Goal: Use online tool/utility: Use online tool/utility

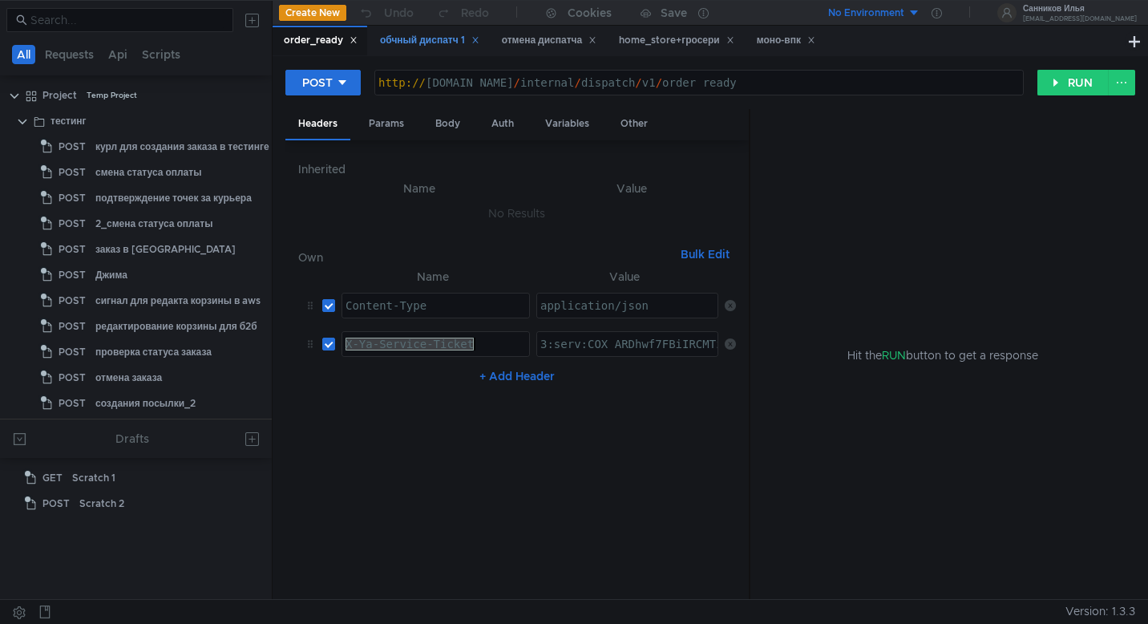
click at [400, 38] on div "обчный диспатч 1" at bounding box center [429, 40] width 99 height 17
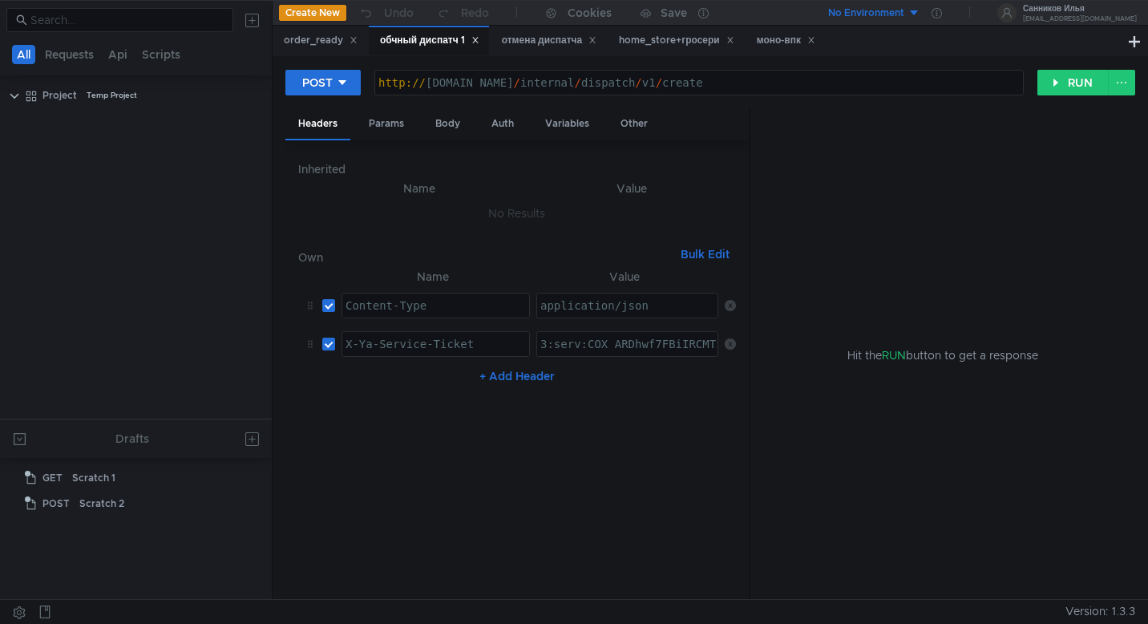
scroll to position [964, 0]
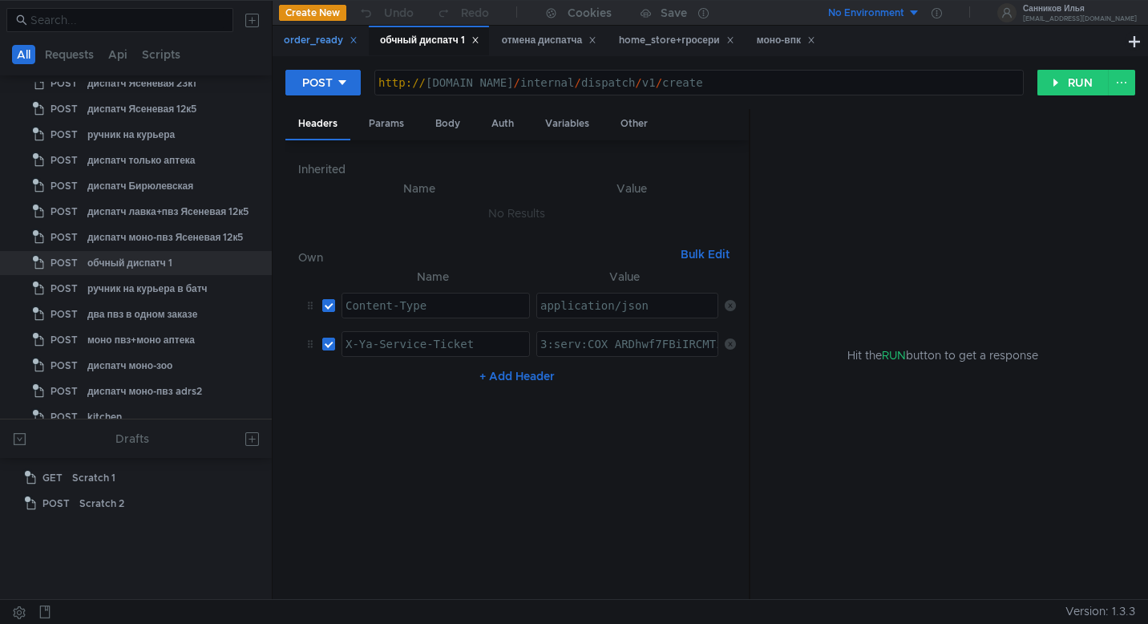
click at [309, 38] on div "order_ready" at bounding box center [321, 40] width 74 height 17
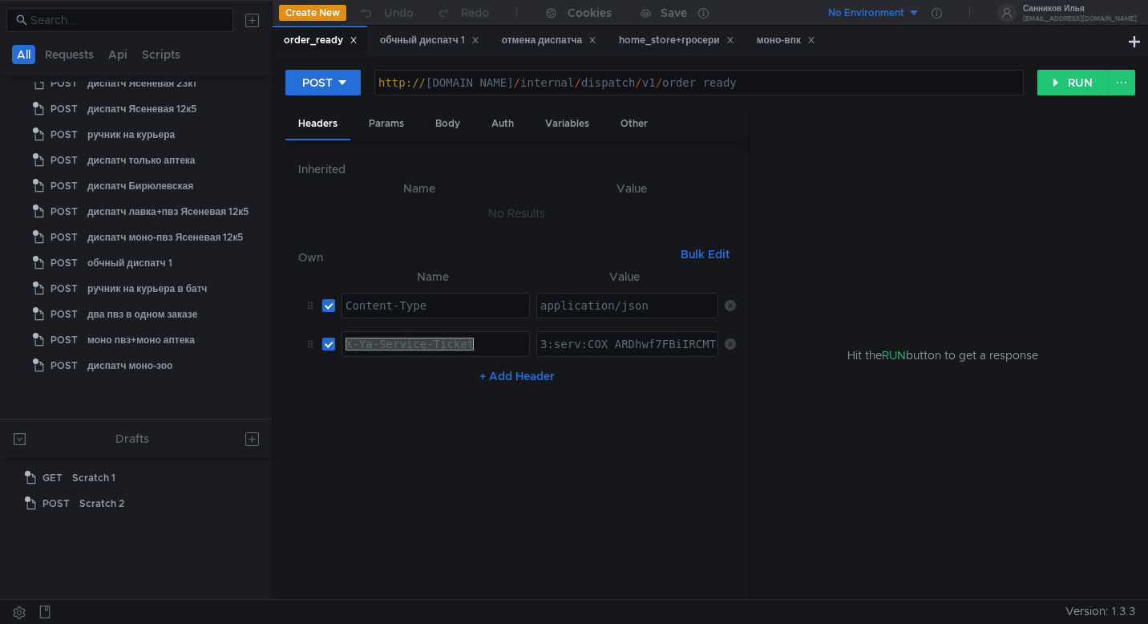
scroll to position [426, 0]
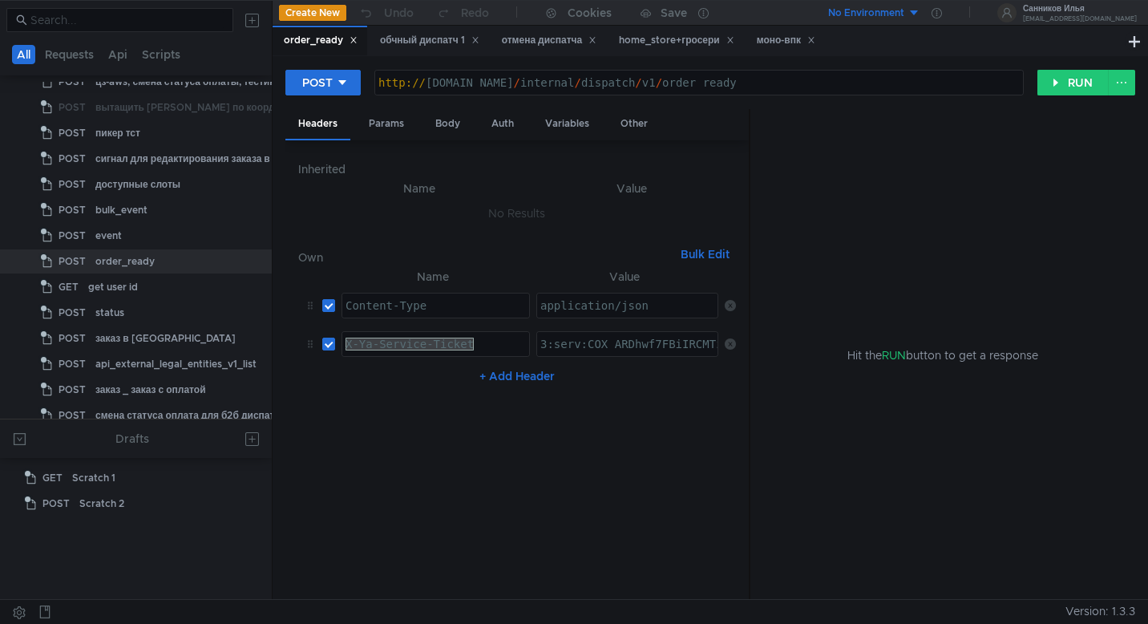
type textarea "3:serv:COX_ARDhwf7FBiIRCMTzehCq33sg7cGxkaXU_gE:BIemLsZk8SjOfL0J17EGOEKYi3jHJ97j…"
paste textarea "3:serv:CPH_ARDN84jGBiIRCMTzehCq33sg7cGxkaXU_gE:Hk50c5IGYAdA1oW3KaZAifIc4u7iWlu8…"
type textarea "3:serv:CPH_ARDN84jGBiIRCMTzehCq33sg7cGxkaXU_gE:Hk50c5IGYAdA1oW3KaZAifIc4u7iWlu8…"
click at [430, 40] on div "обчный диспатч 1" at bounding box center [429, 40] width 99 height 17
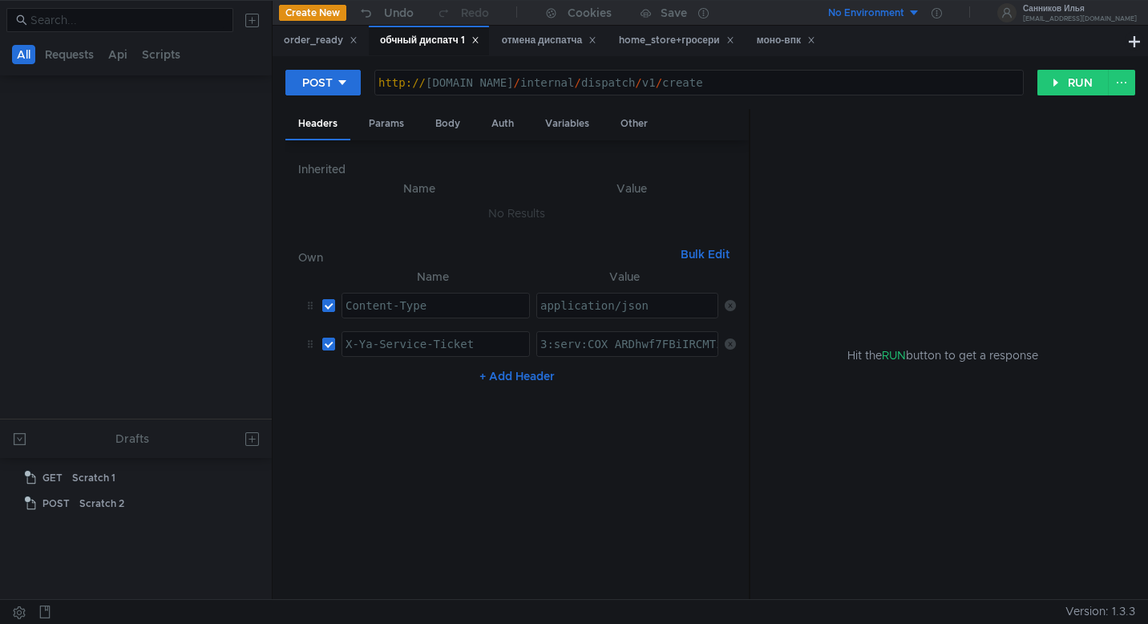
scroll to position [964, 0]
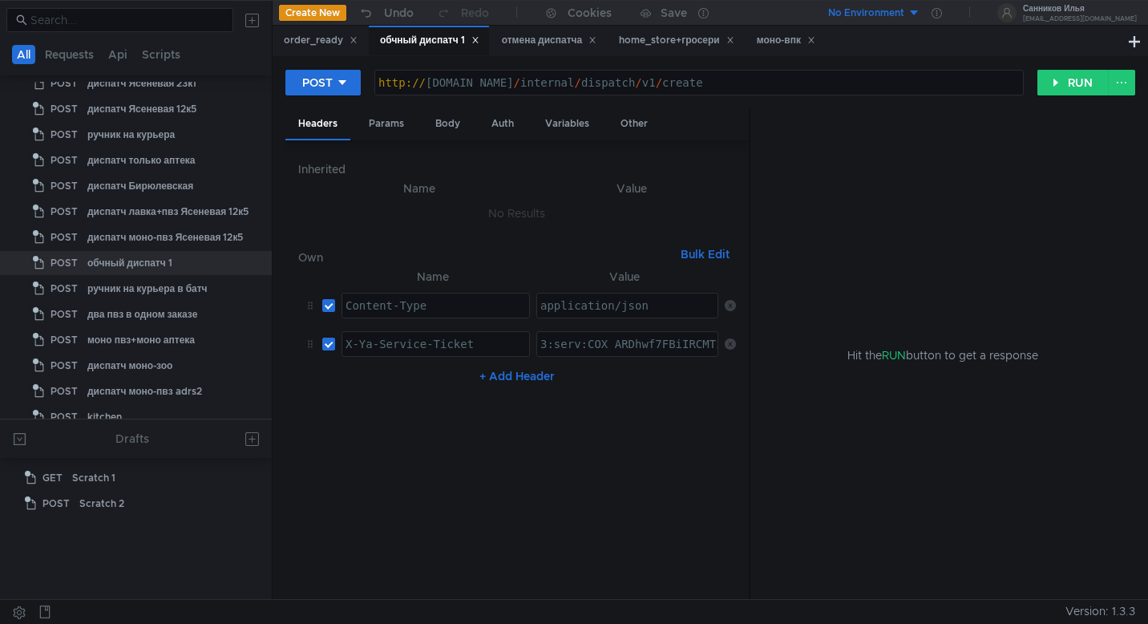
type textarea "3:serv:COX_ARDhwf7FBiIRCMTzehCq33sg7cGxkaXU_gE:BIemLsZk8SjOfL0J17EGOEKYi3jHJ97j…"
paste textarea "3:serv:CPH_ARDN84jGBiIRCMTzehCq33sg7cGxkaXU_gE:Hk50c5IGYAdA1oW3KaZAifIc4u7iWlu8…"
type textarea "3:serv:CPH_ARDN84jGBiIRCMTzehCq33sg7cGxkaXU_gE:Hk50c5IGYAdA1oW3KaZAifIc4u7iWlu8…"
click at [551, 49] on div "отмена диспатча" at bounding box center [549, 40] width 95 height 17
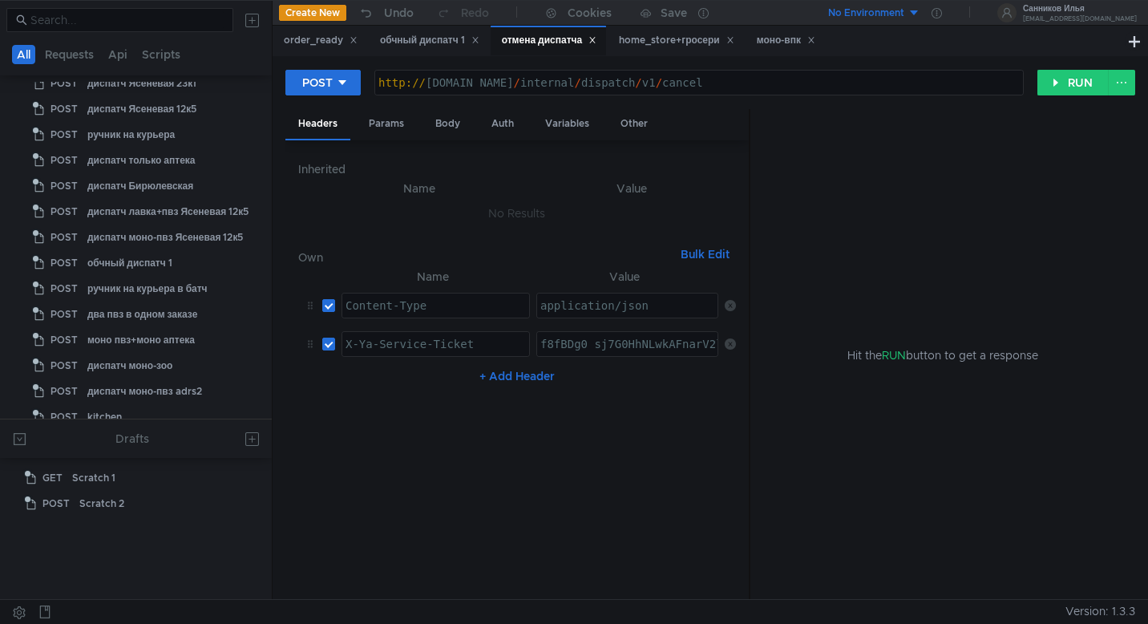
scroll to position [759, 0]
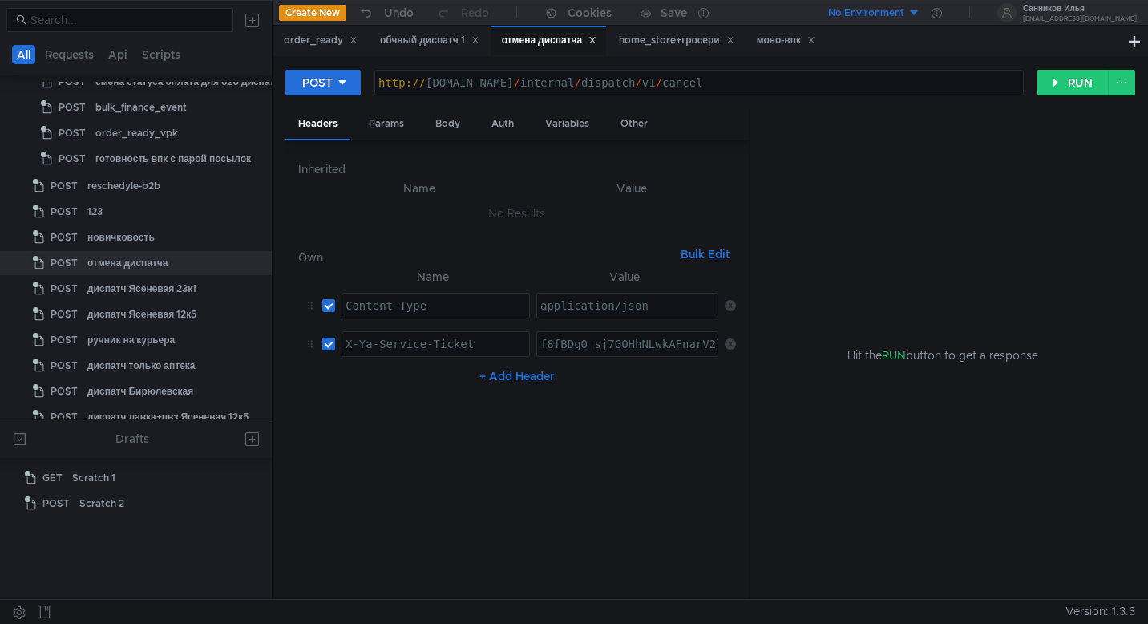
type textarea "f8fBDg0_sj7G0HhNLwkAFnarV2lej539nnSnRUF_aeyNhsTlOwtxb73lGRTw"
click at [623, 343] on div "f8fBDg0_sj7G0HhNLwkAFnarV2lej539nnSnRUF_aeyNhsTlOwtxb73lGRTw" at bounding box center [742, 356] width 410 height 38
paste textarea "3:serv:CPH_ARDN84jGBiIRCMTzehCq33sg7cGxkaXU_gE:Hk50c5IGYAdA1oW3KaZAifIc4u7iWlu8…"
type textarea "3:serv:CPH_ARDN84jGBiIRCMTzehCq33sg7cGxkaXU_gE:Hk50c5IGYAdA1oW3KaZAifIc4u7iWlu8…"
click at [734, 43] on icon at bounding box center [730, 40] width 8 height 8
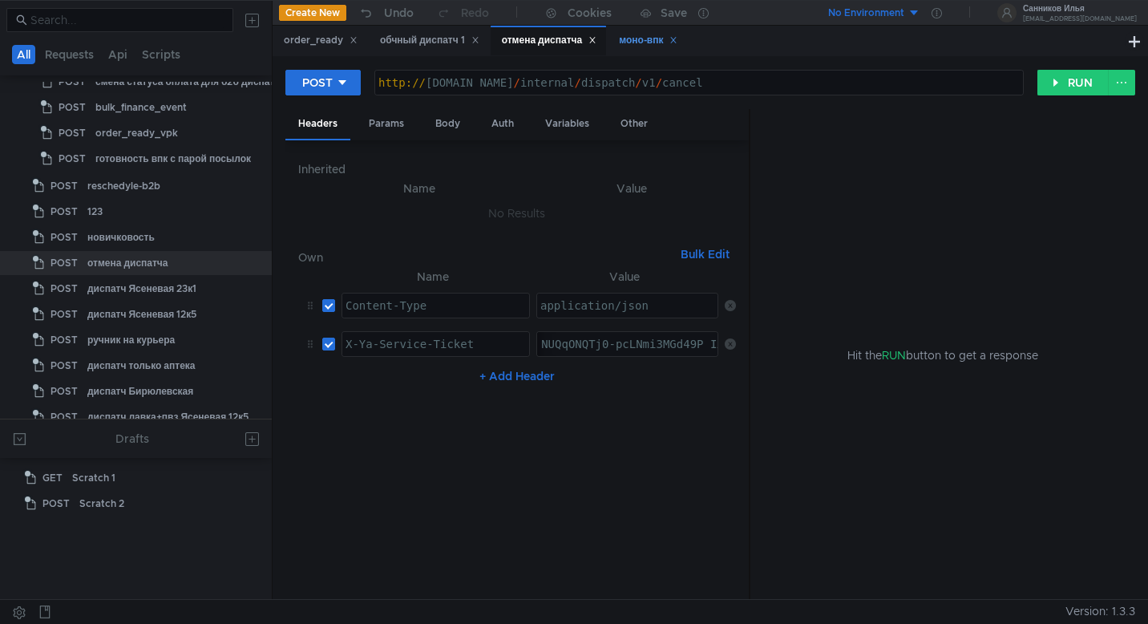
click at [677, 43] on icon at bounding box center [673, 40] width 8 height 8
click at [315, 39] on div "order_ready" at bounding box center [321, 40] width 74 height 17
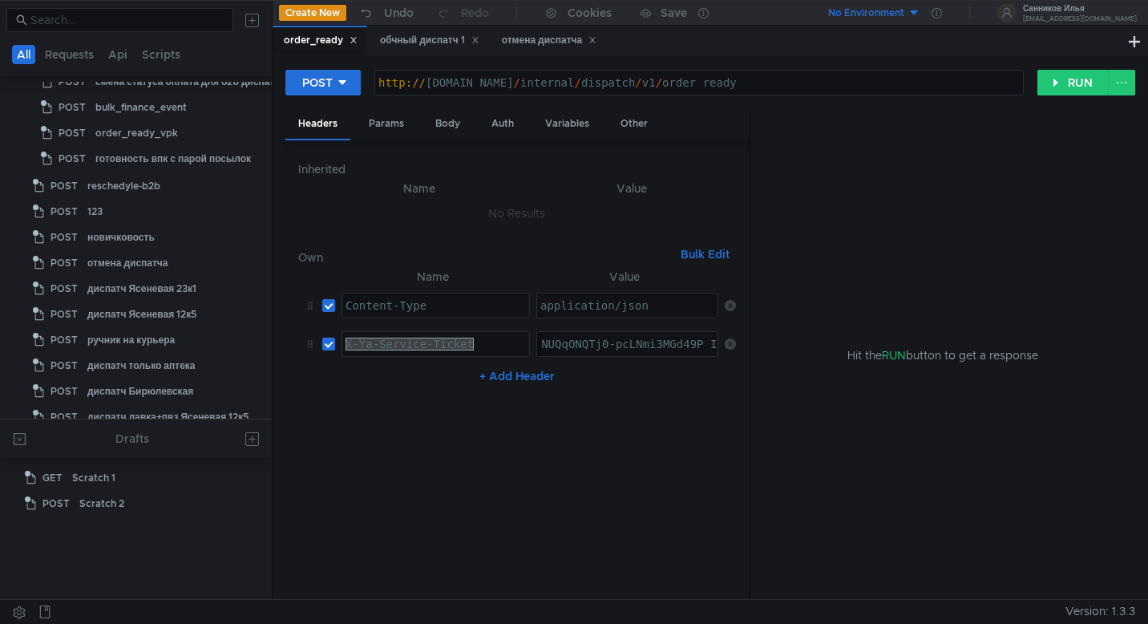
scroll to position [426, 0]
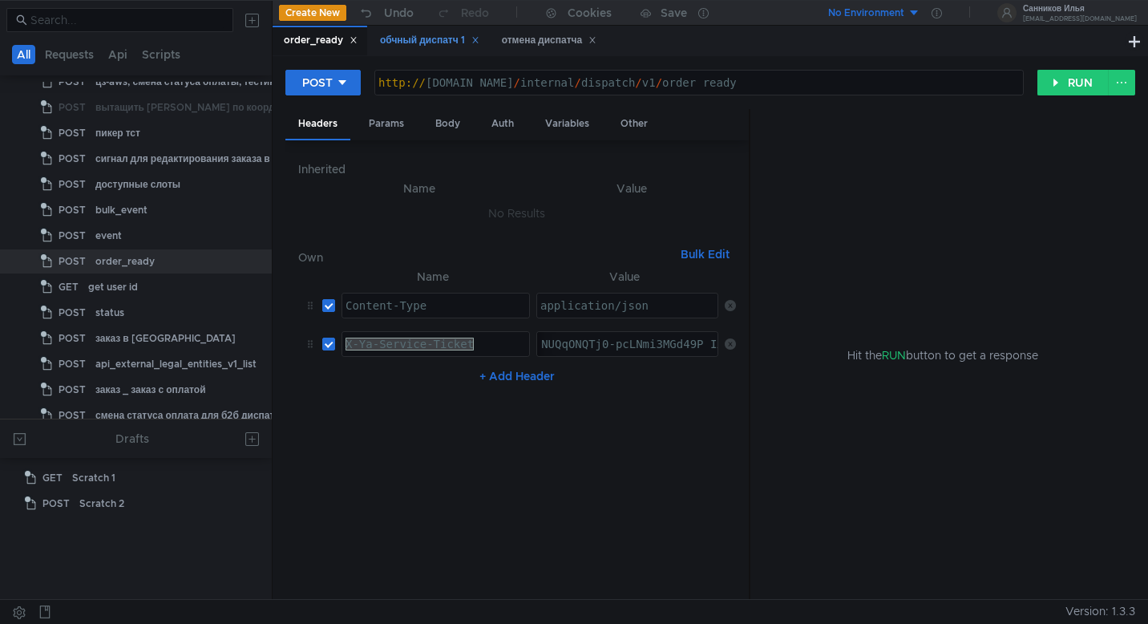
click at [433, 43] on div "обчный диспатч 1" at bounding box center [429, 40] width 99 height 17
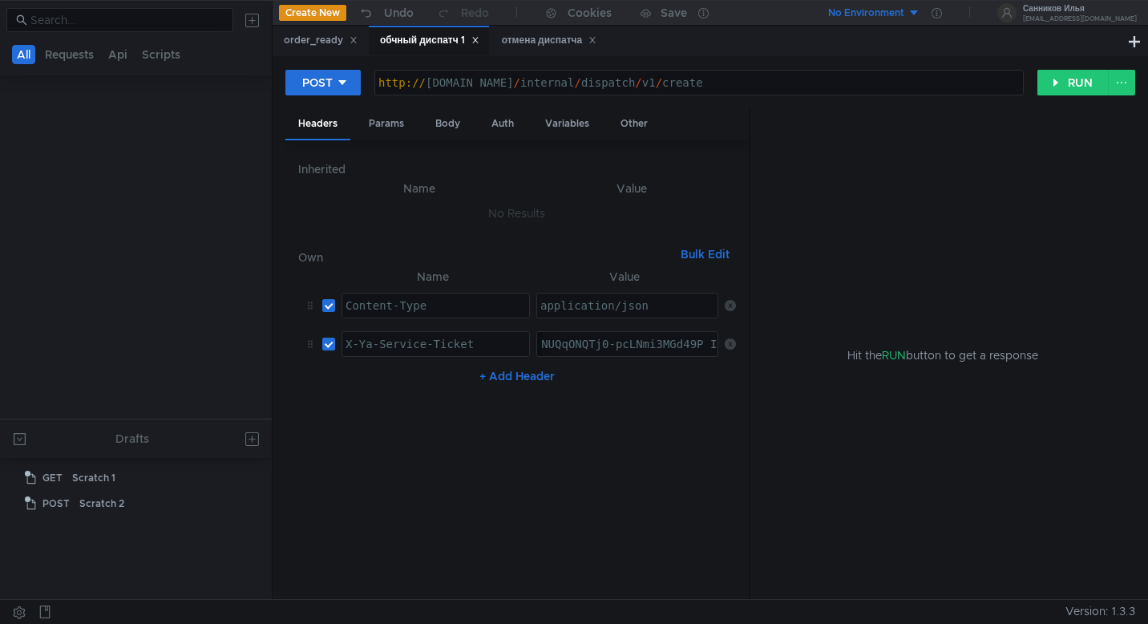
scroll to position [964, 0]
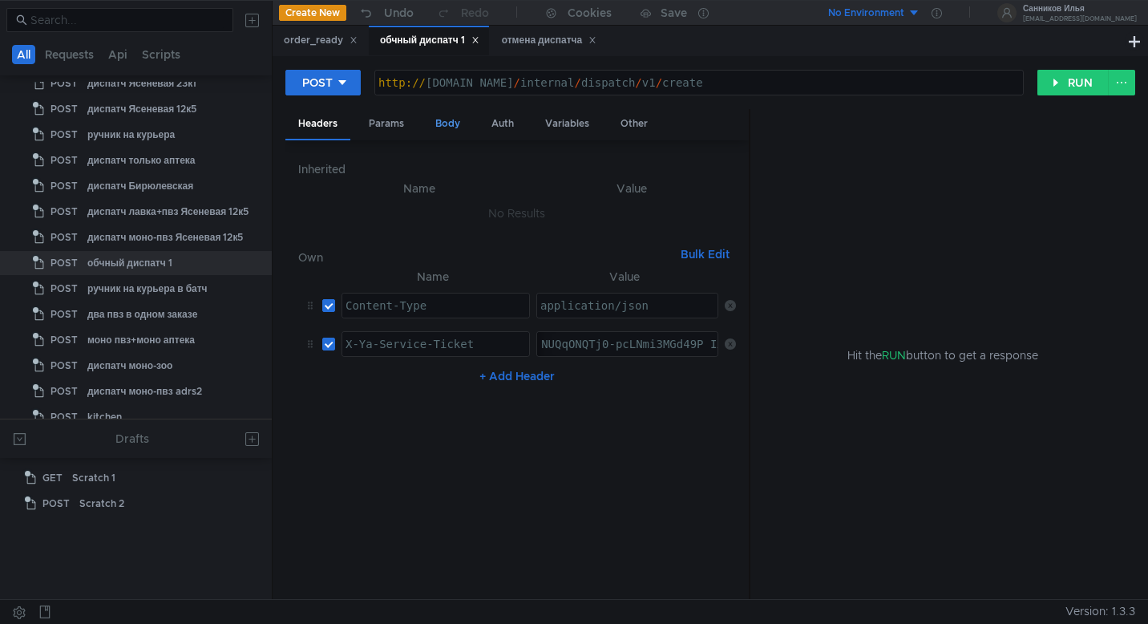
click at [428, 129] on div "Body" at bounding box center [447, 124] width 50 height 30
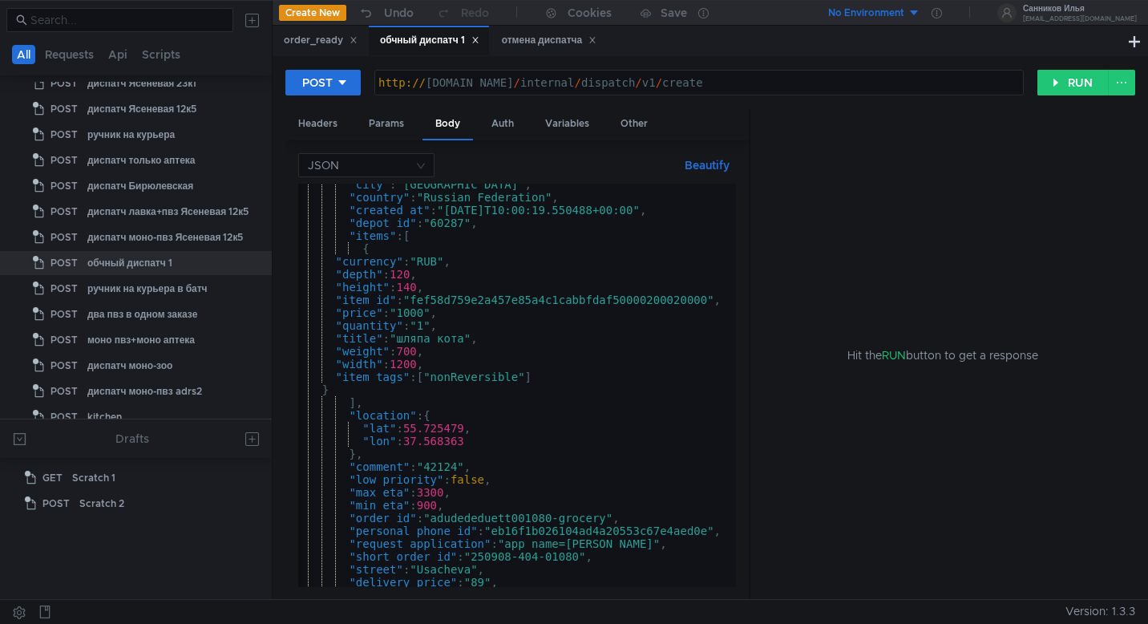
scroll to position [0, 0]
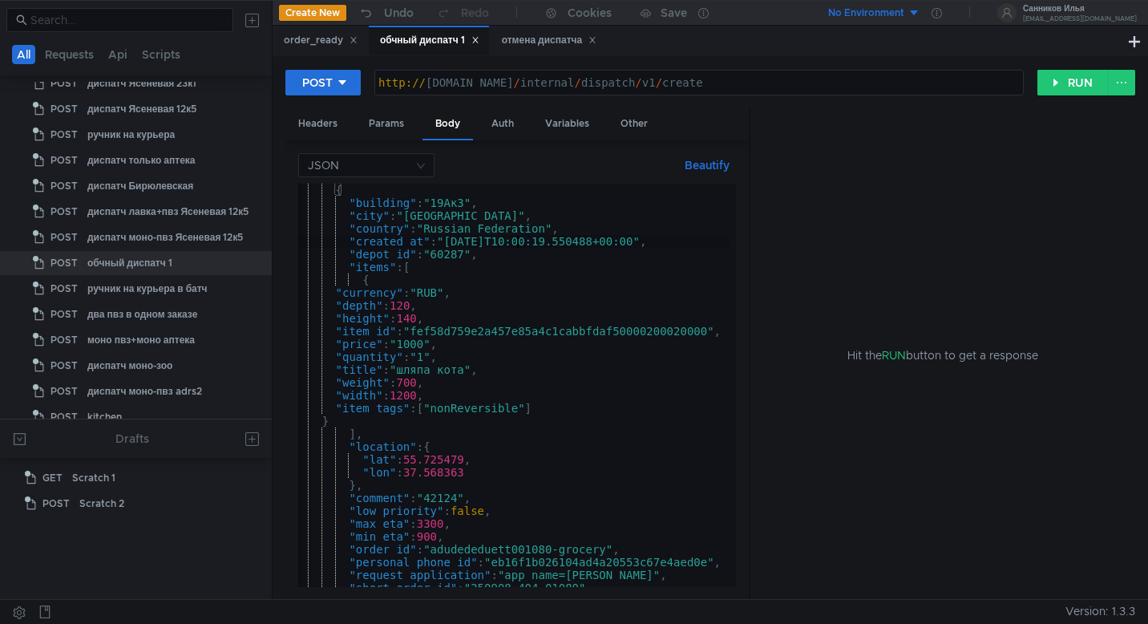
click at [515, 243] on div "{ "building" : "19Ак3" , "city" : "Moscow" , "country" : "Russian Federation" ,…" at bounding box center [511, 395] width 438 height 422
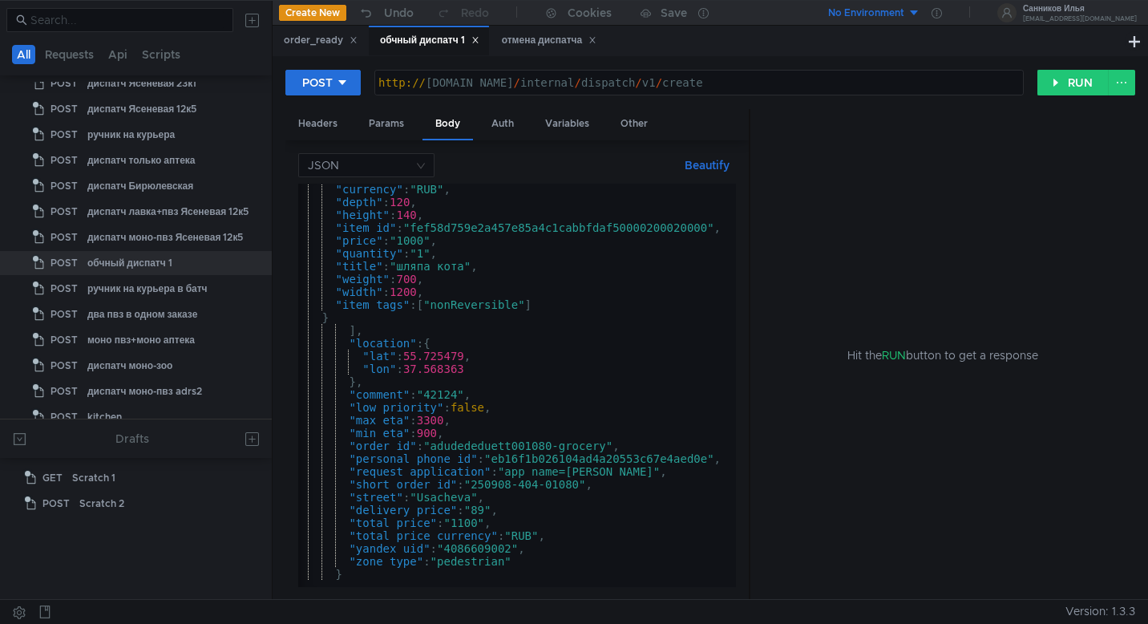
scroll to position [103, 0]
click at [515, 484] on div ""currency" : "RUB" , "depth" : 120 , "height" : 140 , "item_id" : "fef58d759e2a…" at bounding box center [511, 394] width 438 height 422
click at [559, 450] on div ""currency" : "RUB" , "depth" : 120 , "height" : 140 , "item_id" : "fef58d759e2a…" at bounding box center [511, 394] width 438 height 422
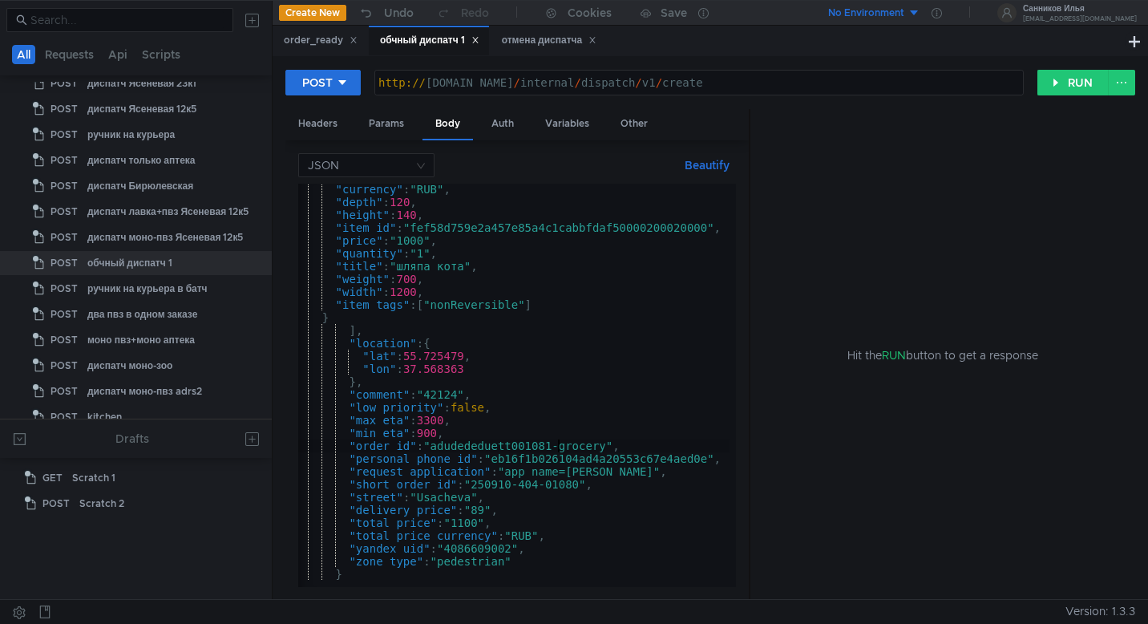
click at [583, 484] on div ""currency" : "RUB" , "depth" : 120 , "height" : 140 , "item_id" : "fef58d759e2a…" at bounding box center [511, 394] width 438 height 422
type textarea ""short_order_id": "250910-404-01081","
click at [1053, 85] on button "RUN" at bounding box center [1072, 83] width 71 height 26
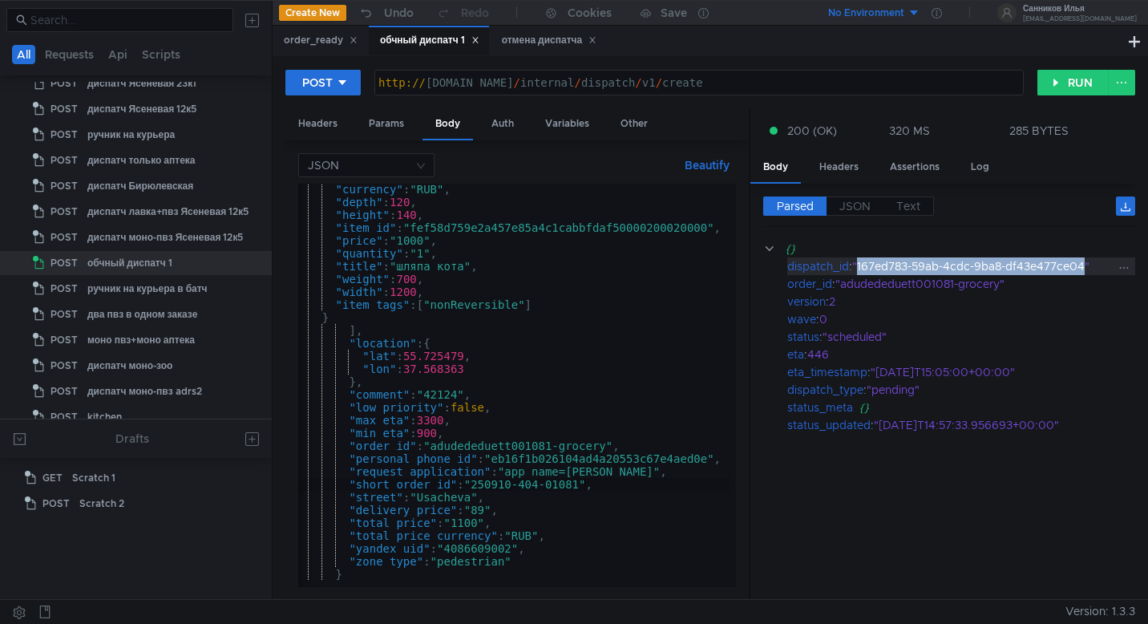
drag, startPoint x: 1088, startPoint y: 270, endPoint x: 860, endPoint y: 264, distance: 228.5
click at [860, 264] on div ""167ed783-59ab-4cdc-9ba8-df43e477ce04"" at bounding box center [984, 266] width 264 height 18
copy div "167ed783-59ab-4cdc-9ba8-df43e477ce04"
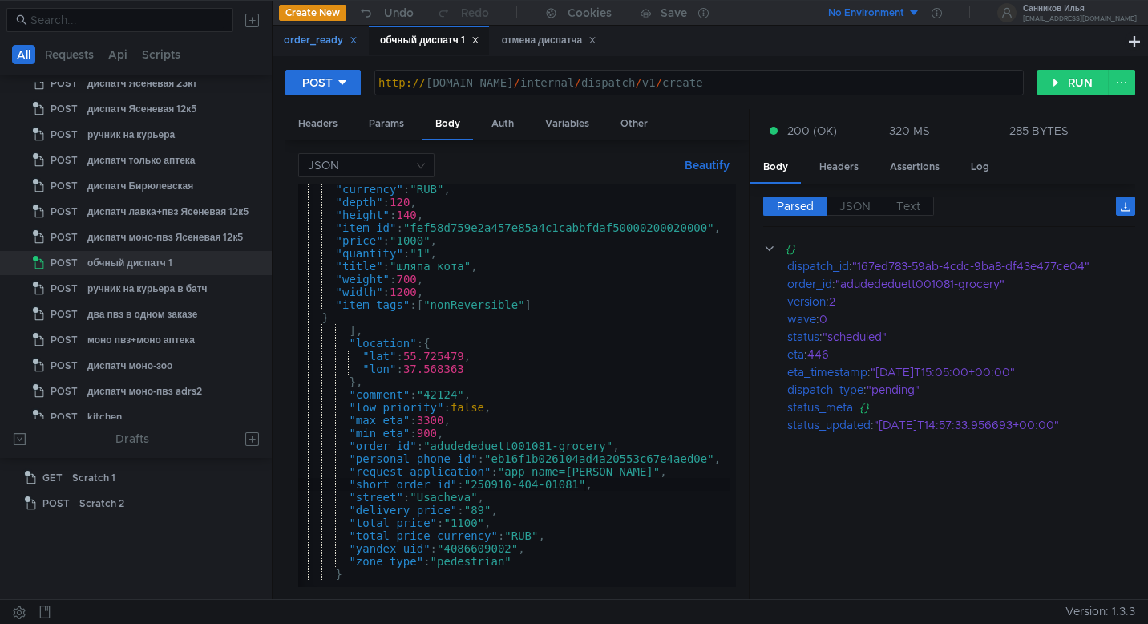
click at [302, 38] on div "order_ready" at bounding box center [321, 40] width 74 height 17
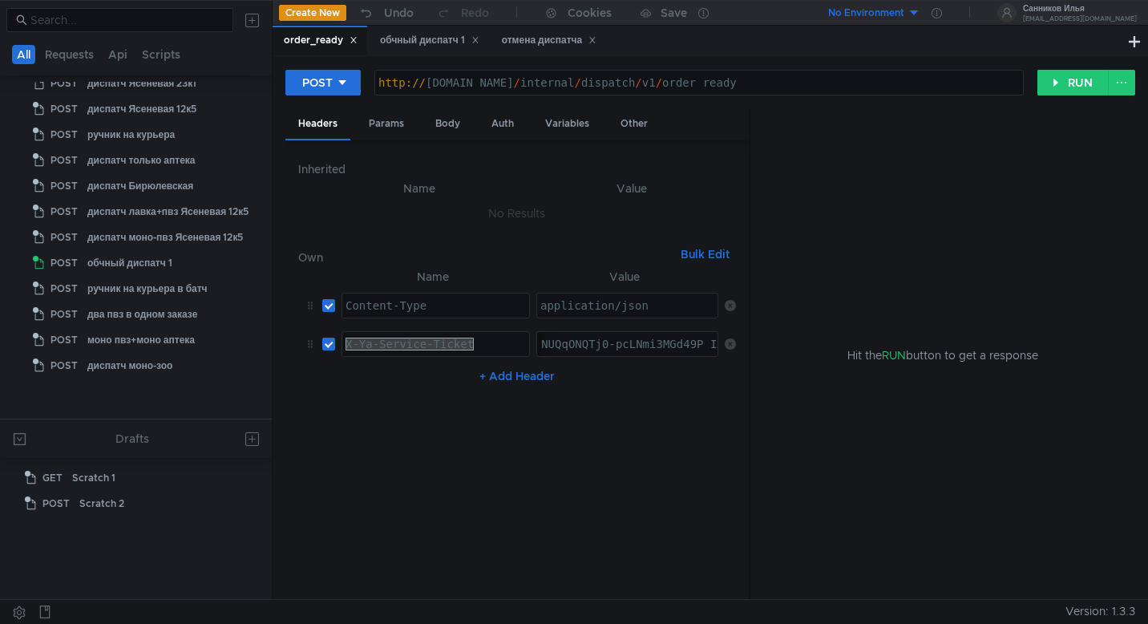
scroll to position [426, 0]
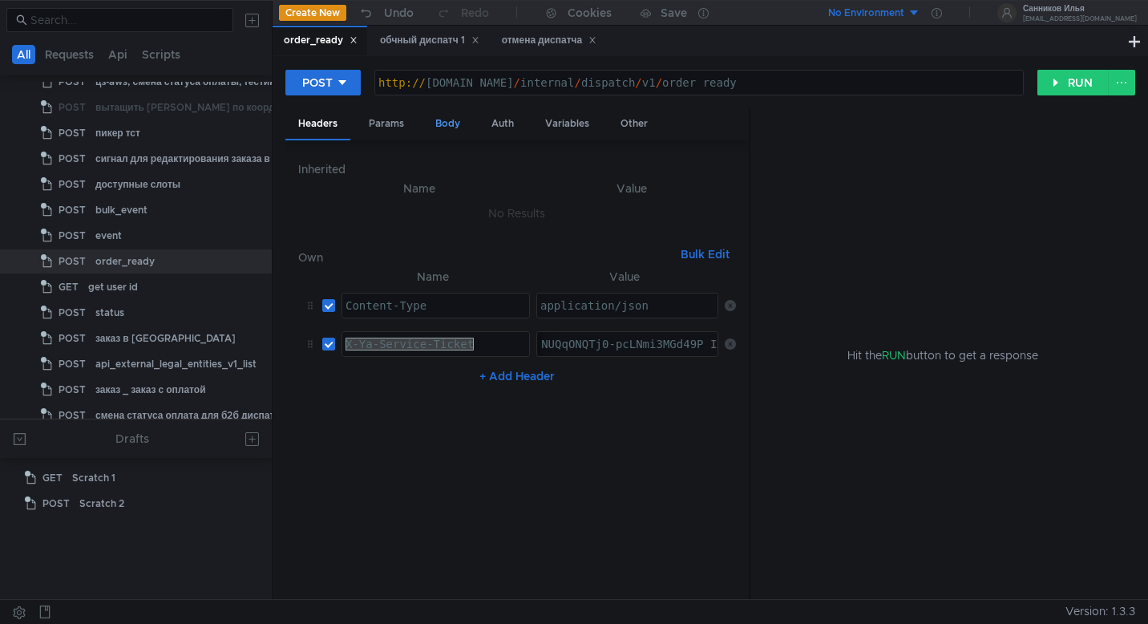
click at [458, 130] on div "Body" at bounding box center [447, 124] width 50 height 30
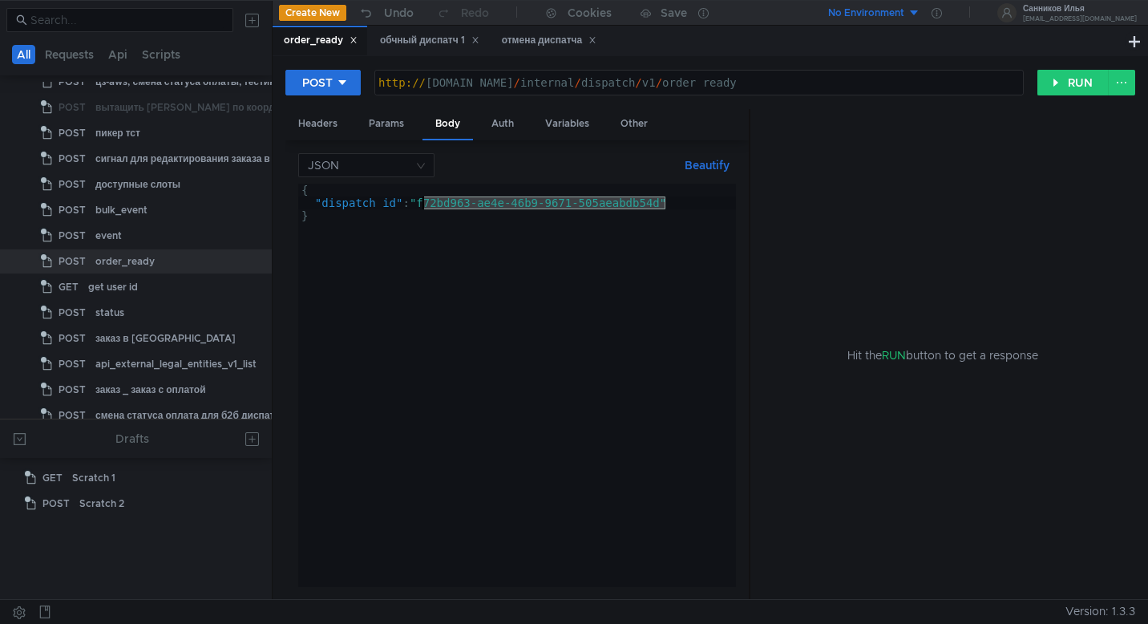
drag, startPoint x: 664, startPoint y: 207, endPoint x: 424, endPoint y: 202, distance: 240.5
click at [424, 202] on div "{ "dispatch_id" : "f72bd963-ae4e-46b9-9671-505aeabdb54d" }" at bounding box center [517, 398] width 438 height 429
paste textarea "167ed783-59ab-4cdc-9ba8-df43e477ce04"
type textarea ""dispatch_id": "167ed783-59ab-4cdc-9ba8-df43e477ce04""
click at [1068, 83] on button "RUN" at bounding box center [1072, 83] width 71 height 26
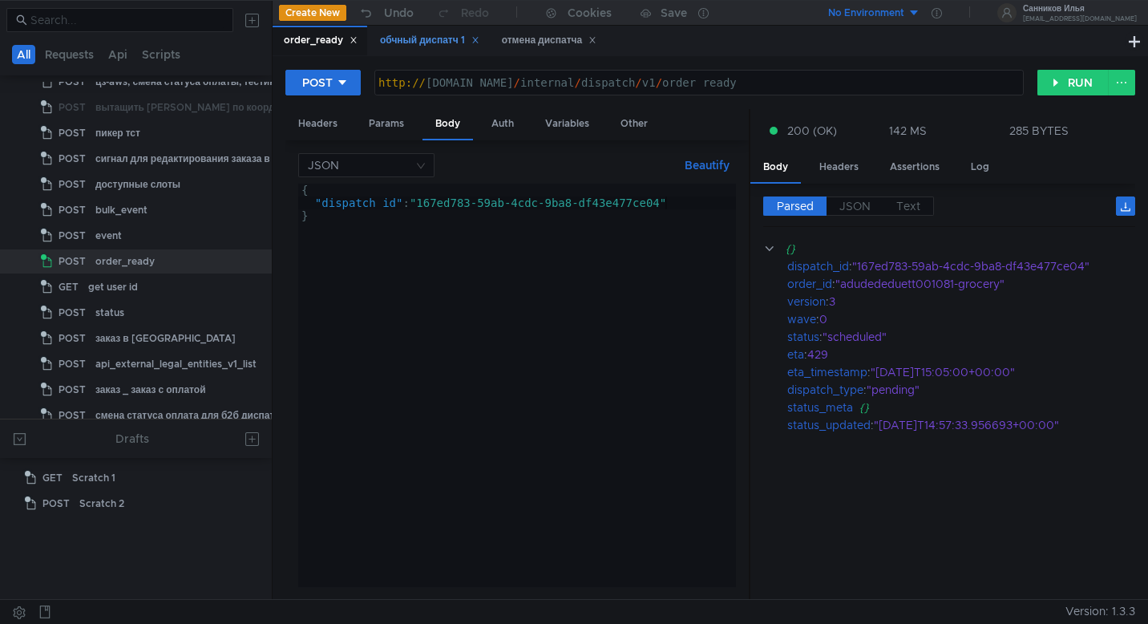
click at [406, 39] on div "обчный диспатч 1" at bounding box center [429, 40] width 99 height 17
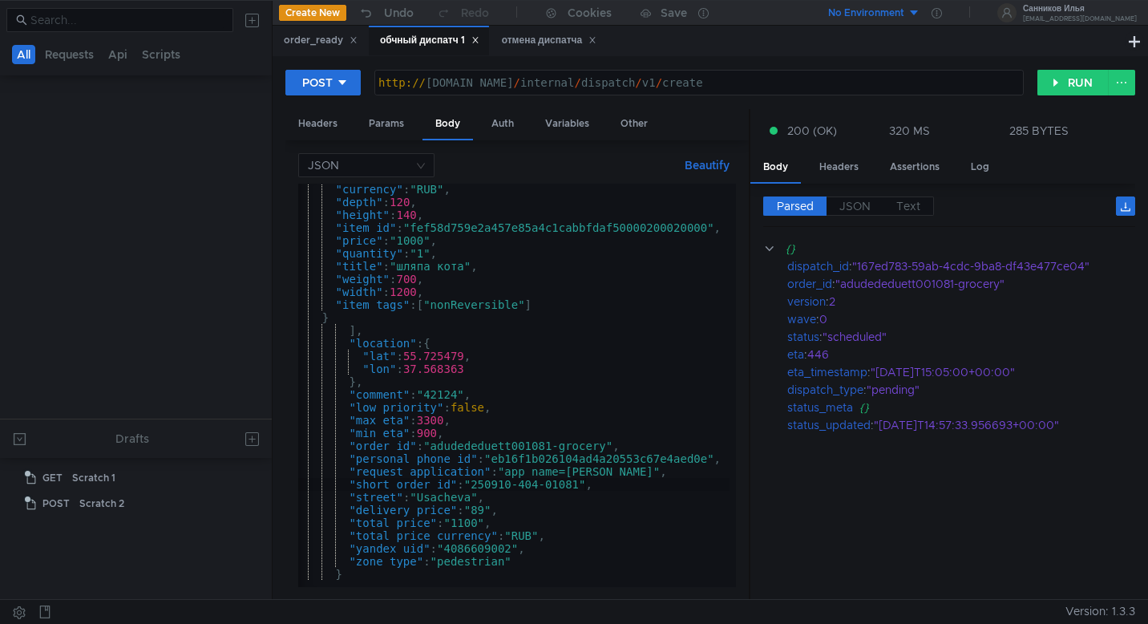
scroll to position [964, 0]
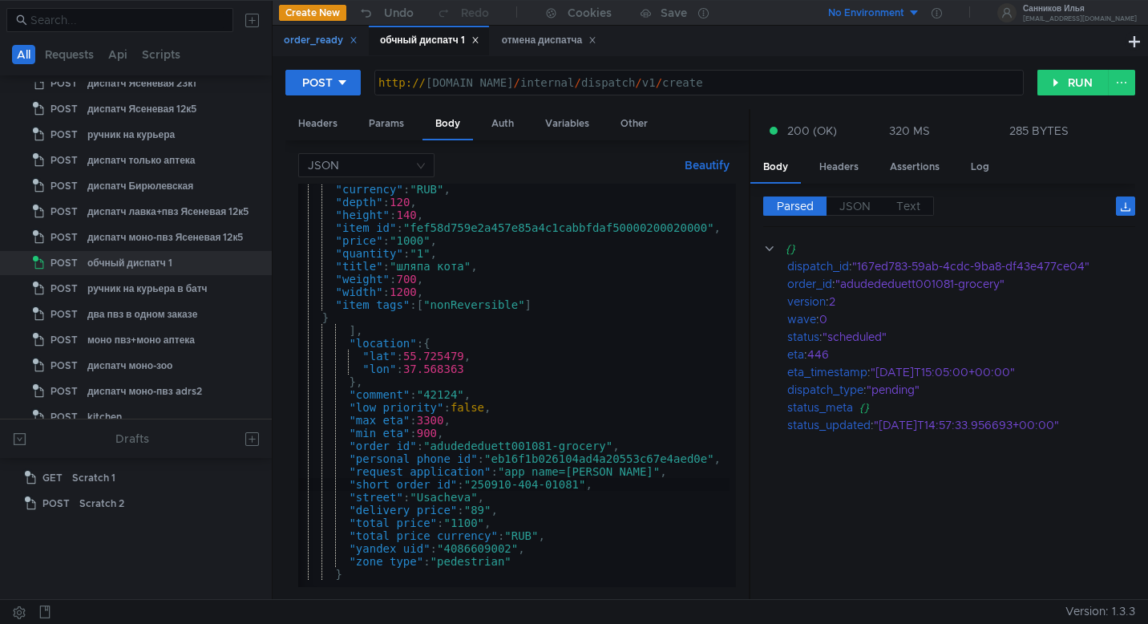
click at [310, 39] on div "order_ready" at bounding box center [321, 40] width 74 height 17
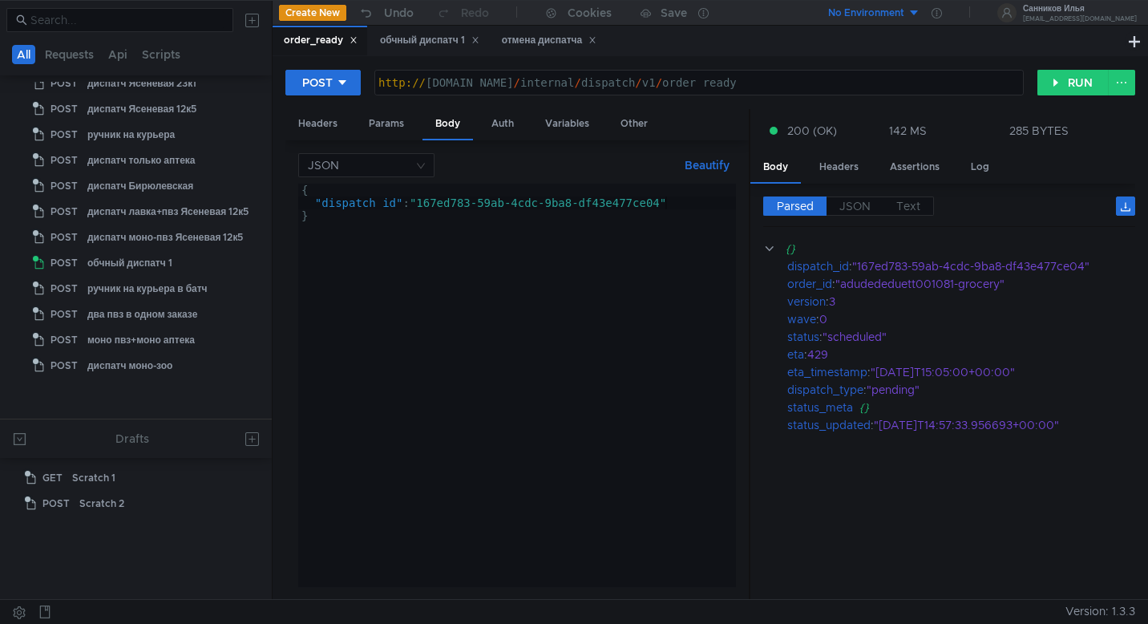
scroll to position [426, 0]
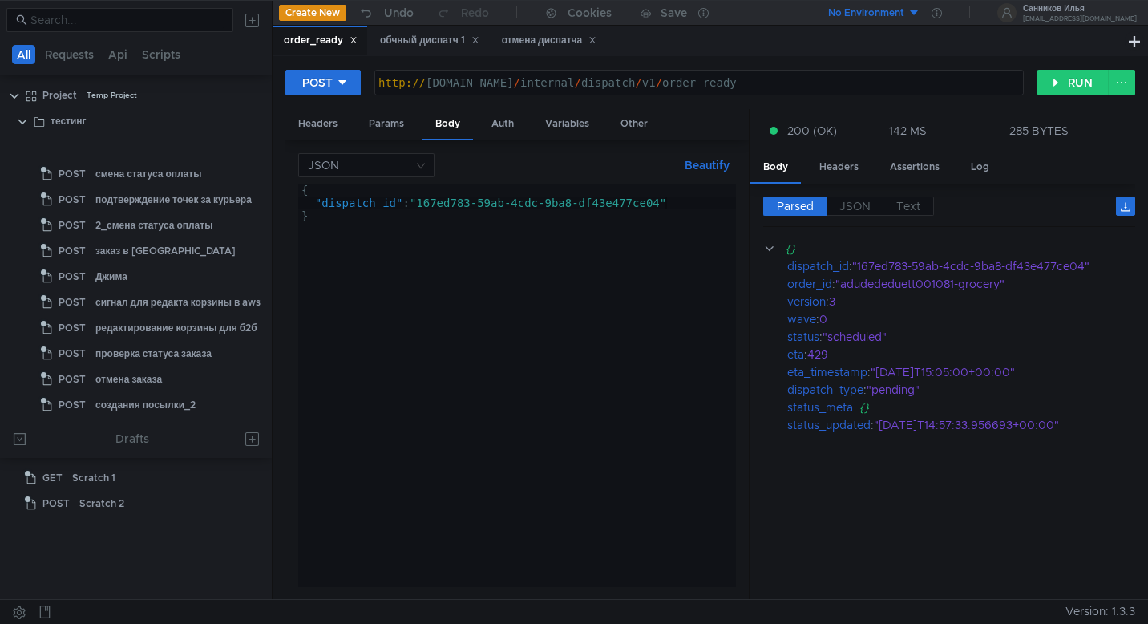
scroll to position [426, 0]
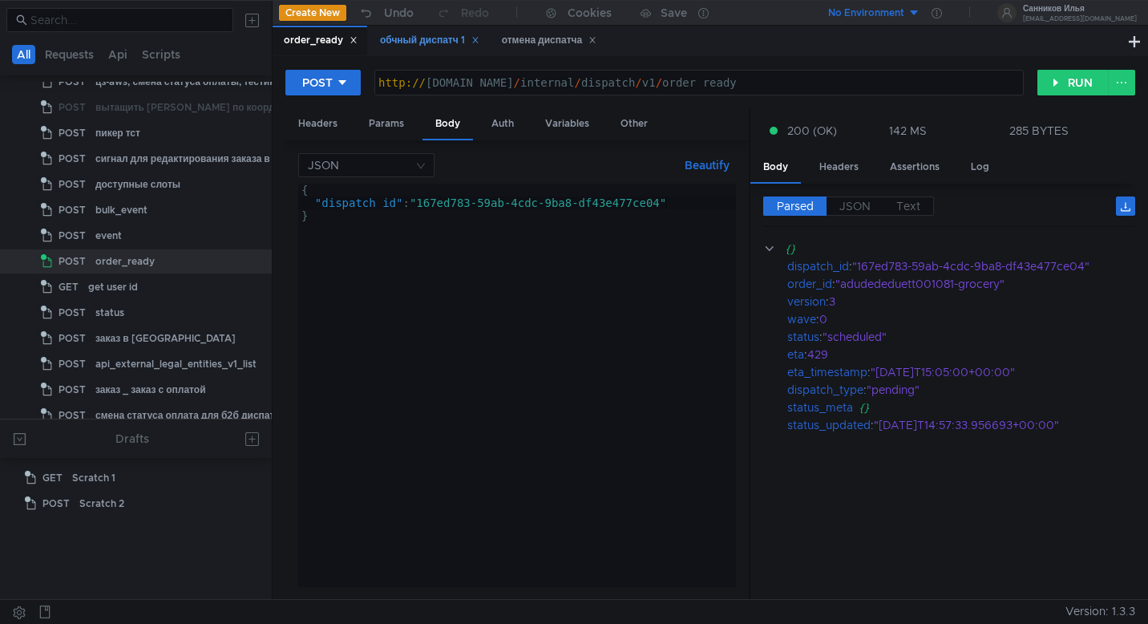
click at [414, 42] on div "обчный диспатч 1" at bounding box center [429, 40] width 99 height 17
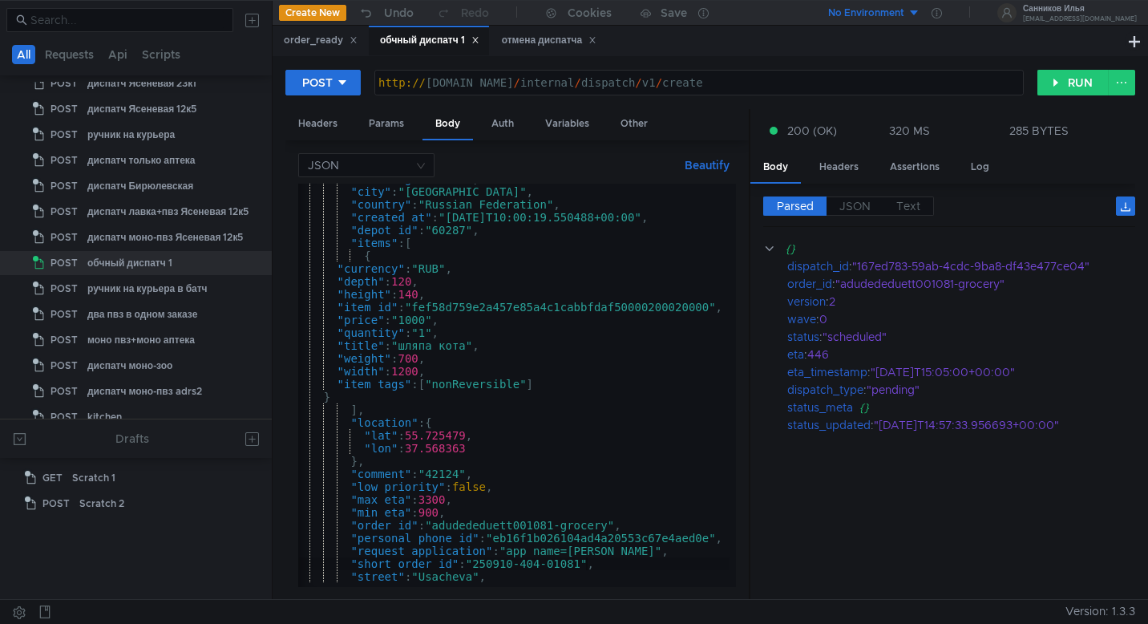
scroll to position [0, 6]
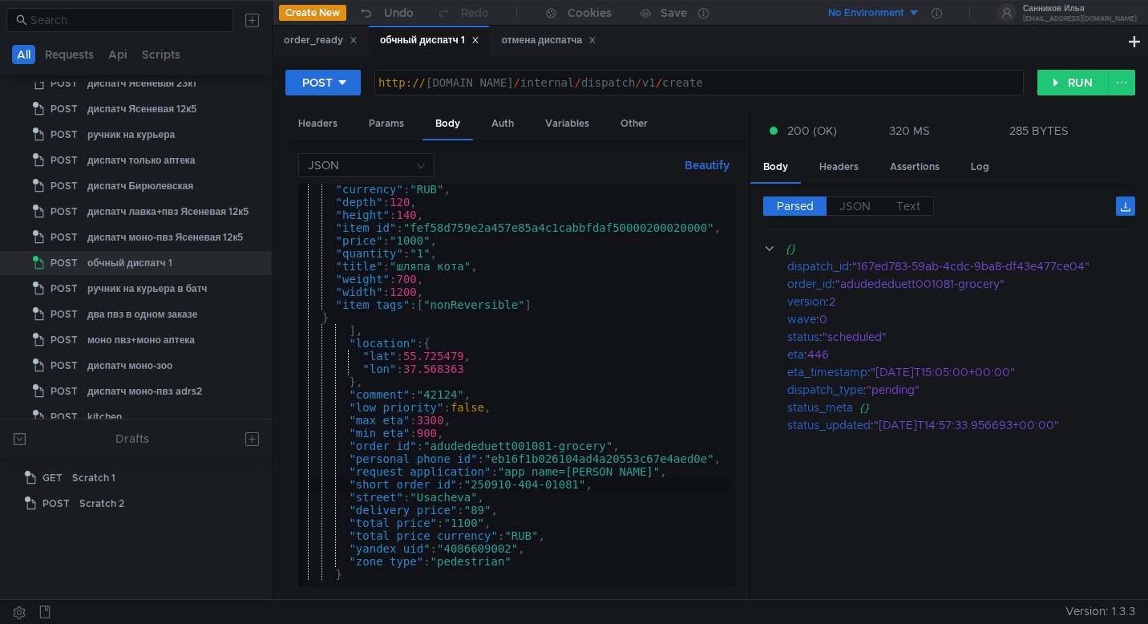
click at [556, 446] on div ""currency" : "RUB" , "depth" : 120 , "height" : 140 , "item_id" : "fef58d759e2a…" at bounding box center [511, 394] width 438 height 422
click at [586, 486] on div ""currency" : "RUB" , "depth" : 120 , "height" : 140 , "item_id" : "fef58d759e2a…" at bounding box center [511, 394] width 438 height 422
type textarea ""short_order_id": "250910-404-01082","
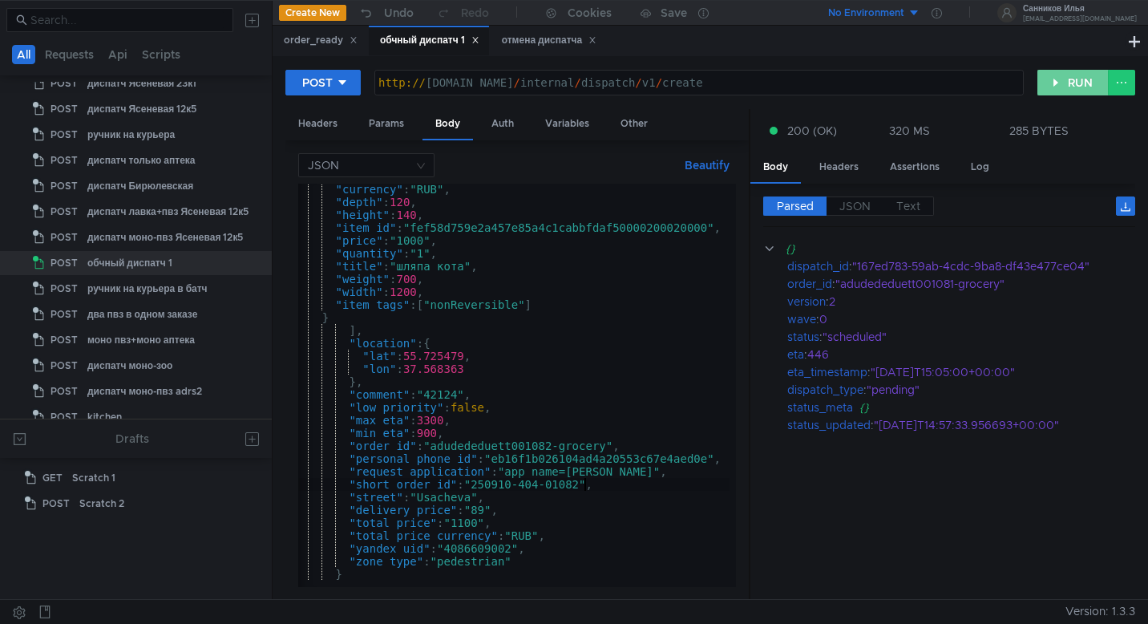
click at [1073, 82] on button "RUN" at bounding box center [1072, 83] width 71 height 26
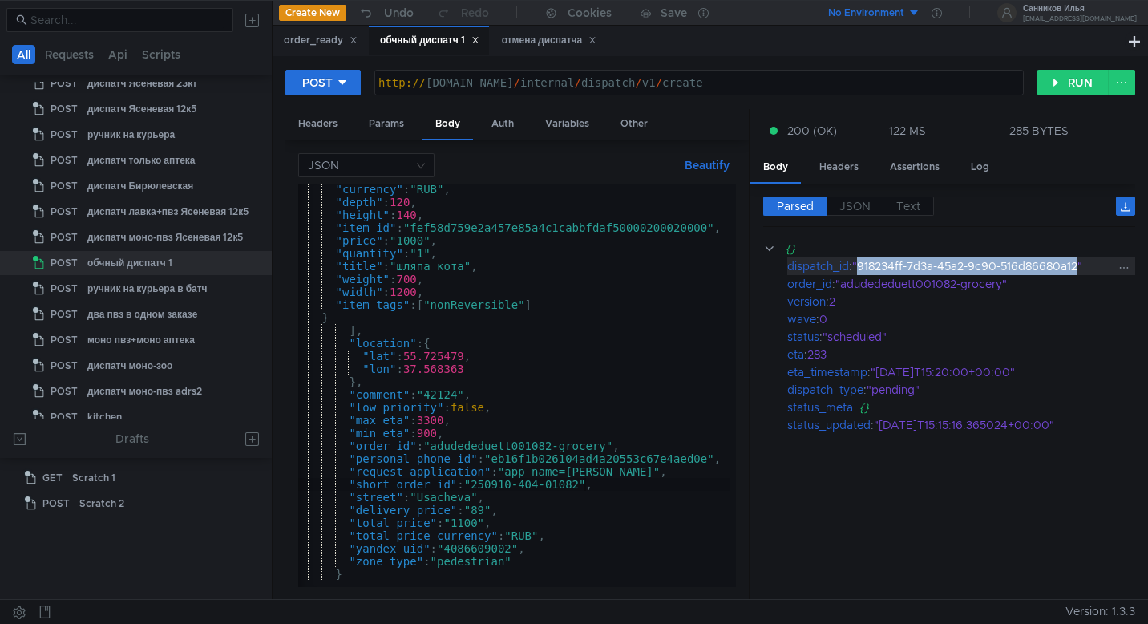
drag, startPoint x: 1080, startPoint y: 266, endPoint x: 862, endPoint y: 266, distance: 218.8
click at [862, 266] on div ""918234ff-7d3a-45a2-9c90-516d86680a12"" at bounding box center [984, 266] width 264 height 18
copy div "918234ff-7d3a-45a2-9c90-516d86680a12"
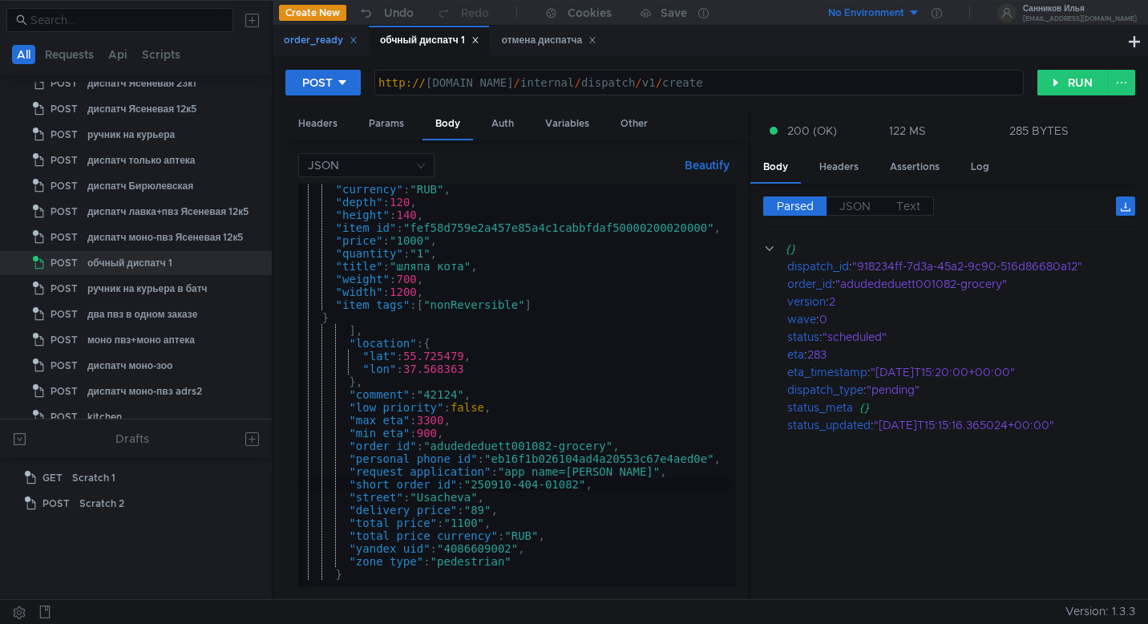
click at [332, 37] on div "order_ready" at bounding box center [321, 40] width 74 height 17
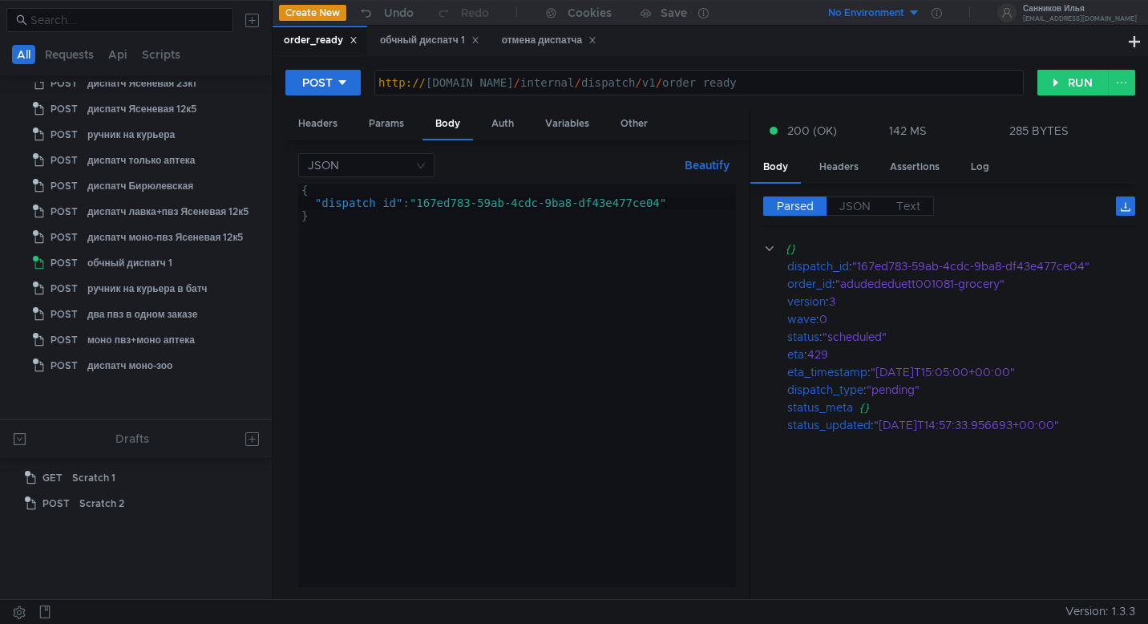
scroll to position [426, 0]
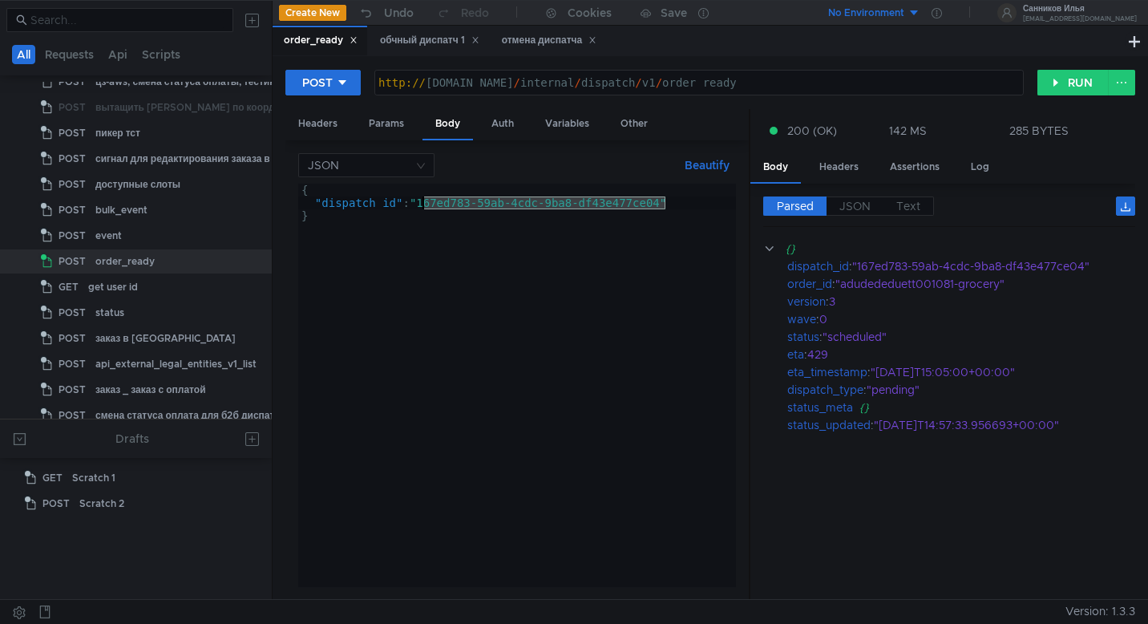
drag, startPoint x: 665, startPoint y: 206, endPoint x: 423, endPoint y: 200, distance: 242.1
click at [423, 200] on div "{ "dispatch_id" : "167ed783-59ab-4cdc-9ba8-df43e477ce04" }" at bounding box center [517, 398] width 438 height 429
paste textarea "918234ff-7d3a-45a2-9c90-516d86680a12"
type textarea ""dispatch_id": "918234ff-7d3a-45a2-9c90-516d86680a12""
click at [1088, 83] on button "RUN" at bounding box center [1072, 83] width 71 height 26
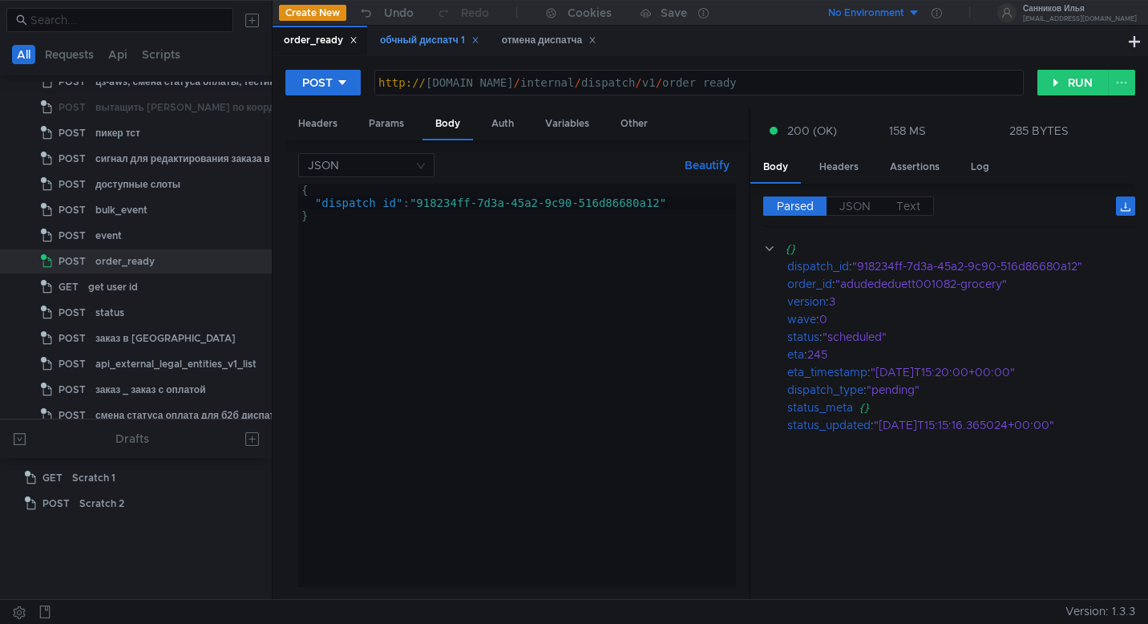
click at [420, 50] on div "обчный диспатч 1" at bounding box center [429, 41] width 120 height 30
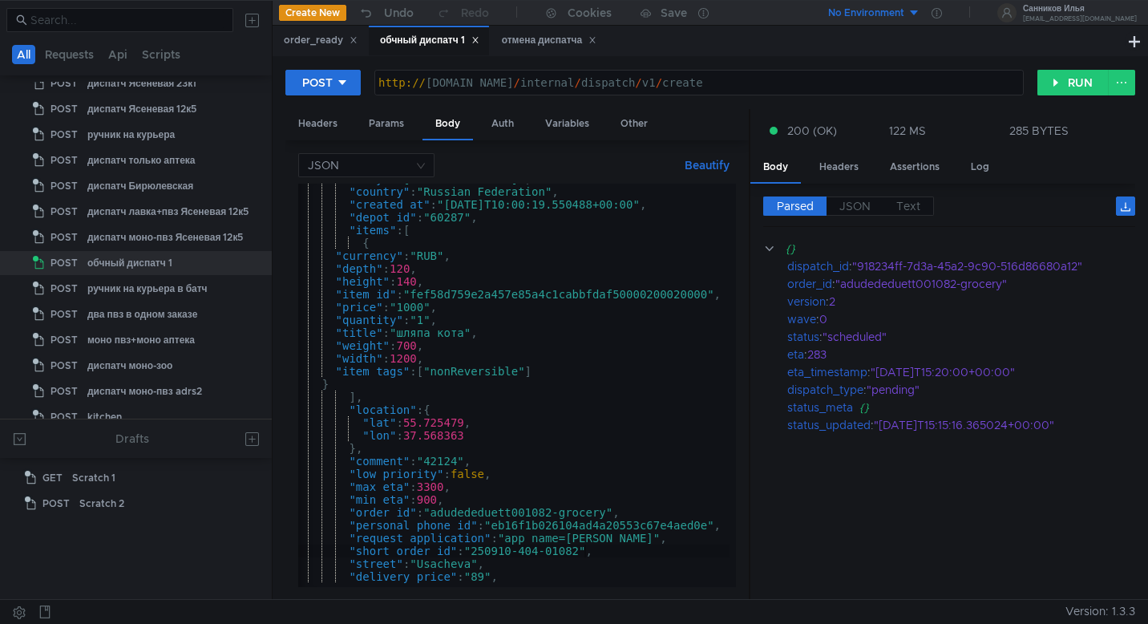
scroll to position [0, 0]
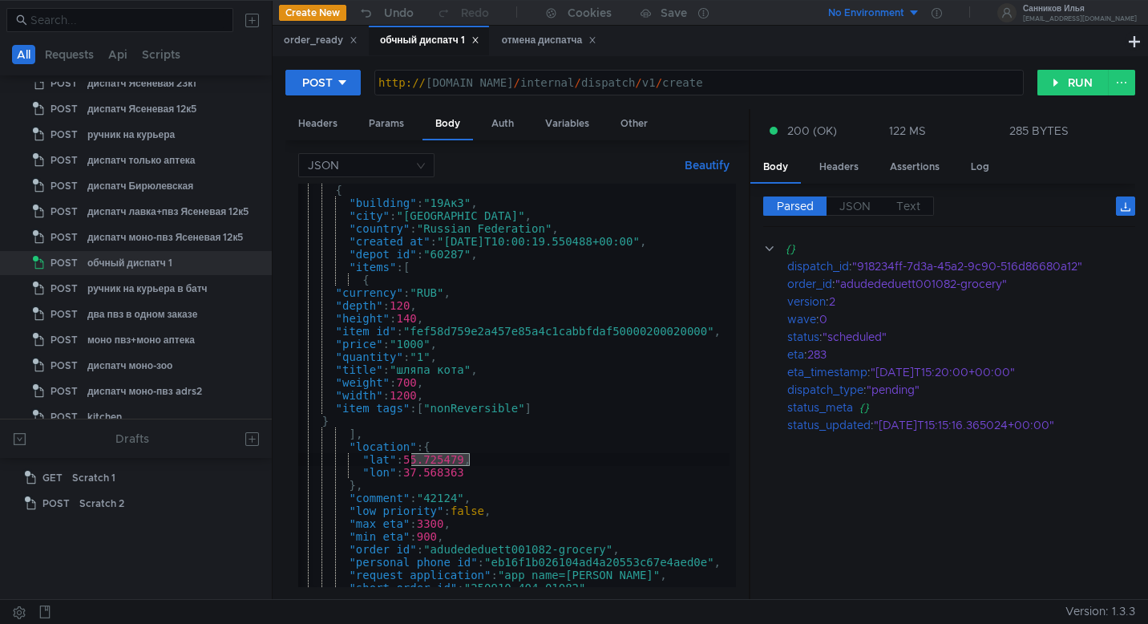
drag, startPoint x: 470, startPoint y: 456, endPoint x: 412, endPoint y: 459, distance: 58.6
click at [412, 459] on div "{ "building" : "19Ак3" , "city" : "Moscow" , "country" : "Russian Federation" ,…" at bounding box center [511, 395] width 438 height 422
paste textarea "30431"
drag, startPoint x: 471, startPoint y: 477, endPoint x: 407, endPoint y: 476, distance: 64.1
click at [407, 476] on div "{ "building" : "19Ак3" , "city" : "Moscow" , "country" : "Russian Federation" ,…" at bounding box center [511, 395] width 438 height 422
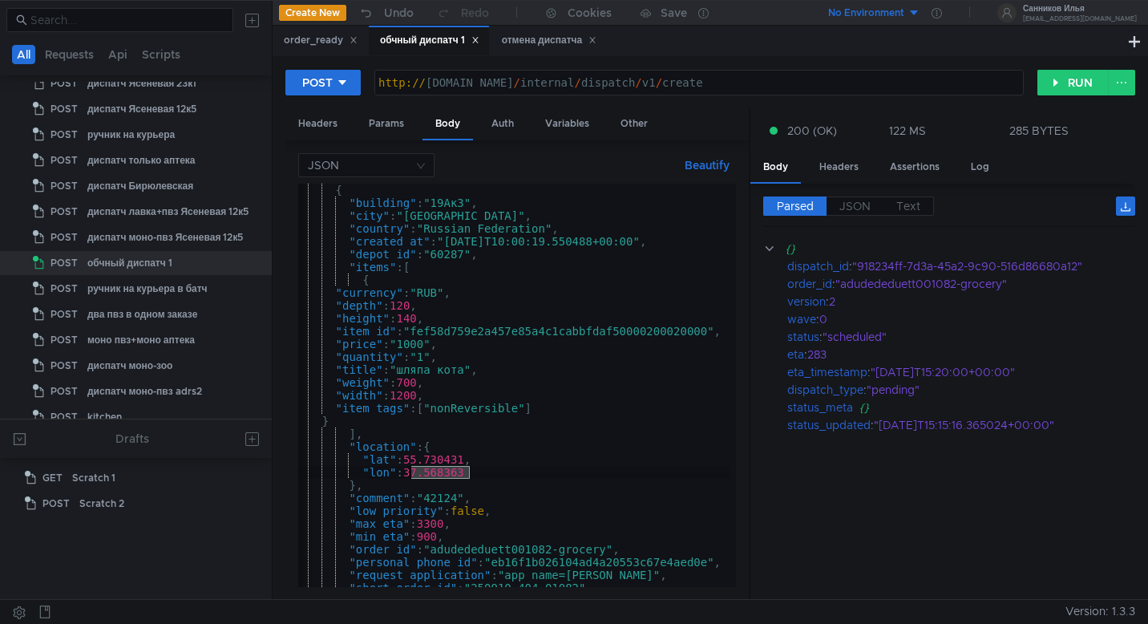
paste textarea "74067"
drag, startPoint x: 474, startPoint y: 204, endPoint x: 441, endPoint y: 206, distance: 32.9
click at [441, 206] on div "{ "building" : "19Ак3" , "city" : "Moscow" , "country" : "Russian Federation" ,…" at bounding box center [513, 395] width 438 height 422
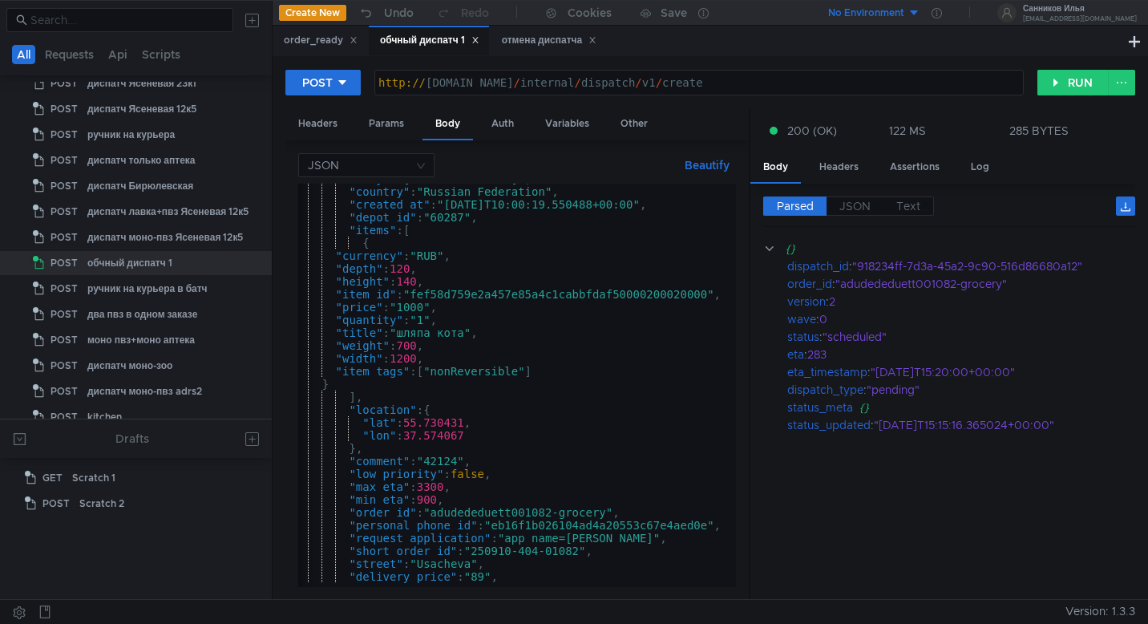
scroll to position [0, 6]
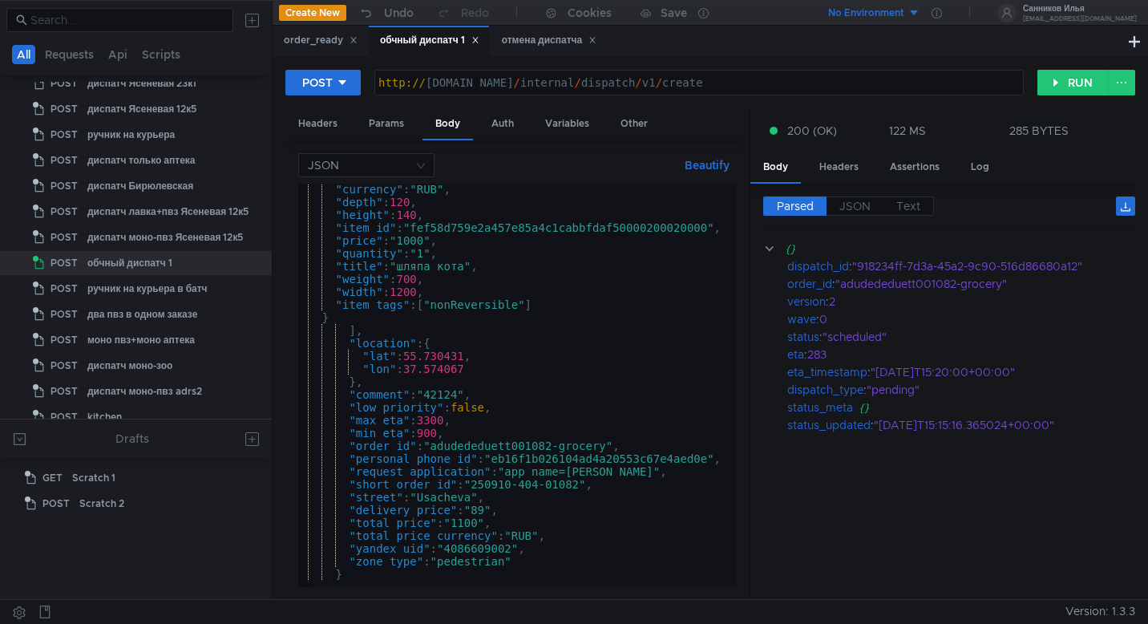
click at [558, 445] on div ""currency" : "RUB" , "depth" : 120 , "height" : 140 , "item_id" : "fef58d759e2a…" at bounding box center [511, 394] width 438 height 422
click at [584, 486] on div ""currency" : "RUB" , "depth" : 120 , "height" : 140 , "item_id" : "fef58d759e2a…" at bounding box center [511, 394] width 438 height 422
type textarea ""short_order_id": "250910-404-01083","
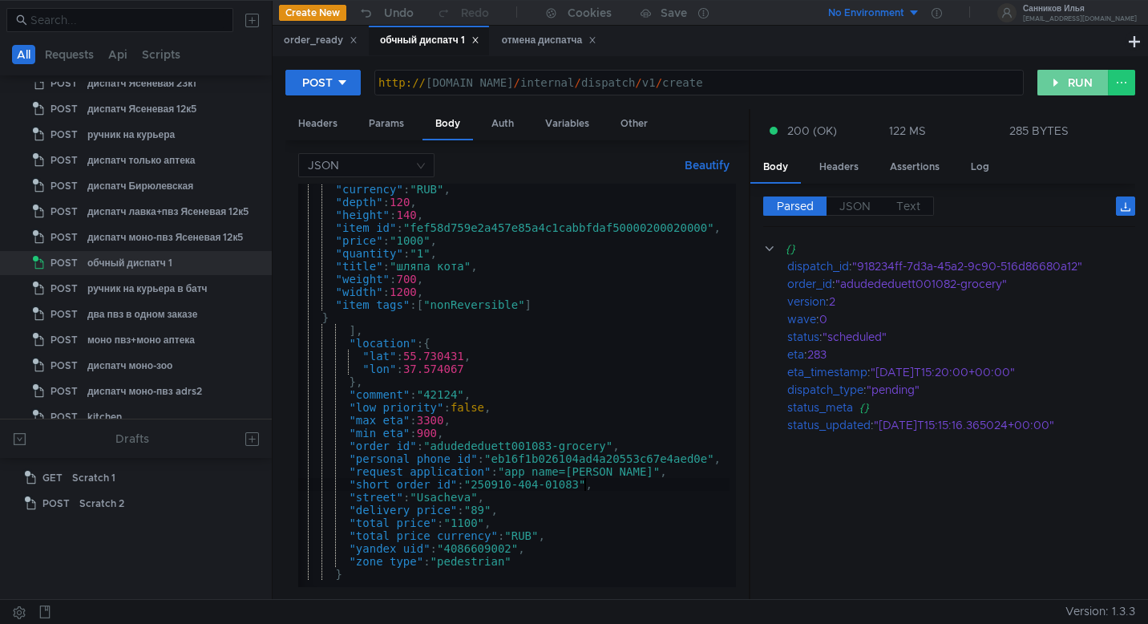
click at [1070, 85] on button "RUN" at bounding box center [1072, 83] width 71 height 26
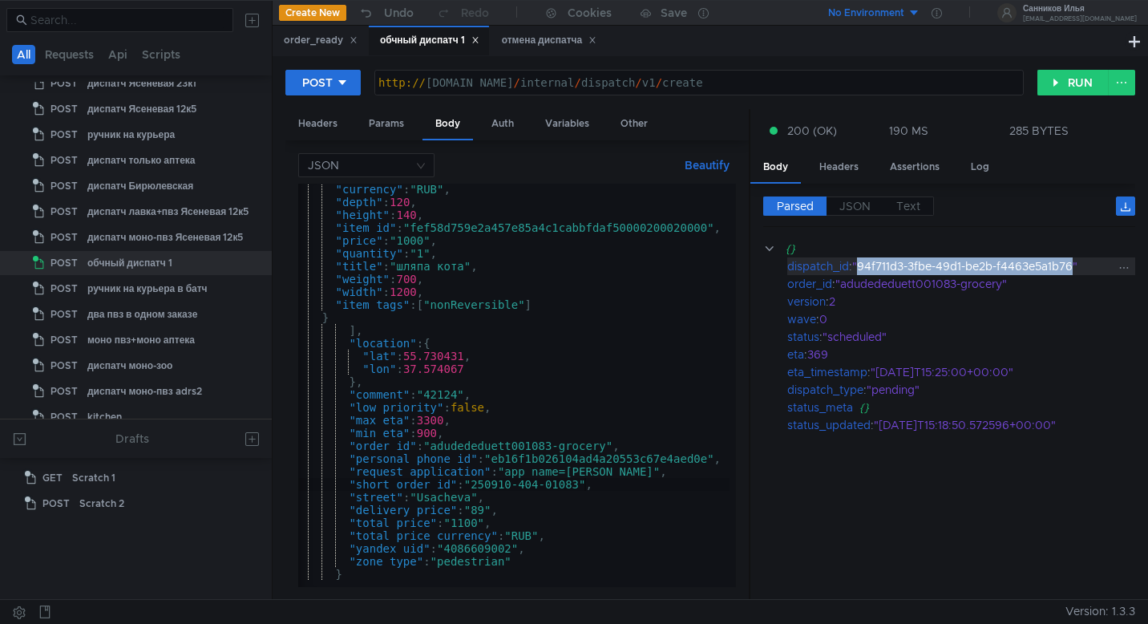
drag, startPoint x: 1076, startPoint y: 269, endPoint x: 862, endPoint y: 266, distance: 214.0
click at [862, 266] on div ""94f711d3-3fbe-49d1-be2b-f4463e5a1b76"" at bounding box center [984, 266] width 264 height 18
copy div "94f711d3-3fbe-49d1-be2b-f4463e5a1b76"
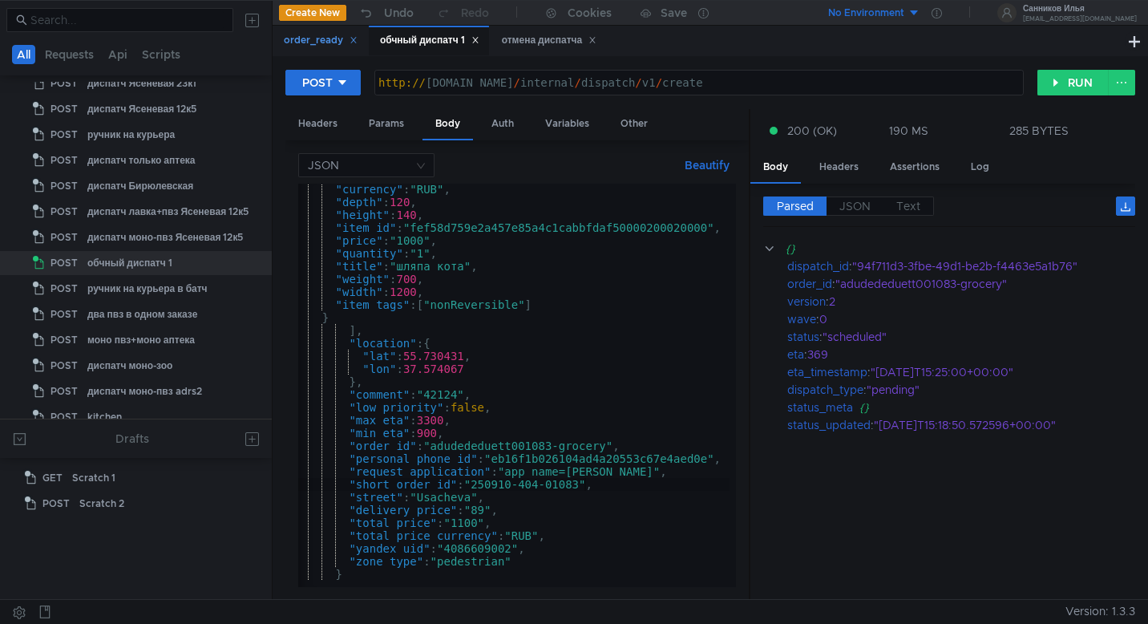
click at [302, 37] on div "order_ready" at bounding box center [321, 40] width 74 height 17
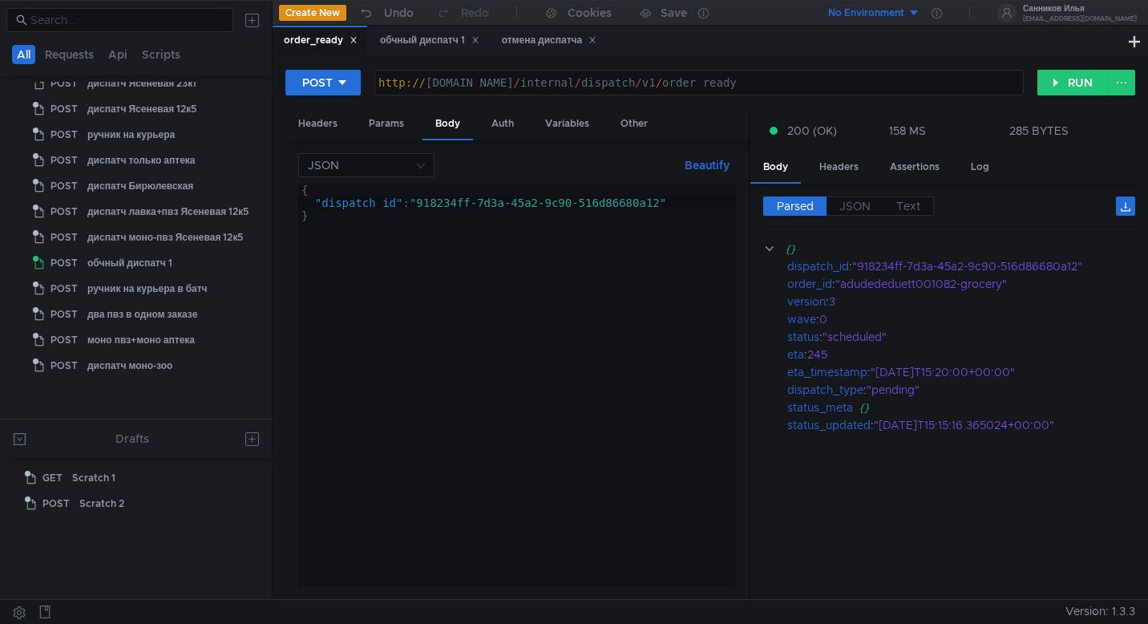
scroll to position [426, 0]
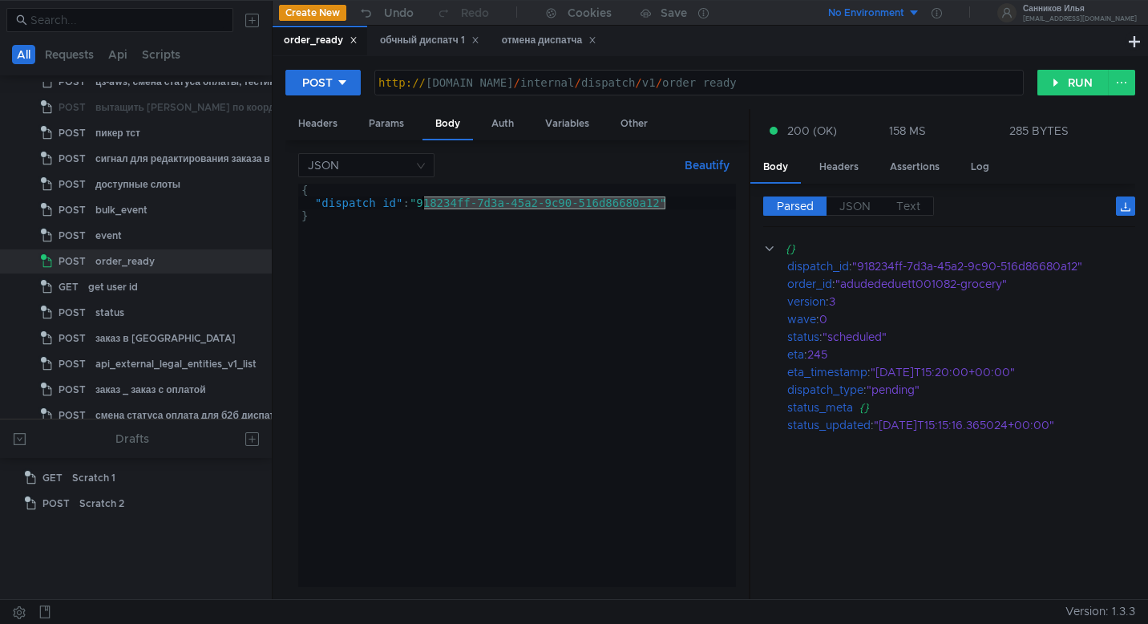
drag, startPoint x: 665, startPoint y: 204, endPoint x: 423, endPoint y: 208, distance: 242.1
click at [423, 208] on div "{ "dispatch_id" : "918234ff-7d3a-45a2-9c90-516d86680a12" }" at bounding box center [517, 398] width 438 height 429
paste textarea "4f711d3-3fbe-49d1-be2b-f4463e5a1b76"
type textarea ""dispatch_id": "94f711d3-3fbe-49d1-be2b-f4463e5a1b76""
click at [1059, 80] on button "RUN" at bounding box center [1072, 83] width 71 height 26
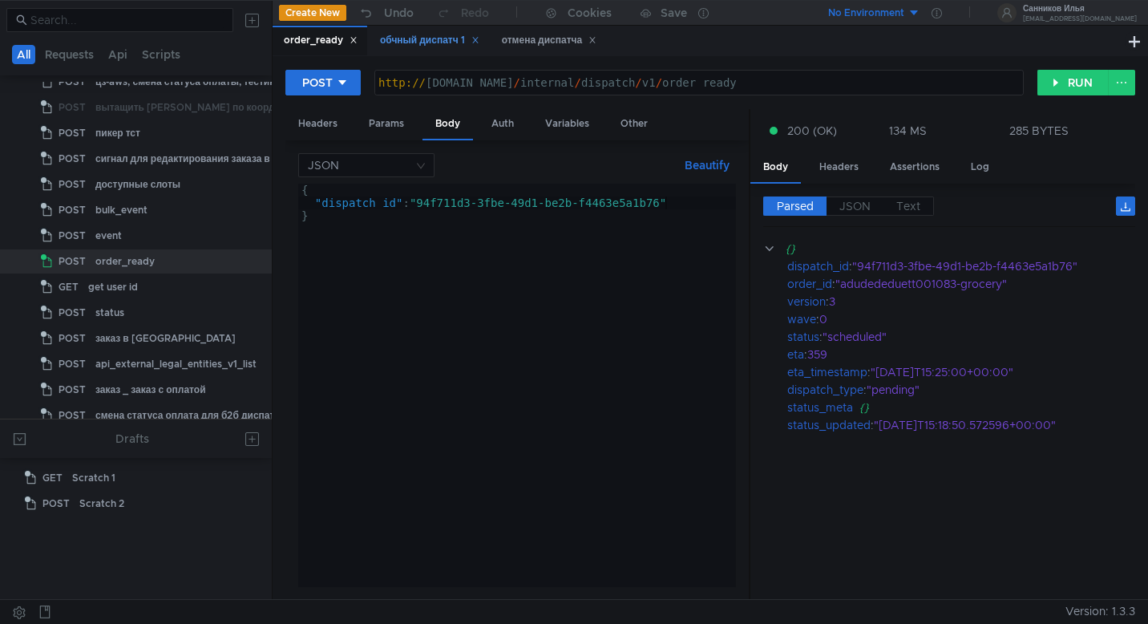
click at [437, 42] on div "обчный диспатч 1" at bounding box center [429, 40] width 99 height 17
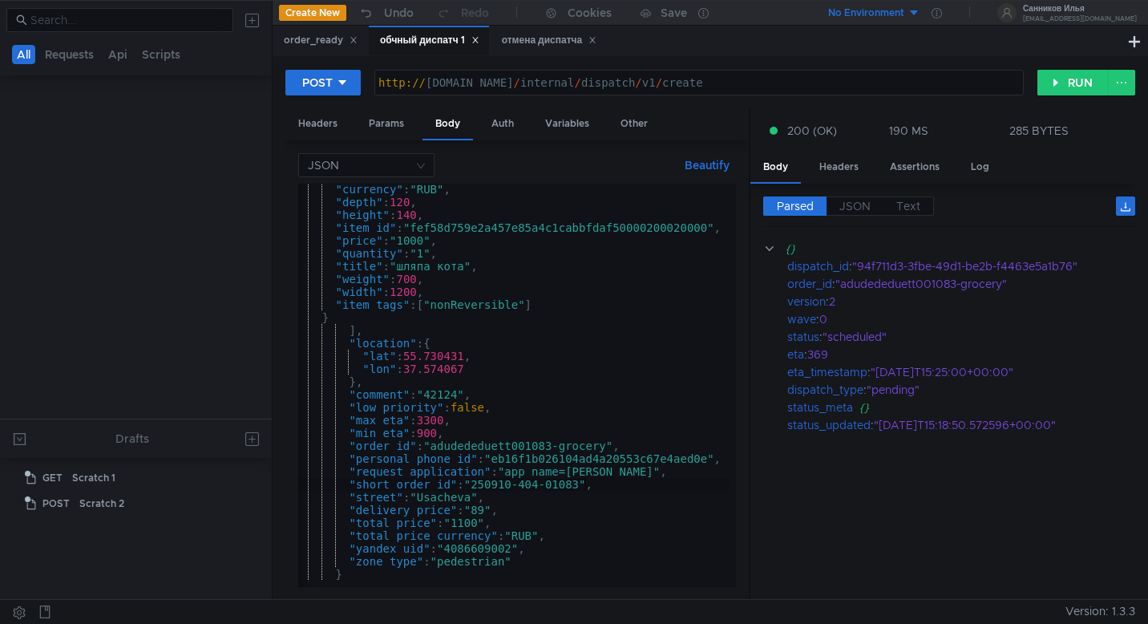
scroll to position [964, 0]
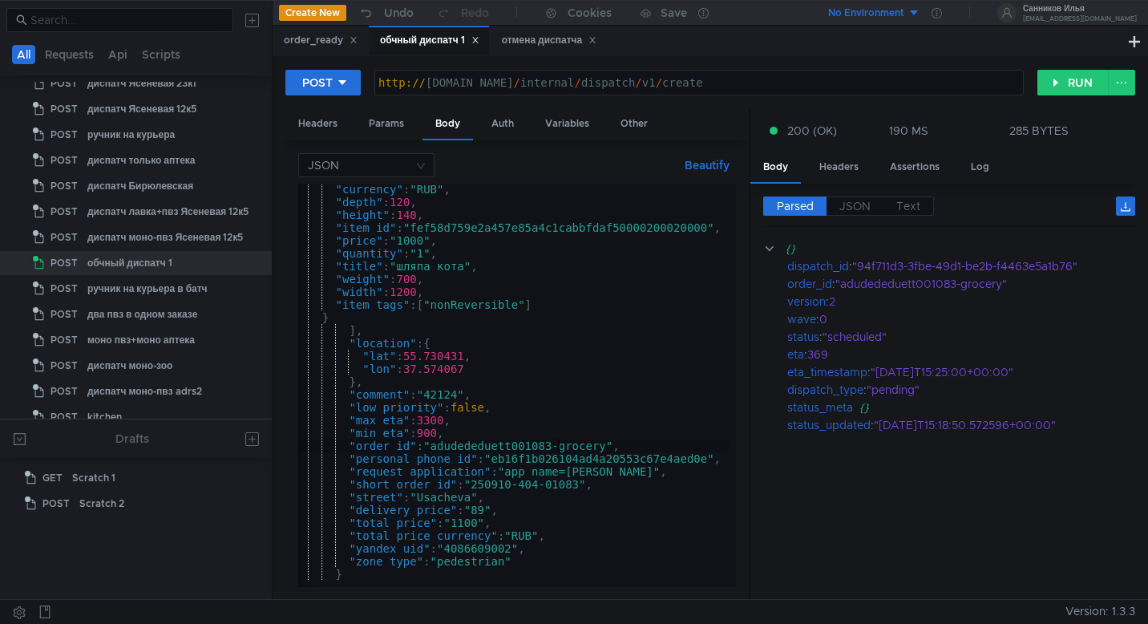
click at [559, 445] on div ""currency" : "RUB" , "depth" : 120 , "height" : 140 , "item_id" : "fef58d759e2a…" at bounding box center [511, 394] width 438 height 422
click at [583, 486] on div ""currency" : "RUB" , "depth" : 120 , "height" : 140 , "item_id" : "fef58d759e2a…" at bounding box center [511, 394] width 438 height 422
drag, startPoint x: 470, startPoint y: 357, endPoint x: 410, endPoint y: 357, distance: 60.1
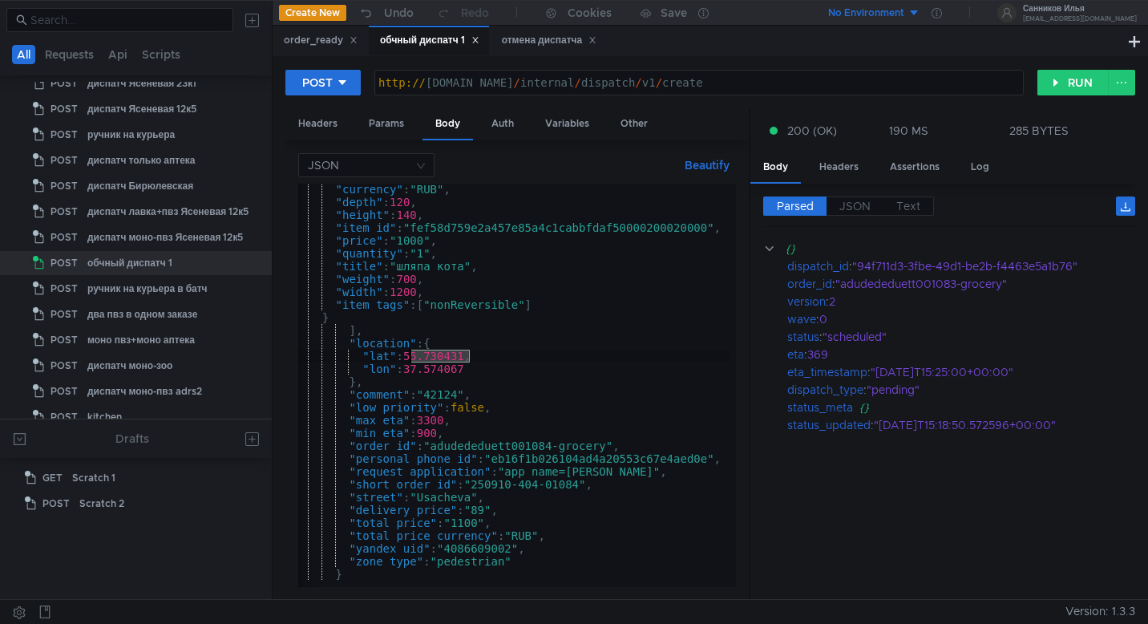
click at [410, 357] on div ""currency" : "RUB" , "depth" : 120 , "height" : 140 , "item_id" : "fef58d759e2a…" at bounding box center [511, 394] width 438 height 422
paste textarea "2195"
drag, startPoint x: 473, startPoint y: 370, endPoint x: 406, endPoint y: 369, distance: 66.5
click at [406, 369] on div ""currency" : "RUB" , "depth" : 120 , "height" : 140 , "item_id" : "fef58d759e2a…" at bounding box center [511, 394] width 438 height 422
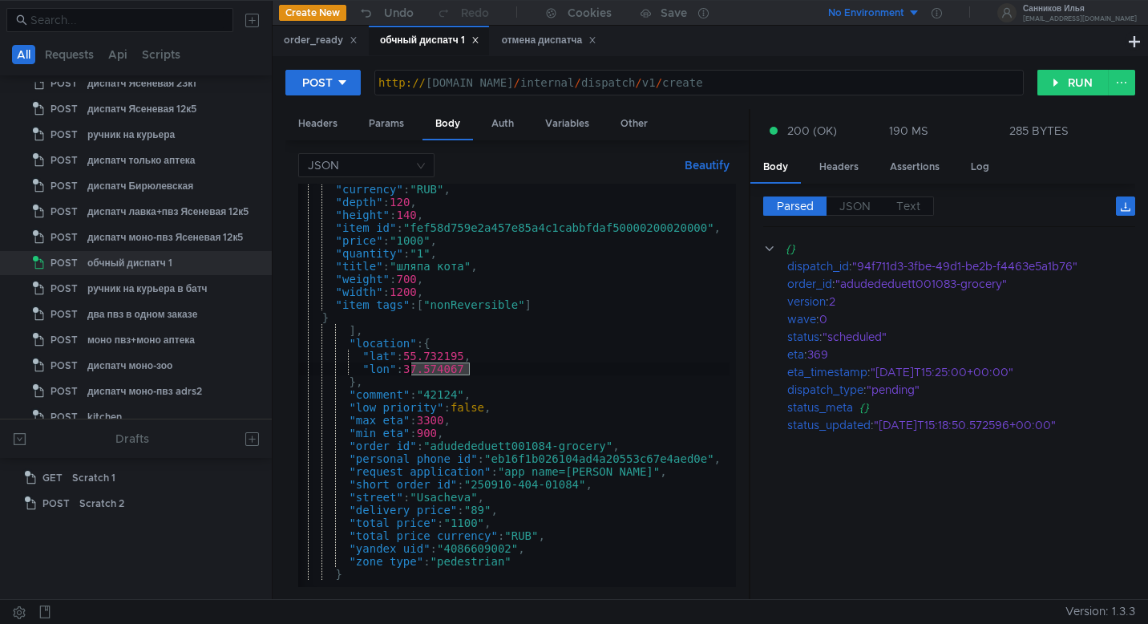
paste textarea "3375"
drag, startPoint x: 480, startPoint y: 503, endPoint x: 424, endPoint y: 499, distance: 56.2
click at [424, 499] on div ""currency" : "RUB" , "depth" : 120 , "height" : 140 , "item_id" : "fef58d759e2a…" at bounding box center [511, 394] width 438 height 422
type textarea ""street": "","
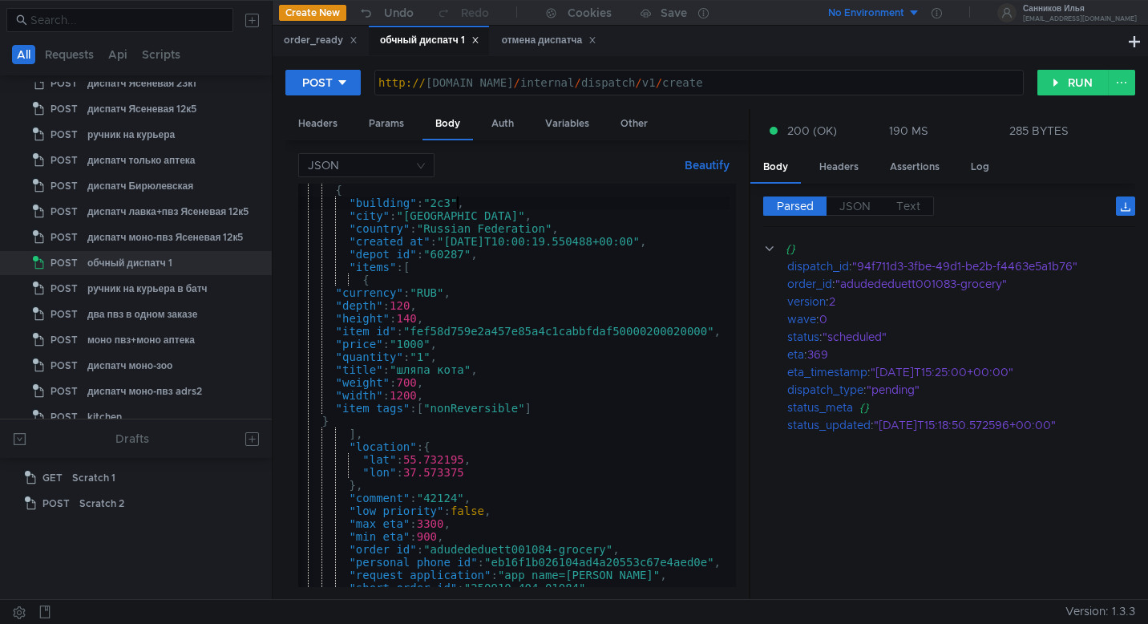
click at [458, 207] on div "{ "building" : "2с3" , "city" : "Moscow" , "country" : "Russian Federation" , "…" at bounding box center [511, 395] width 438 height 422
click at [453, 204] on div "{ "building" : "2с3" , "city" : "Moscow" , "country" : "Russian Federation" , "…" at bounding box center [511, 395] width 438 height 422
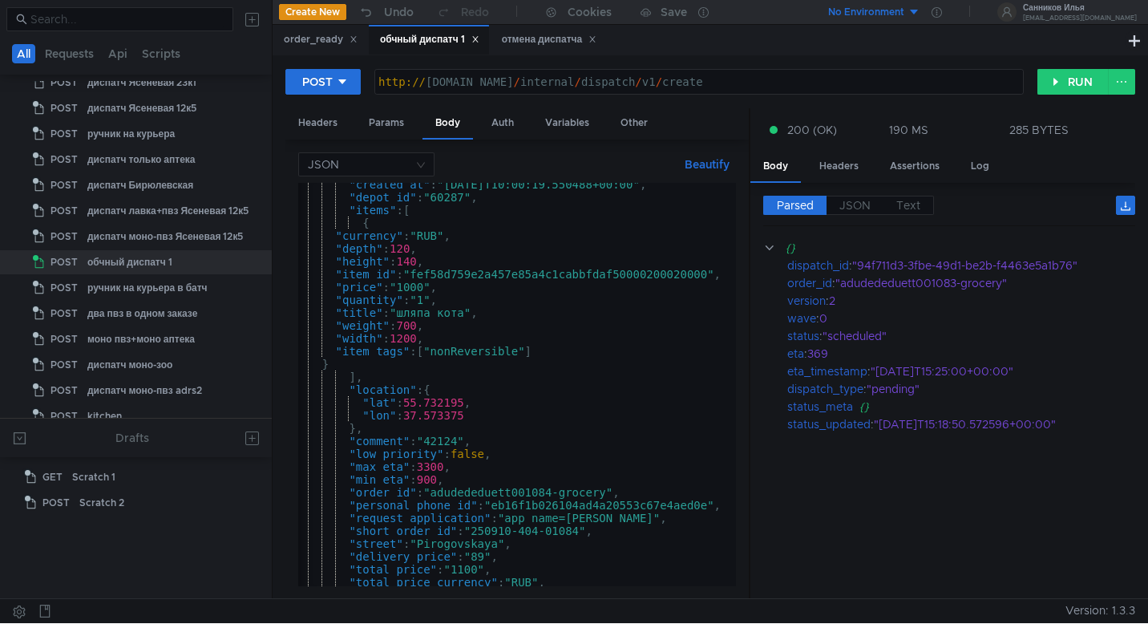
scroll to position [56, 0]
type textarea ""building": "17c9","
click at [1073, 87] on button "RUN" at bounding box center [1072, 82] width 71 height 26
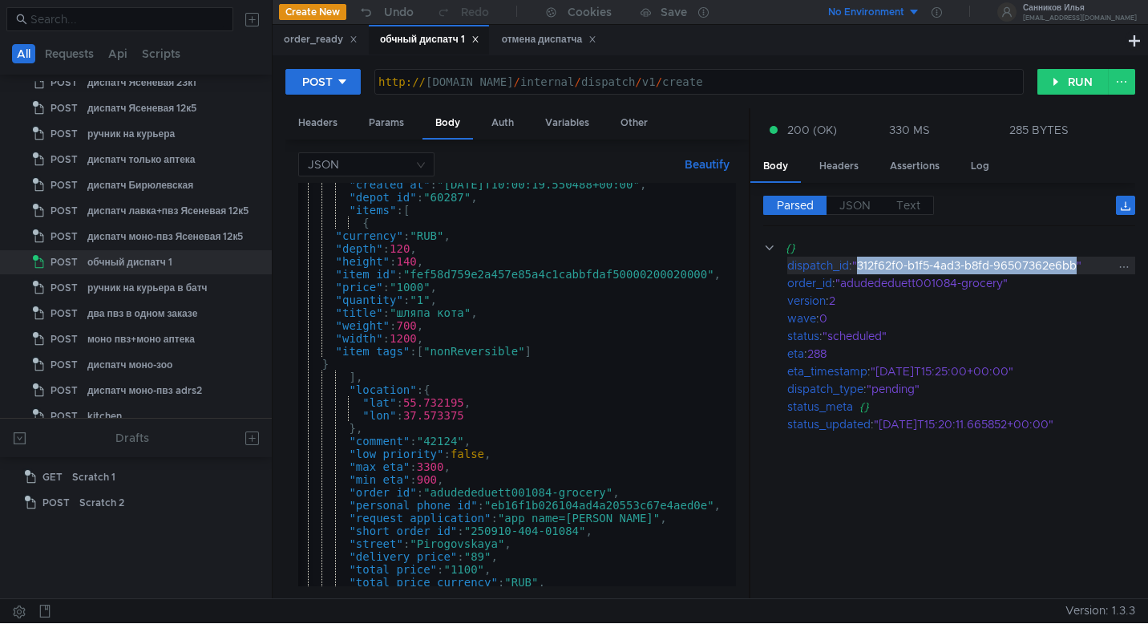
drag, startPoint x: 1081, startPoint y: 268, endPoint x: 861, endPoint y: 272, distance: 220.4
click at [861, 272] on div ""312f62f0-b1f5-4ad3-b8fd-96507362e6bb"" at bounding box center [984, 265] width 264 height 18
copy div "312f62f0-b1f5-4ad3-b8fd-96507362e6bb"
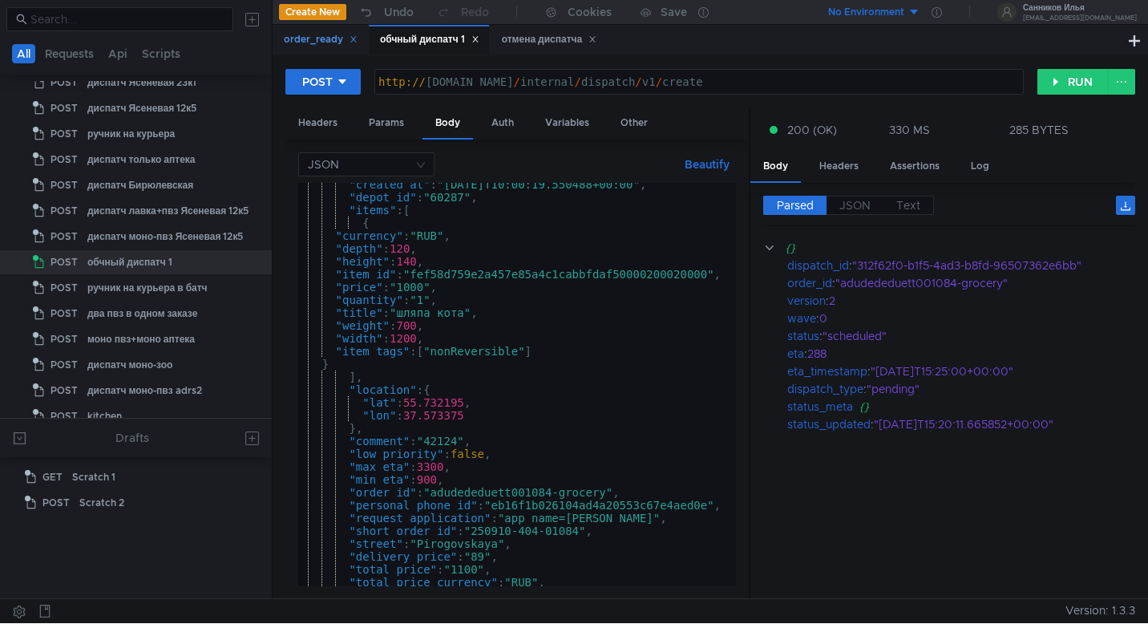
click at [329, 42] on div "order_ready" at bounding box center [321, 39] width 74 height 17
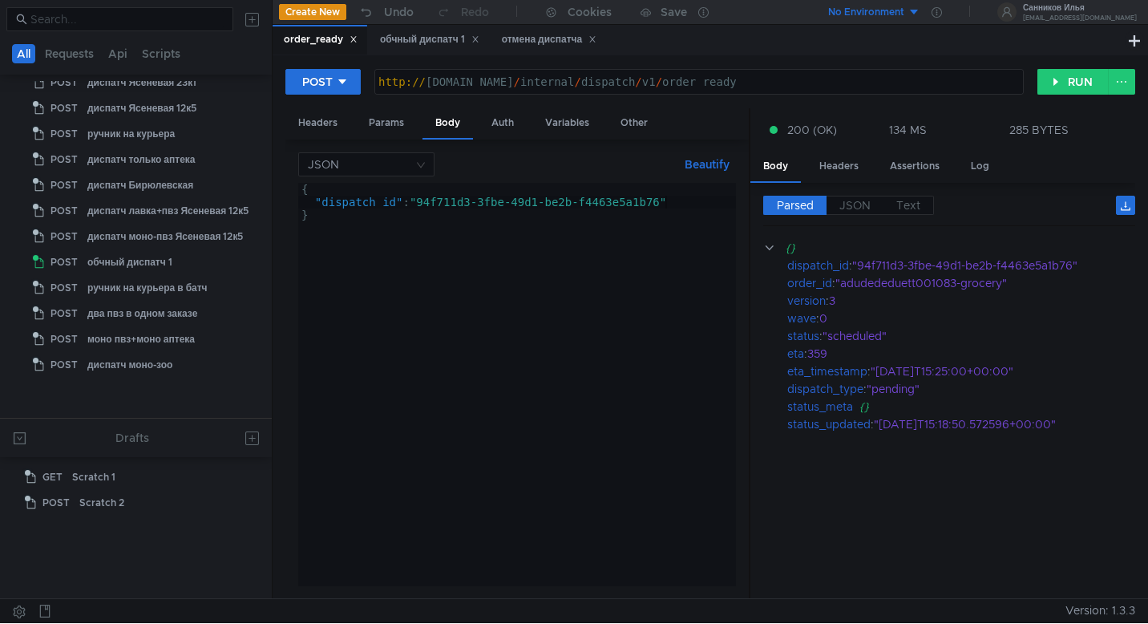
scroll to position [426, 0]
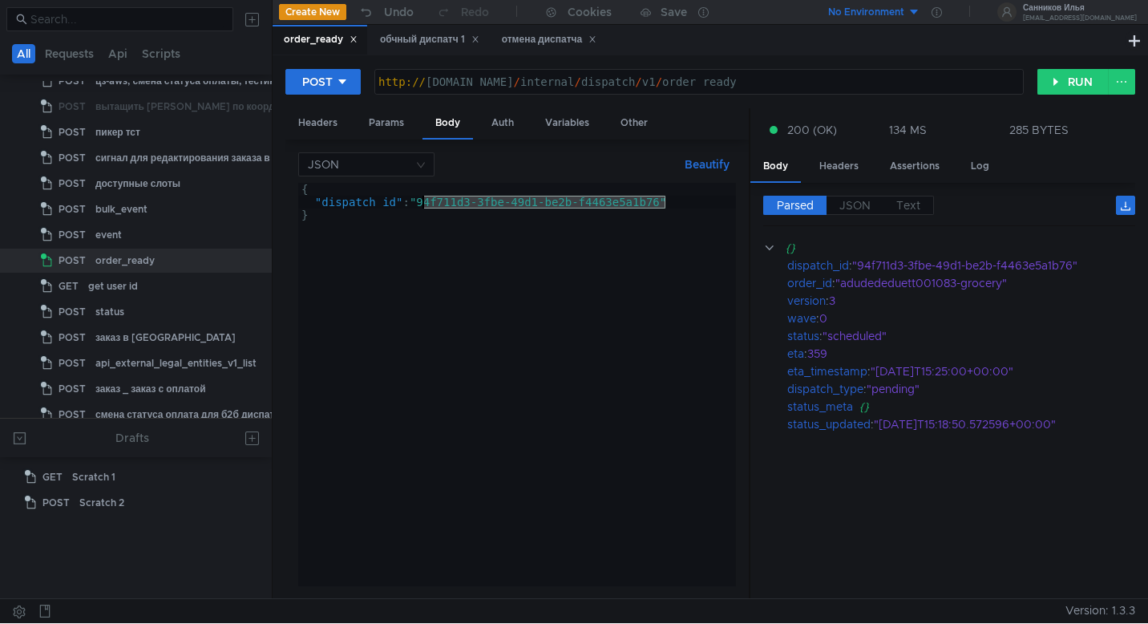
drag, startPoint x: 664, startPoint y: 204, endPoint x: 423, endPoint y: 207, distance: 240.4
click at [423, 207] on div "{ "dispatch_id" : "94f711d3-3fbe-49d1-be2b-f4463e5a1b76" }" at bounding box center [517, 397] width 438 height 429
paste textarea "312f62f0-b1f5-4ad3-b8fd-96507362e6bb"
type textarea ""dispatch_id": "312f62f0-b1f5-4ad3-b8fd-96507362e6bb""
click at [1088, 73] on button "RUN" at bounding box center [1072, 82] width 71 height 26
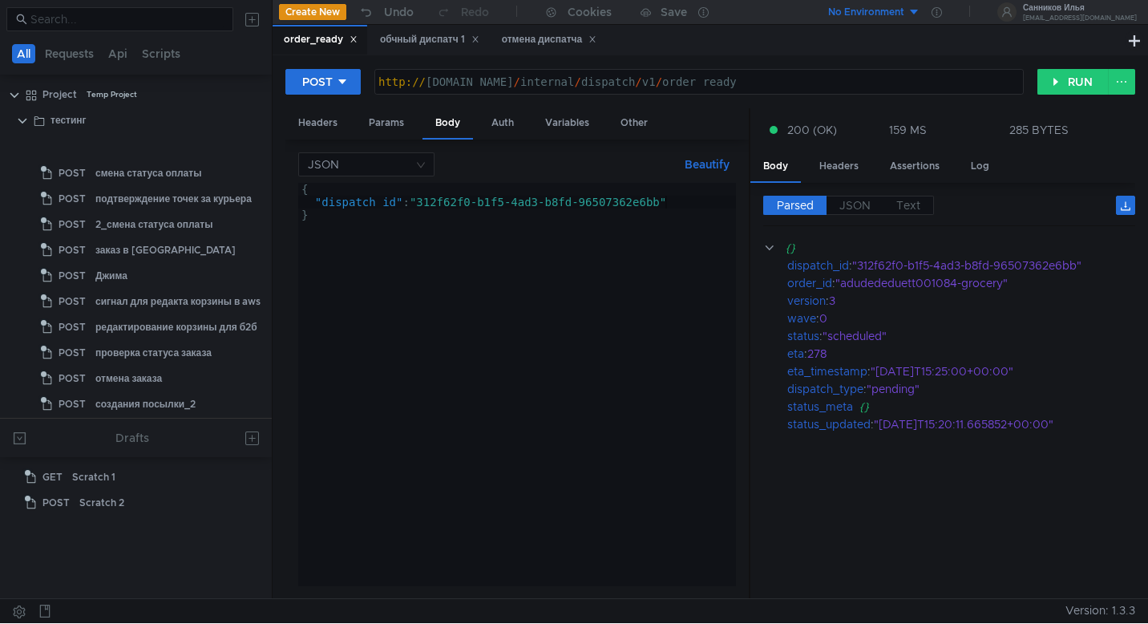
scroll to position [426, 0]
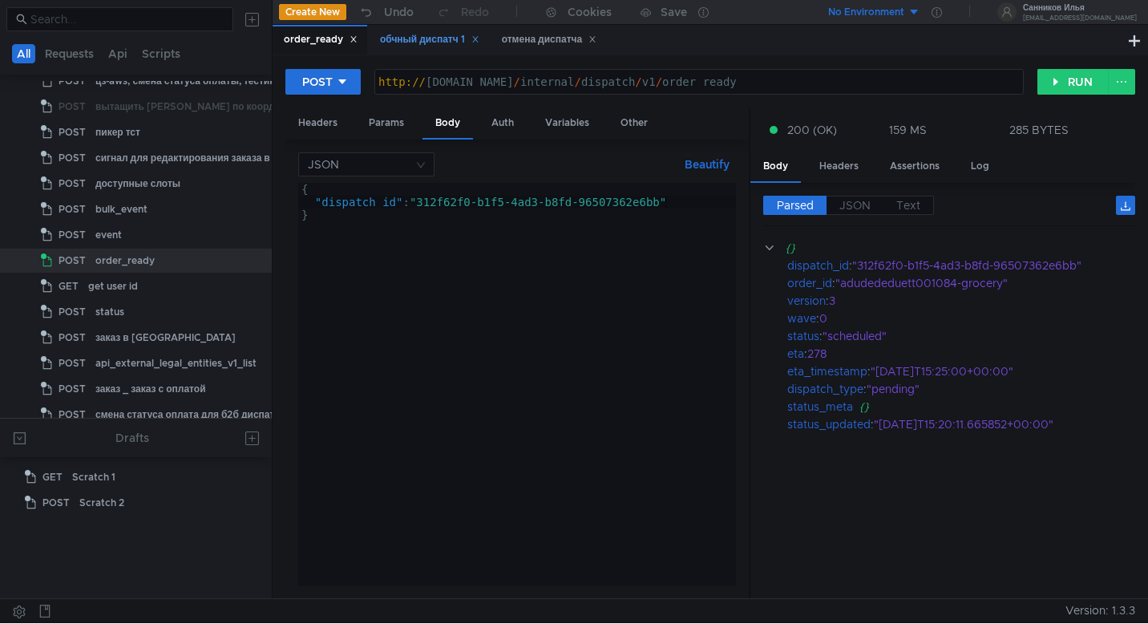
click at [422, 40] on div "обчный диспатч 1" at bounding box center [429, 39] width 99 height 17
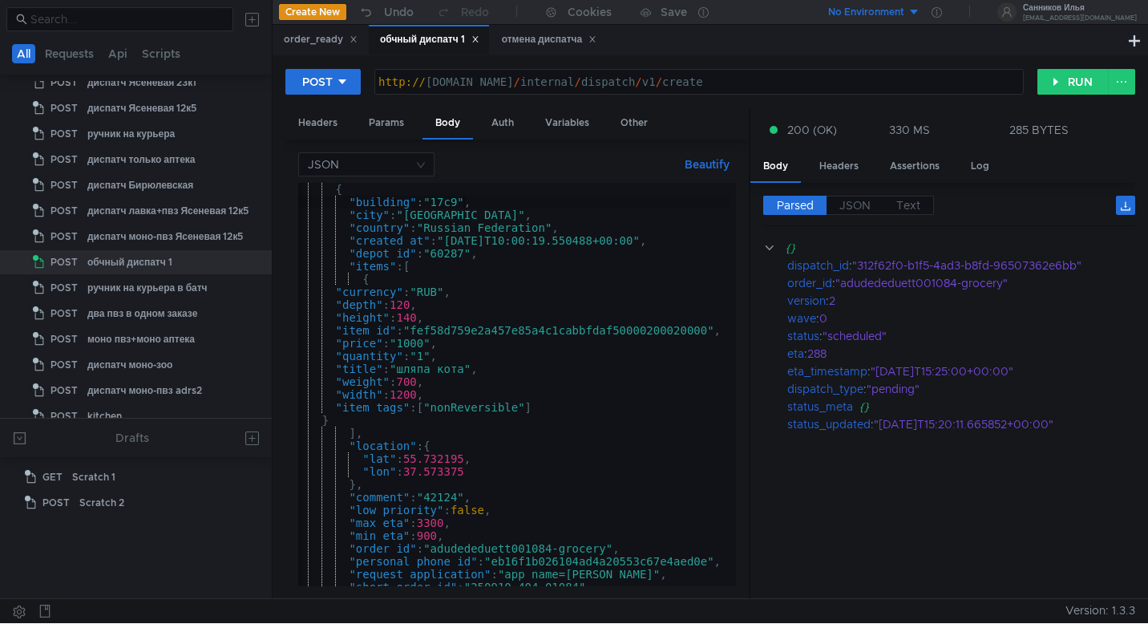
scroll to position [103, 0]
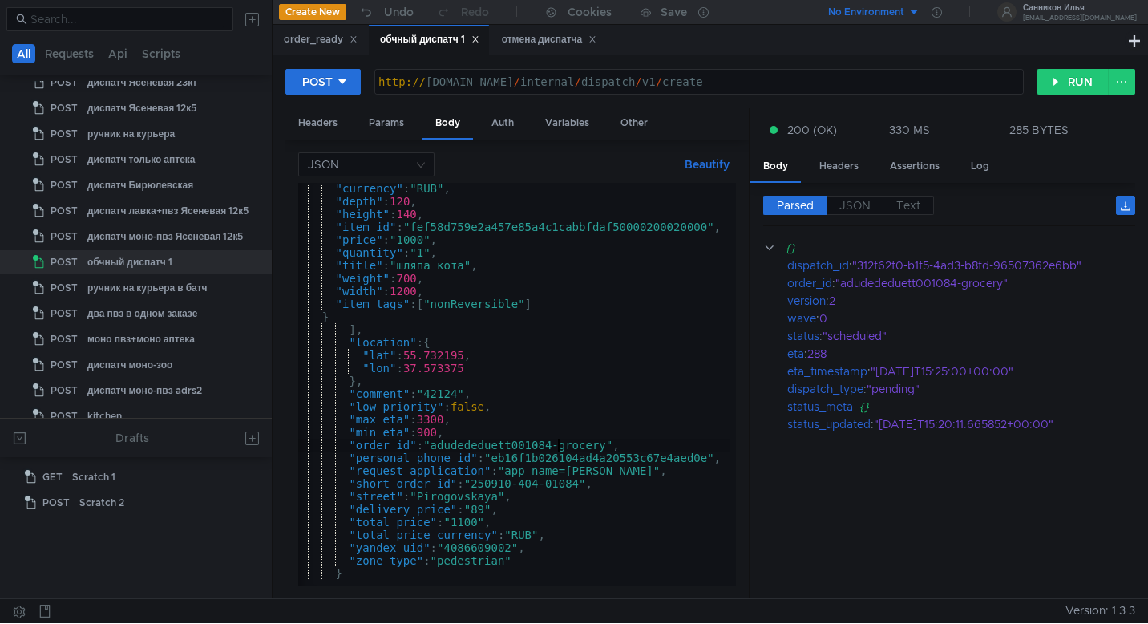
click at [556, 445] on div ""currency" : "RUB" , "depth" : 120 , "height" : 140 , "item_id" : "fef58d759e2a…" at bounding box center [511, 393] width 438 height 422
click at [583, 489] on div ""currency" : "RUB" , "depth" : 120 , "height" : 140 , "item_id" : "fef58d759e2a…" at bounding box center [511, 393] width 438 height 422
type textarea ""short_order_id": "250910-404-01085","
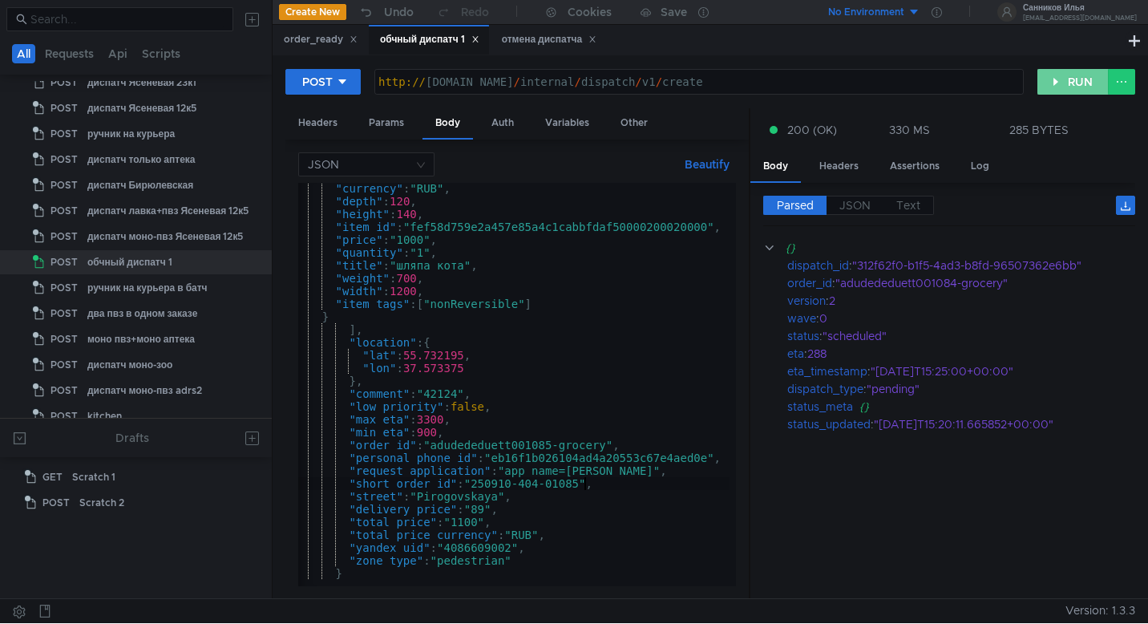
click at [1068, 84] on button "RUN" at bounding box center [1072, 82] width 71 height 26
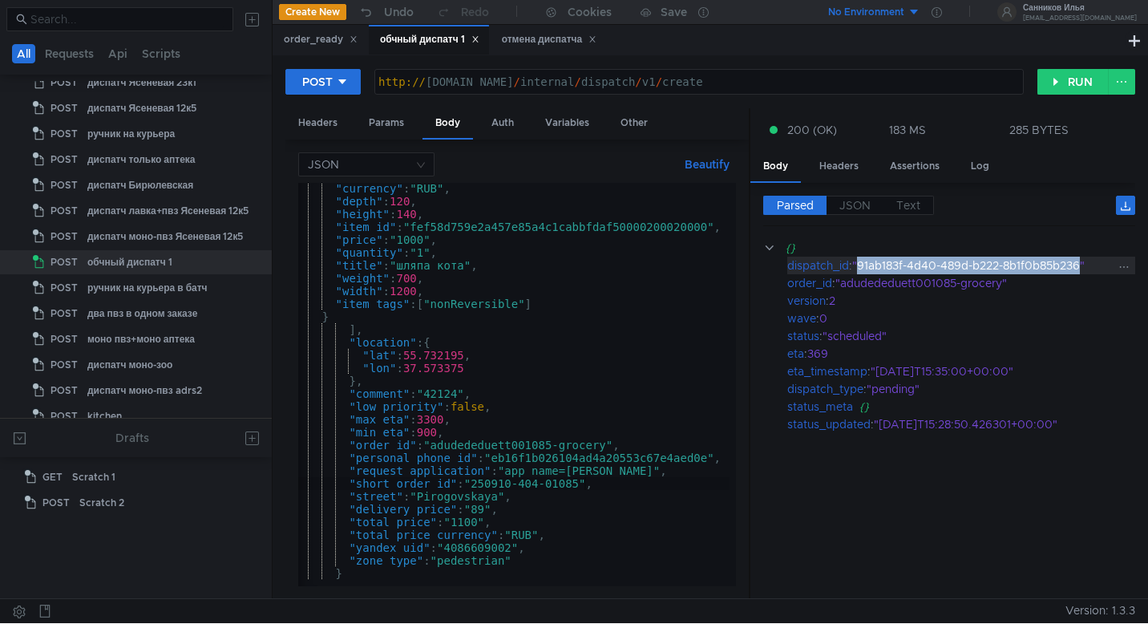
drag, startPoint x: 1082, startPoint y: 268, endPoint x: 862, endPoint y: 268, distance: 219.6
click at [862, 268] on div ""91ab183f-4d40-489d-b222-8b1f0b85b236"" at bounding box center [984, 265] width 264 height 18
copy div "91ab183f-4d40-489d-b222-8b1f0b85b236"
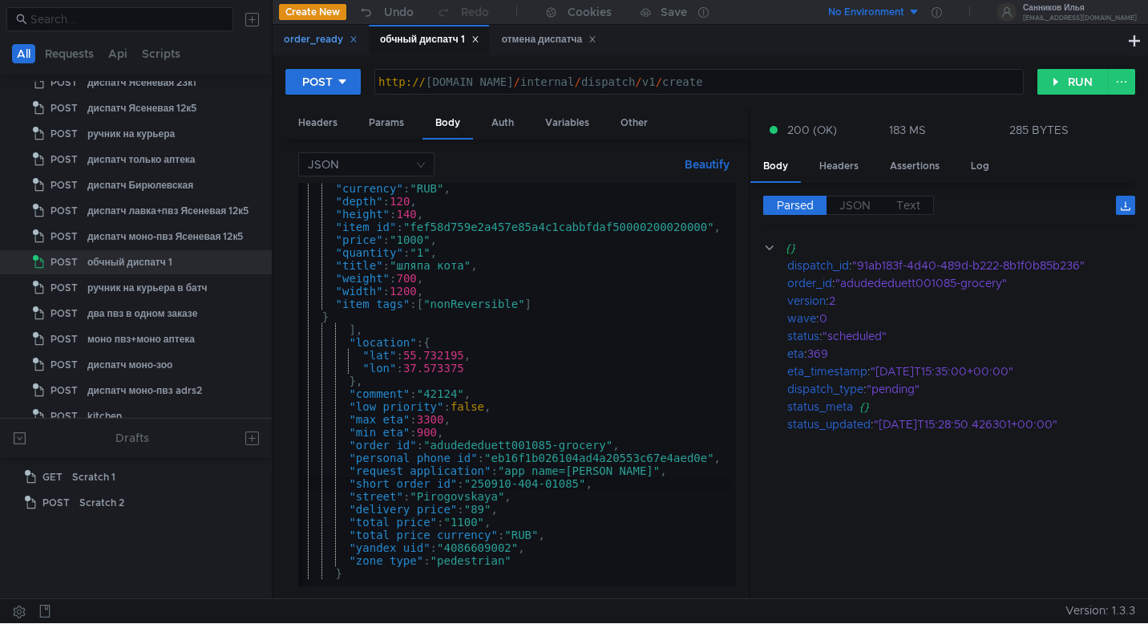
click at [297, 37] on div "order_ready" at bounding box center [321, 39] width 74 height 17
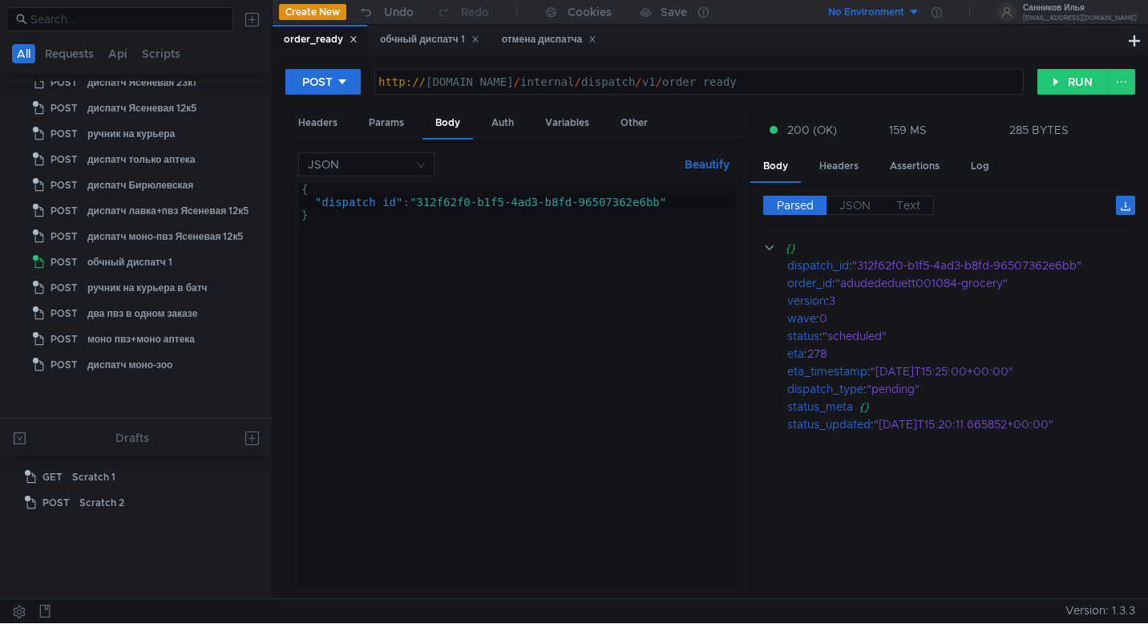
scroll to position [426, 0]
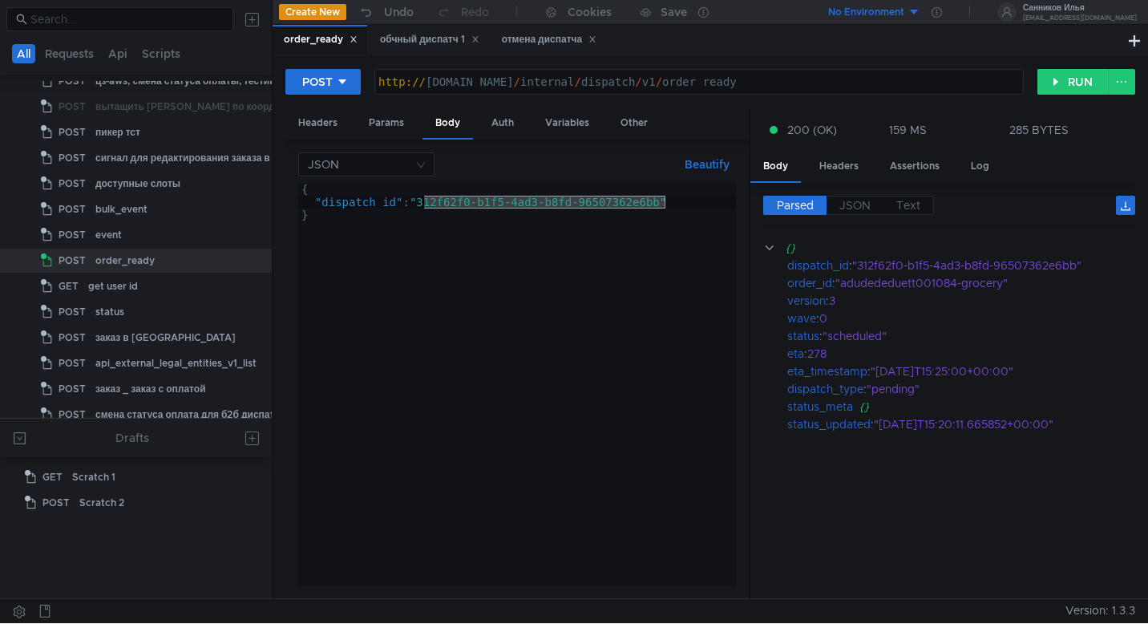
drag, startPoint x: 664, startPoint y: 206, endPoint x: 424, endPoint y: 203, distance: 239.6
click at [424, 203] on div "{ "dispatch_id" : "312f62f0-b1f5-4ad3-b8fd-96507362e6bb" }" at bounding box center [517, 397] width 438 height 429
paste textarea "91ab183f-4d40-489d-b222-8b1f0b85b236"
type textarea ""dispatch_id": "91ab183f-4d40-489d-b222-8b1f0b85b236""
click at [1064, 83] on button "RUN" at bounding box center [1072, 82] width 71 height 26
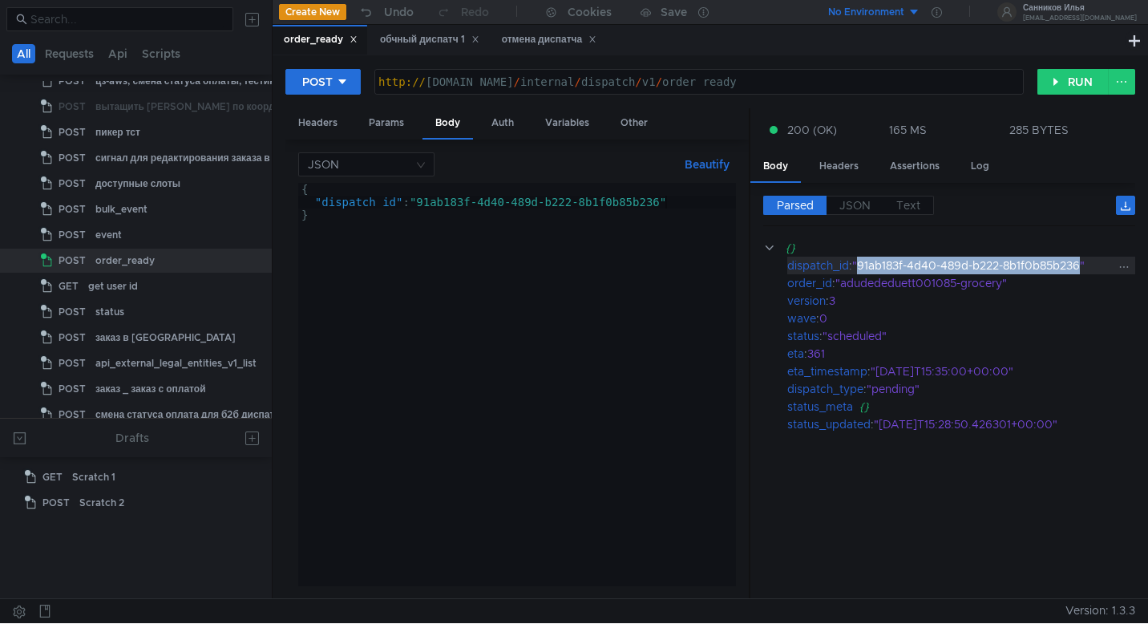
drag, startPoint x: 1084, startPoint y: 265, endPoint x: 862, endPoint y: 268, distance: 222.0
click at [862, 268] on div ""91ab183f-4d40-489d-b222-8b1f0b85b236"" at bounding box center [984, 265] width 264 height 18
copy div "91ab183f-4d40-489d-b222-8b1f0b85b236"
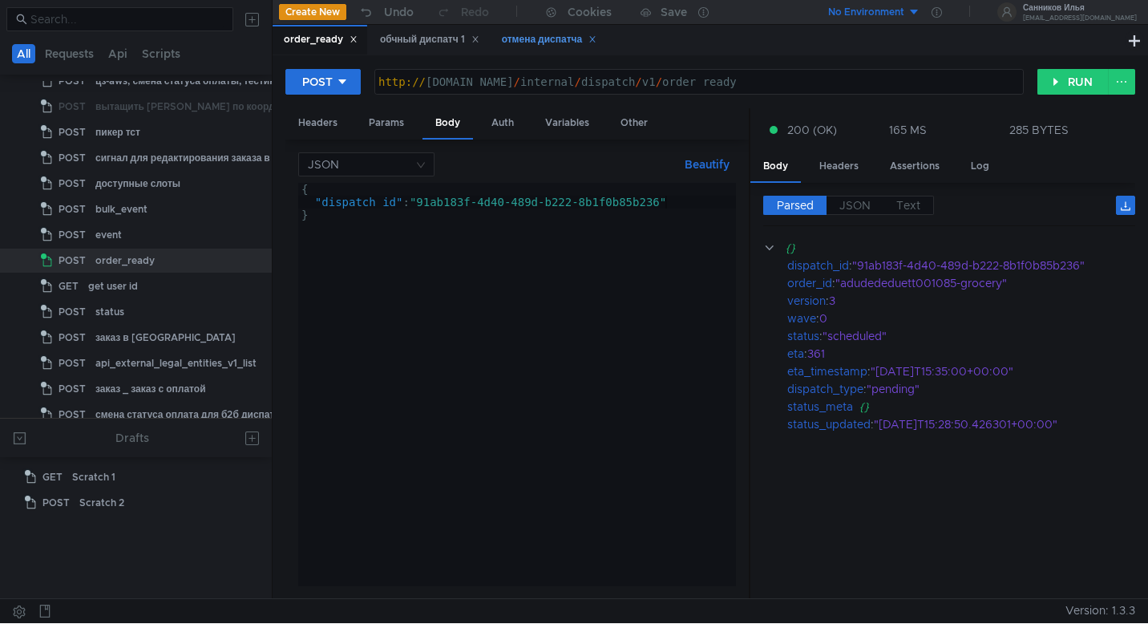
click at [538, 42] on div "отмена диспатча" at bounding box center [549, 39] width 95 height 17
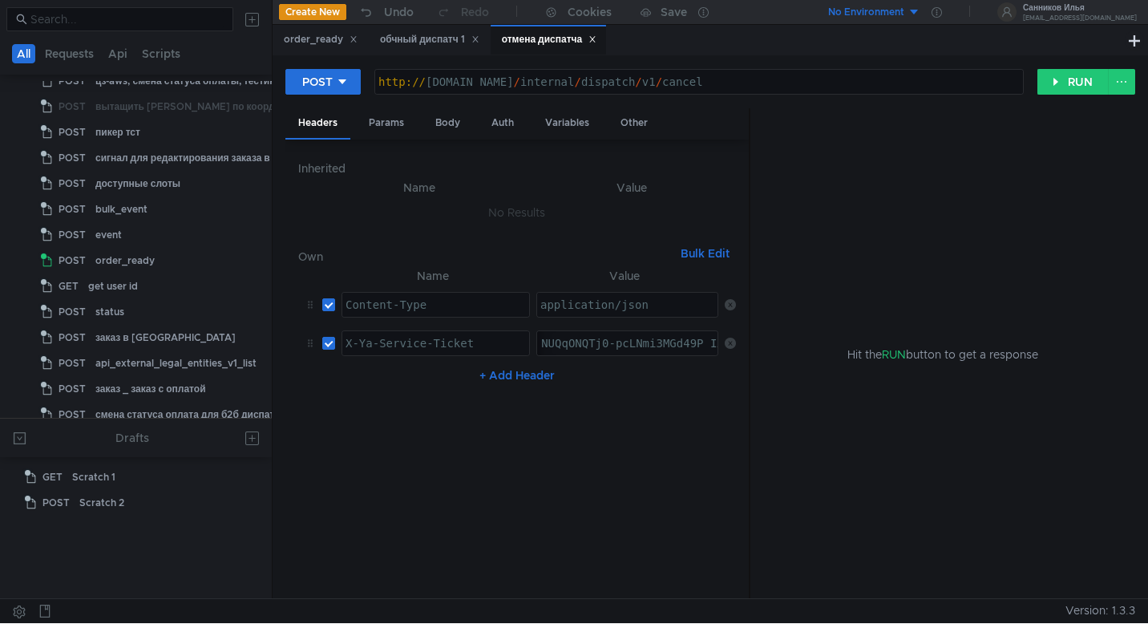
scroll to position [759, 0]
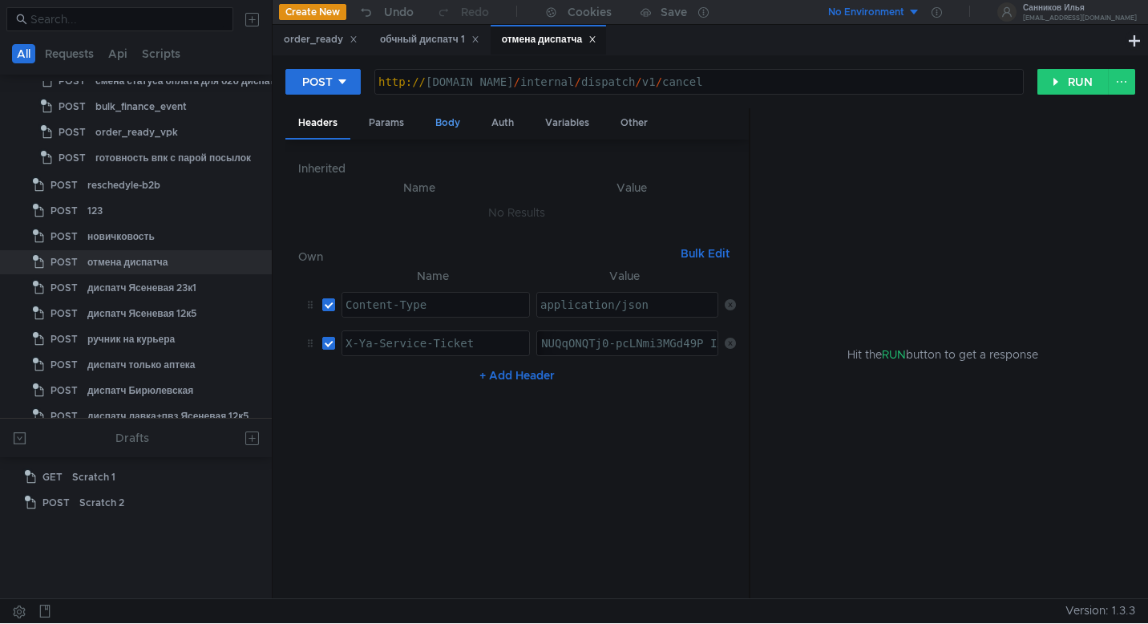
click at [442, 127] on div "Body" at bounding box center [447, 123] width 50 height 30
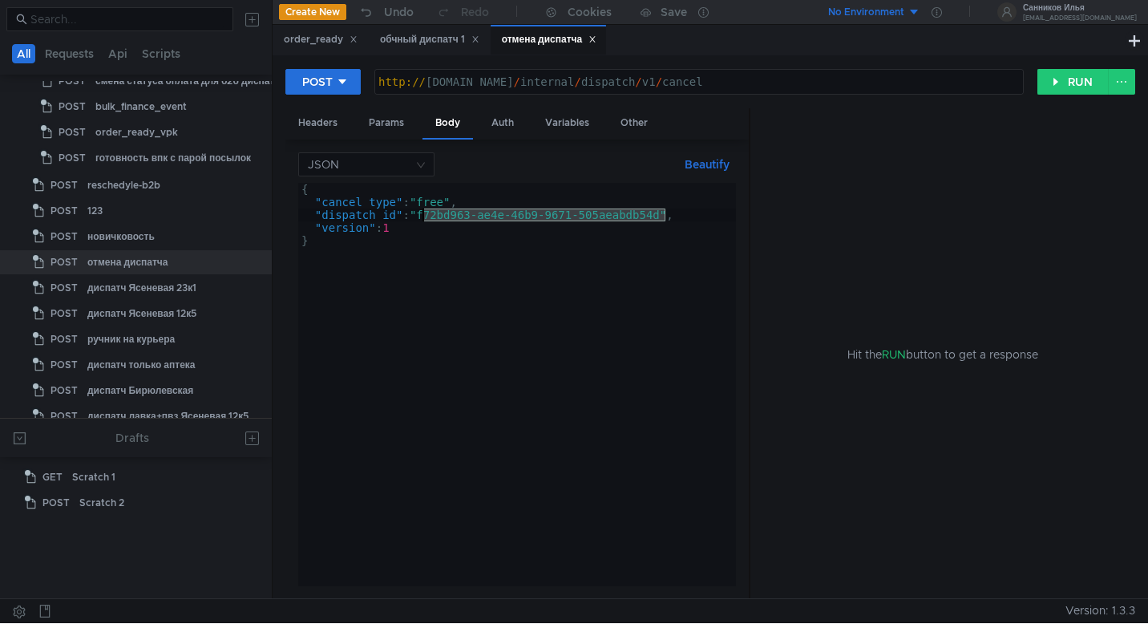
drag, startPoint x: 666, startPoint y: 217, endPoint x: 422, endPoint y: 212, distance: 244.5
click at [422, 212] on div "{ "cancel_type" : "free" , "dispatch_id" : "f72bd963-ae4e-46b9-9671-505aeabdb54…" at bounding box center [517, 397] width 438 height 429
paste textarea "91ab183f-4d40-489d-b222-8b1f0b85b236"
type textarea ""dispatch_id": "91ab183f-4d40-489d-b222-8b1f0b85b236","
click at [1080, 87] on button "RUN" at bounding box center [1072, 82] width 71 height 26
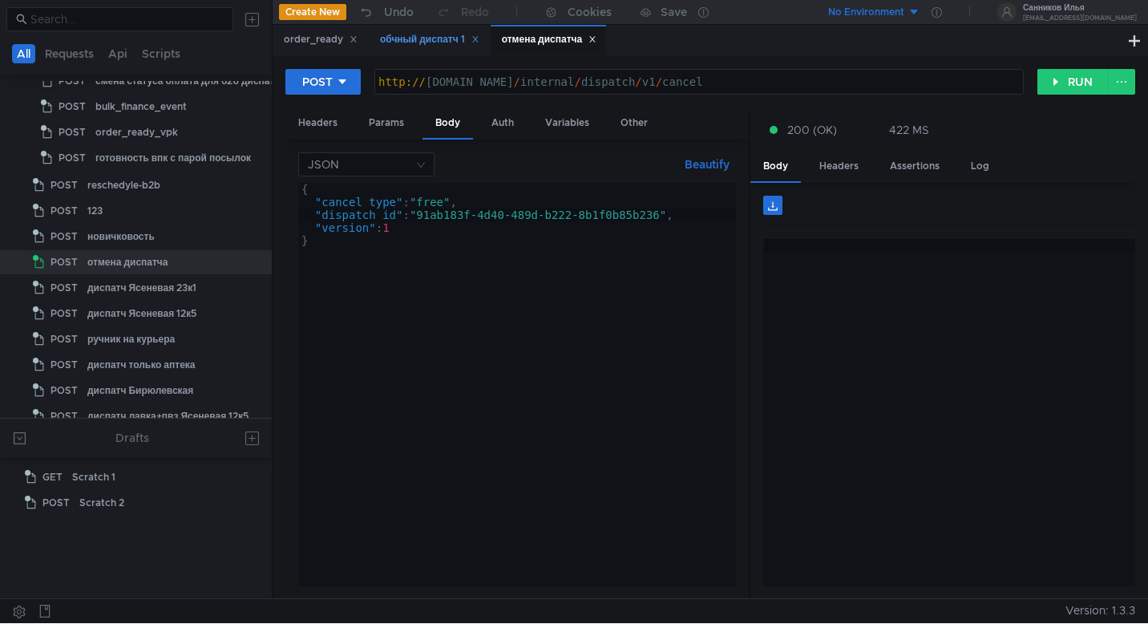
click at [418, 42] on div "обчный диспатч 1" at bounding box center [429, 39] width 99 height 17
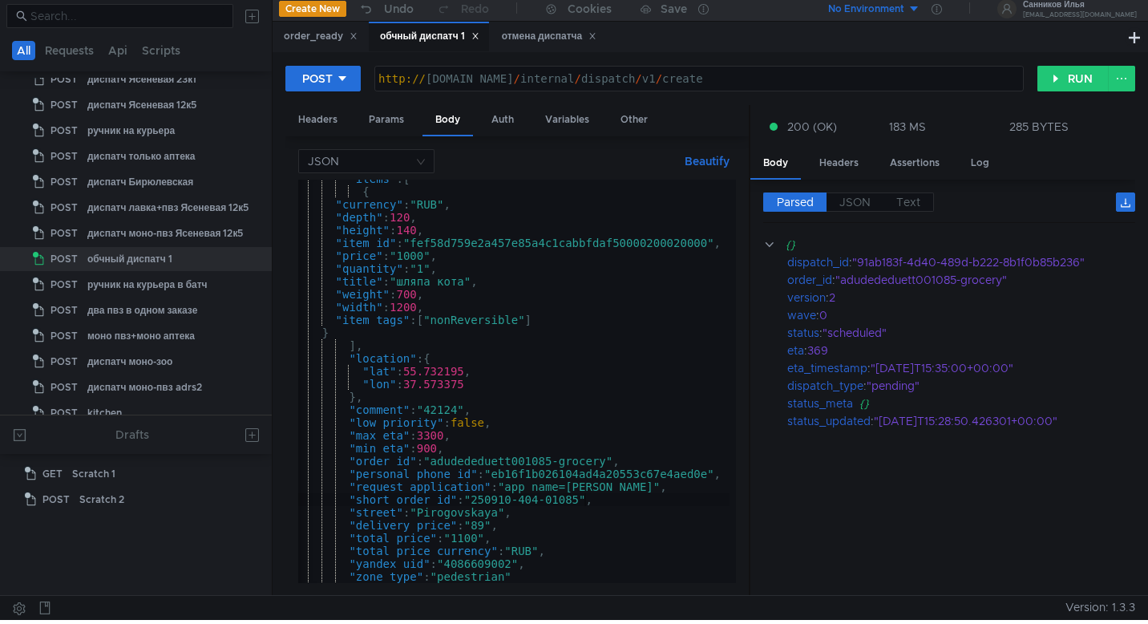
scroll to position [82, 0]
click at [422, 298] on div ""items" : [ { "currency" : "RUB" , "depth" : 120 , "height" : 140 , "item_id" :…" at bounding box center [511, 386] width 438 height 422
click at [584, 504] on div ""items" : [ { "currency" : "RUB" , "depth" : 120 , "height" : 140 , "item_id" :…" at bounding box center [511, 386] width 438 height 422
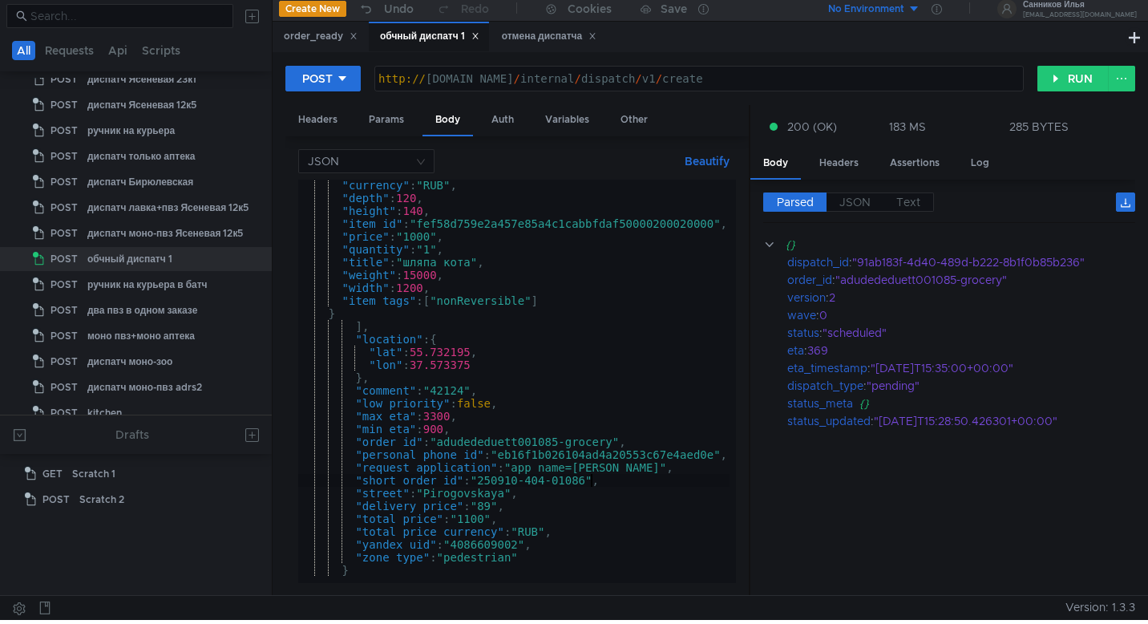
scroll to position [0, 0]
click at [564, 439] on div ""currency" : "RUB" , "depth" : 120 , "height" : 140 , "item_id" : "fef58d759e2a…" at bounding box center [517, 390] width 438 height 422
type textarea ""order_id": "adudededuett001086-grocery","
click at [1071, 88] on button "RUN" at bounding box center [1072, 79] width 71 height 26
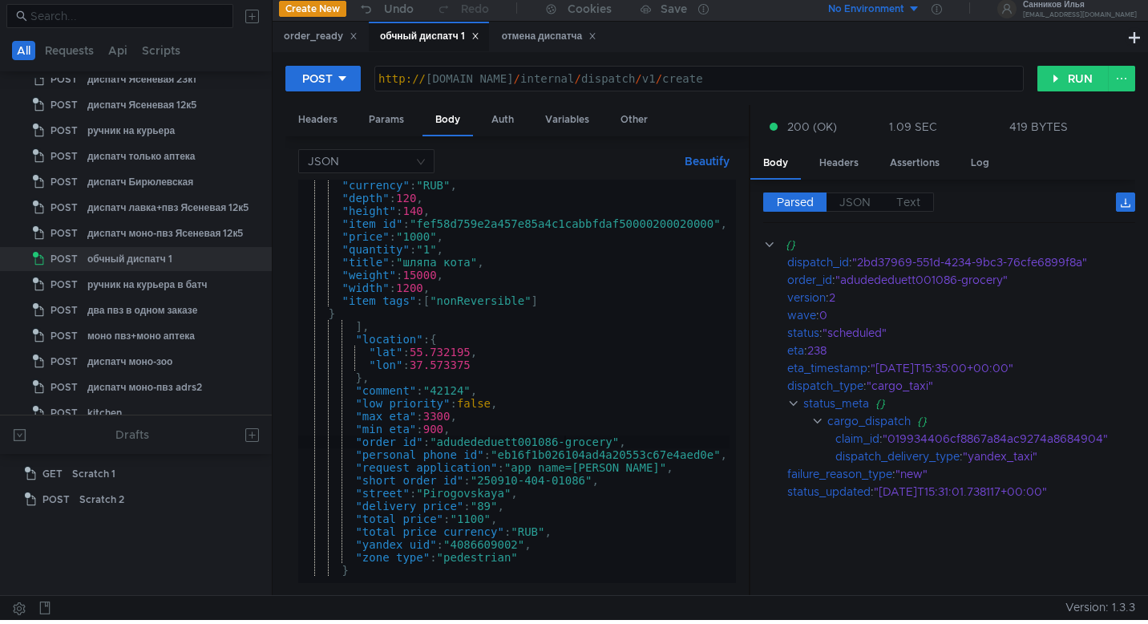
scroll to position [103, 0]
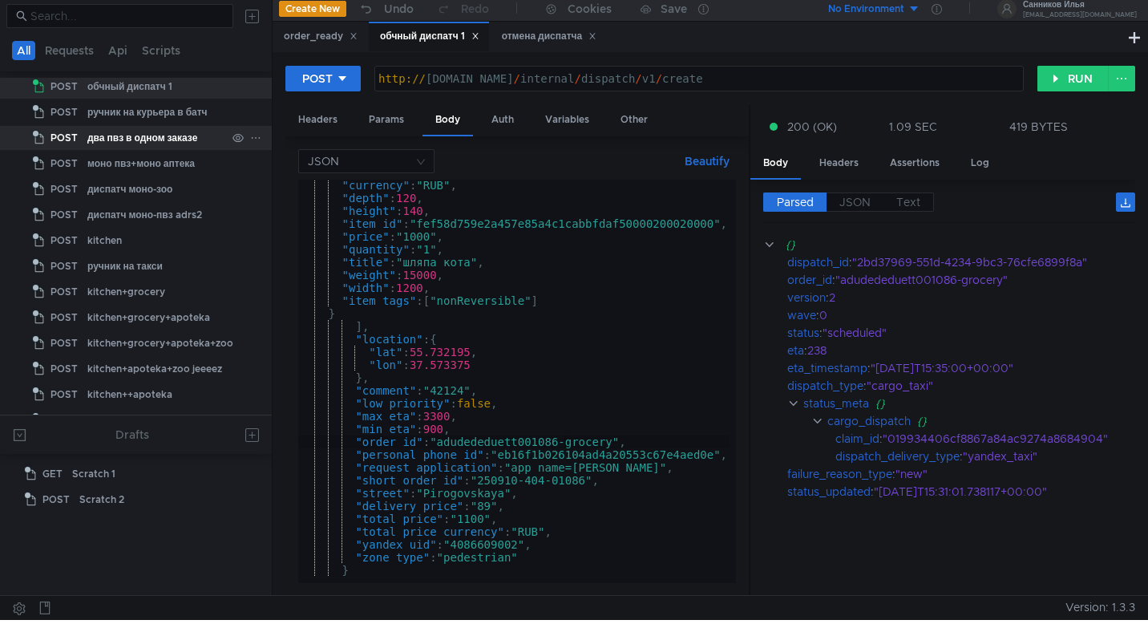
scroll to position [1696, 0]
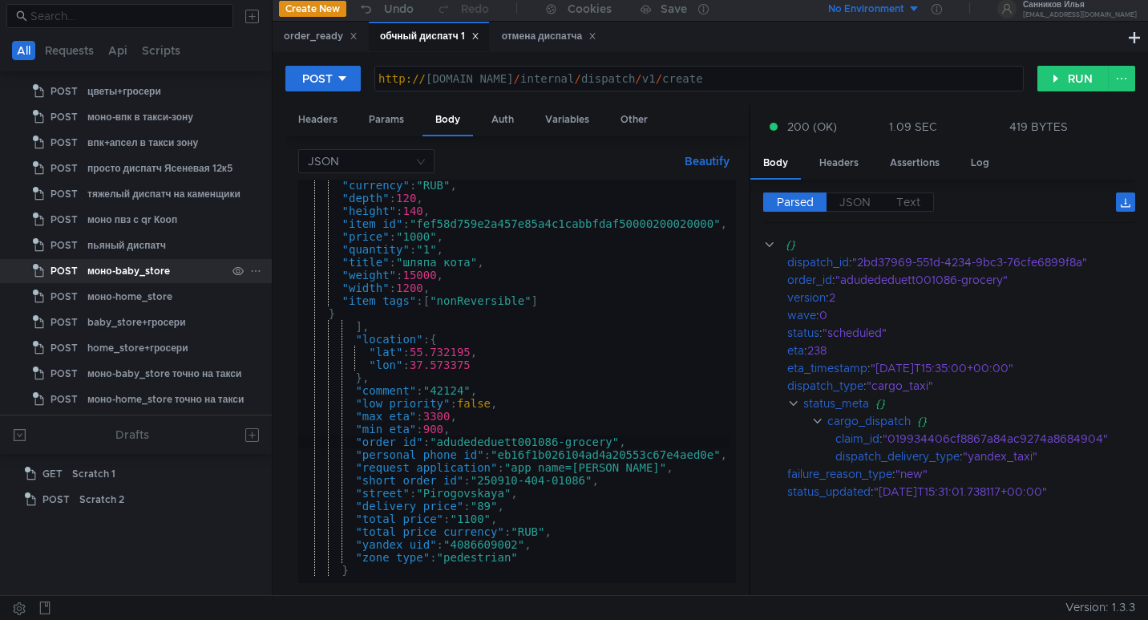
click at [192, 272] on div "моно-baby_store" at bounding box center [156, 271] width 139 height 24
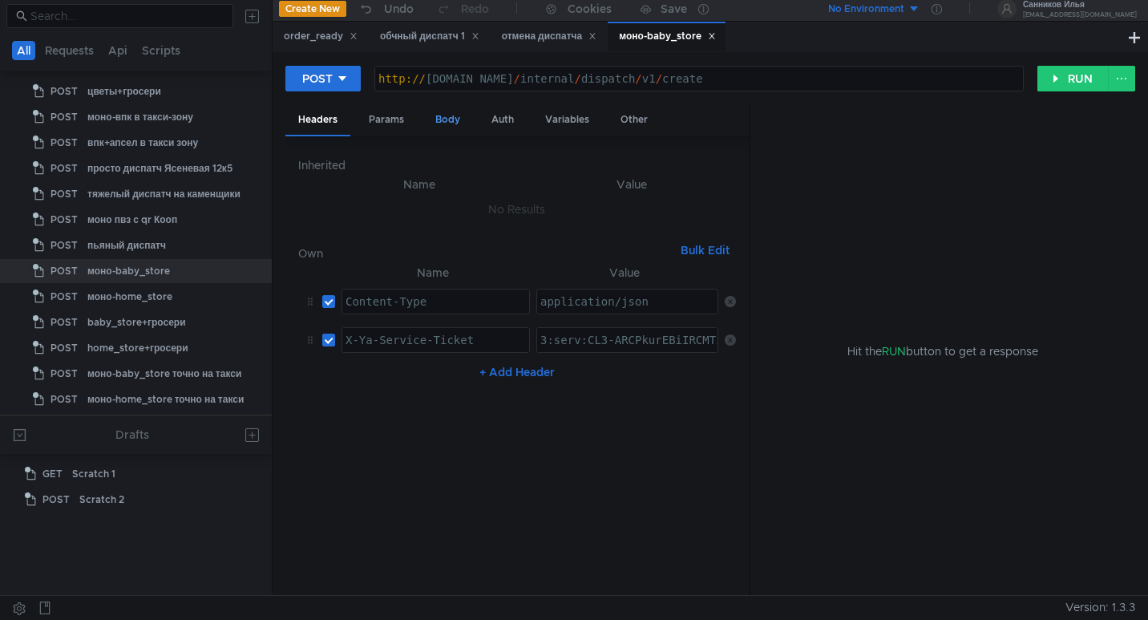
click at [438, 114] on div "Body" at bounding box center [447, 120] width 50 height 30
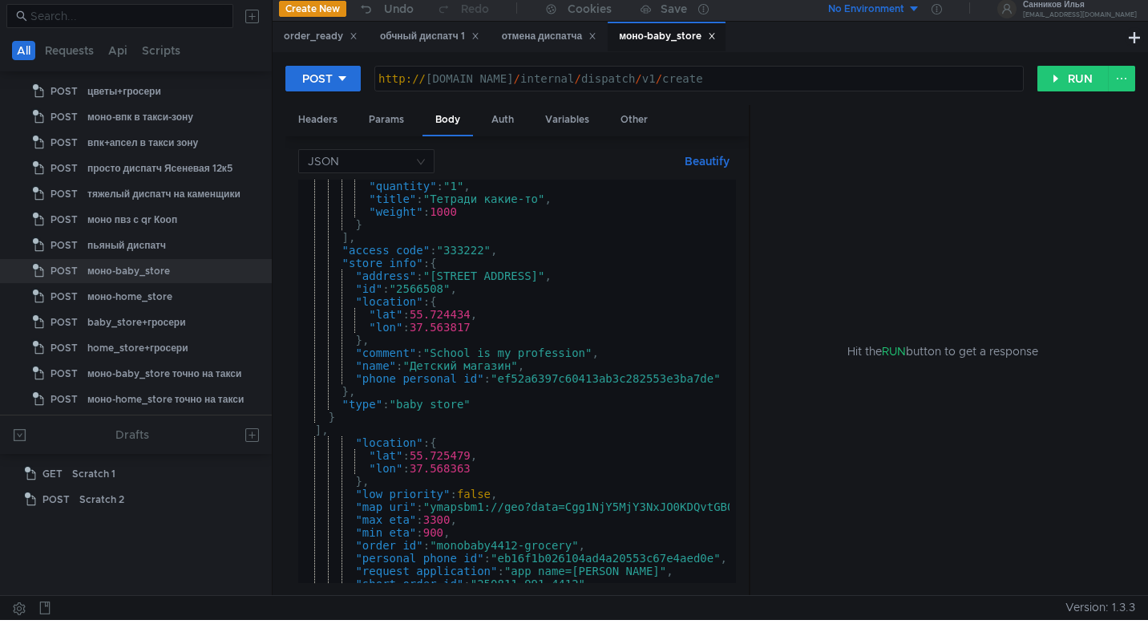
scroll to position [0, 0]
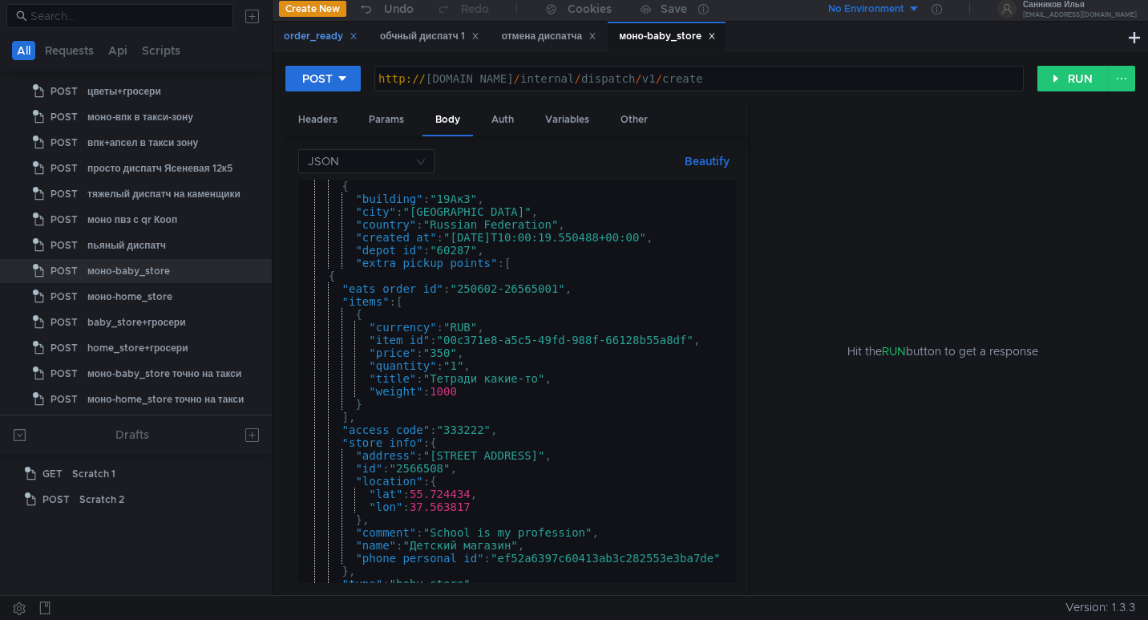
click at [326, 37] on div "order_ready" at bounding box center [321, 36] width 74 height 17
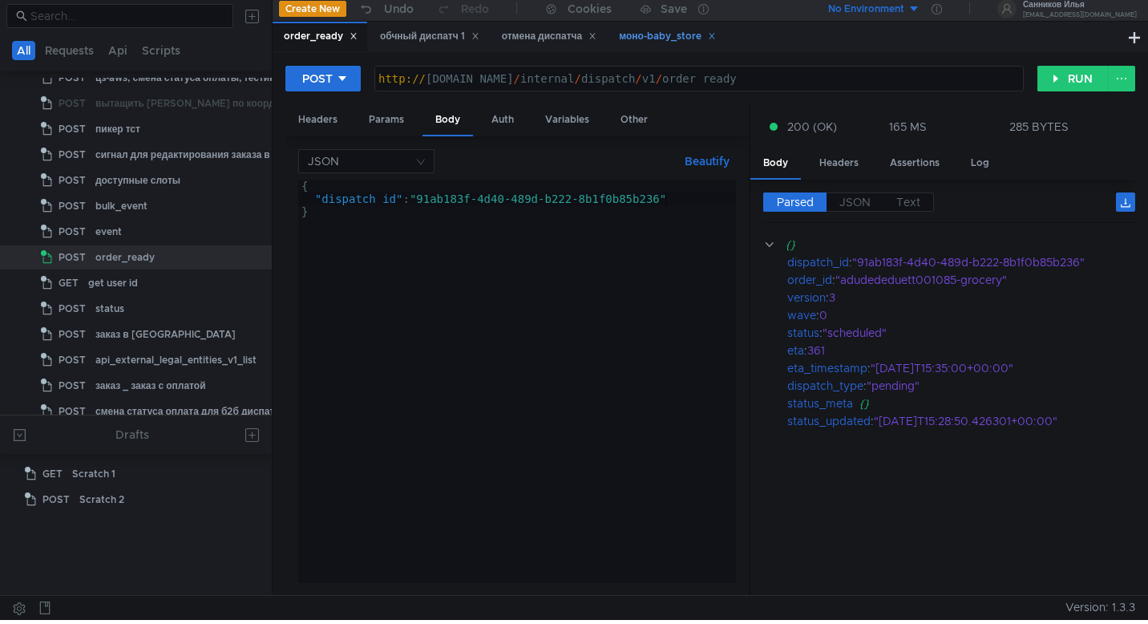
click at [658, 36] on div "моно-baby_store" at bounding box center [667, 36] width 97 height 17
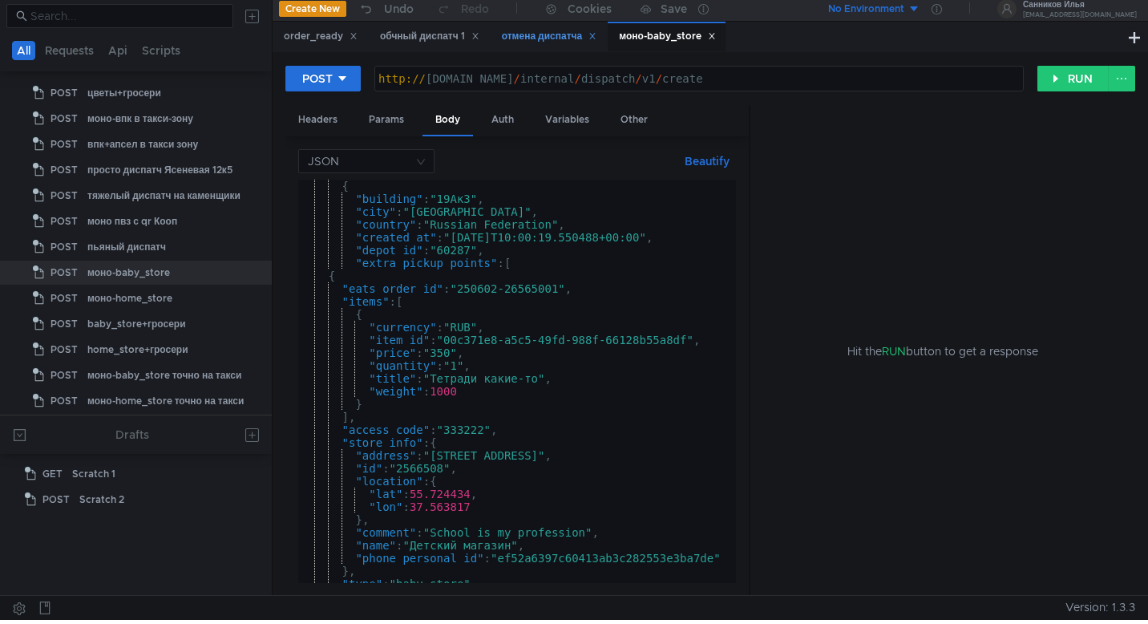
click at [551, 42] on div "отмена диспатча" at bounding box center [549, 36] width 95 height 17
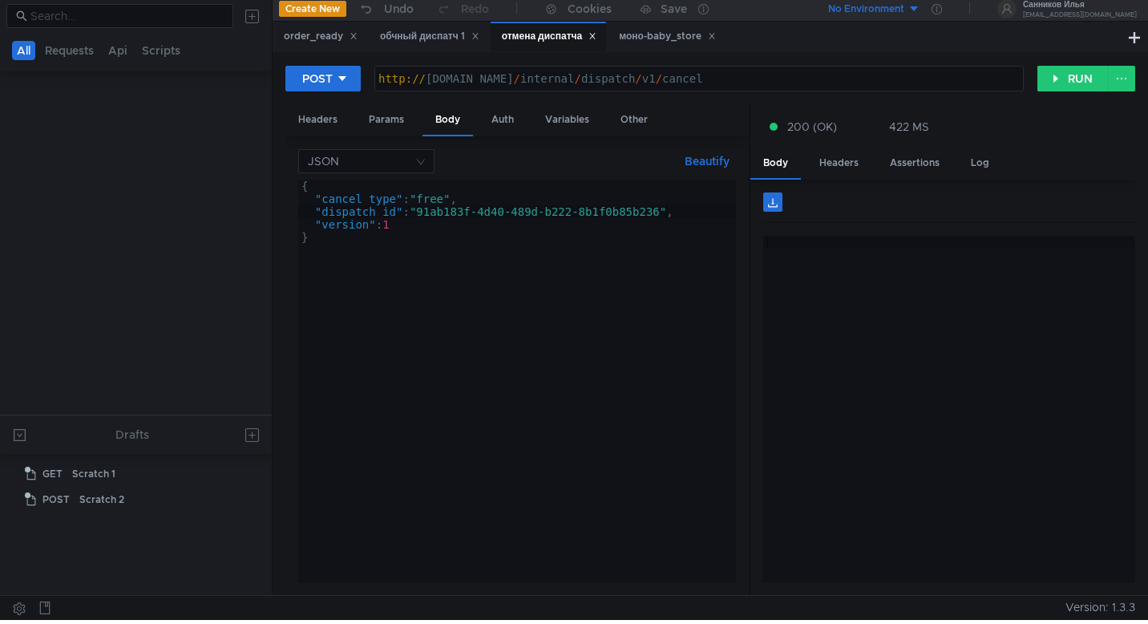
scroll to position [759, 0]
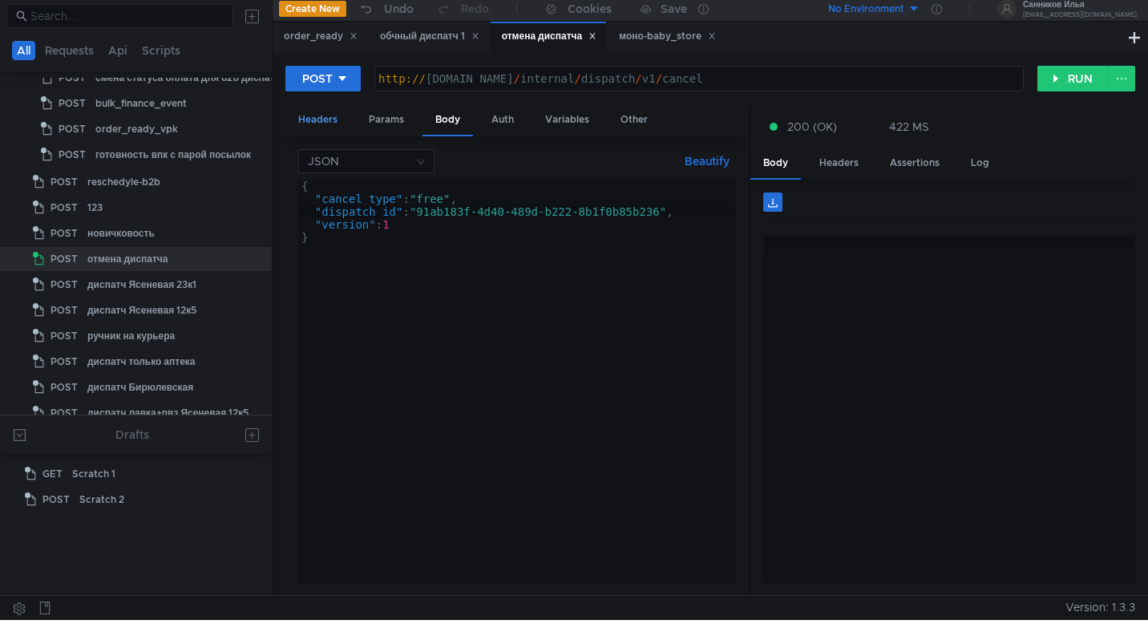
click at [332, 115] on div "Headers" at bounding box center [317, 120] width 65 height 30
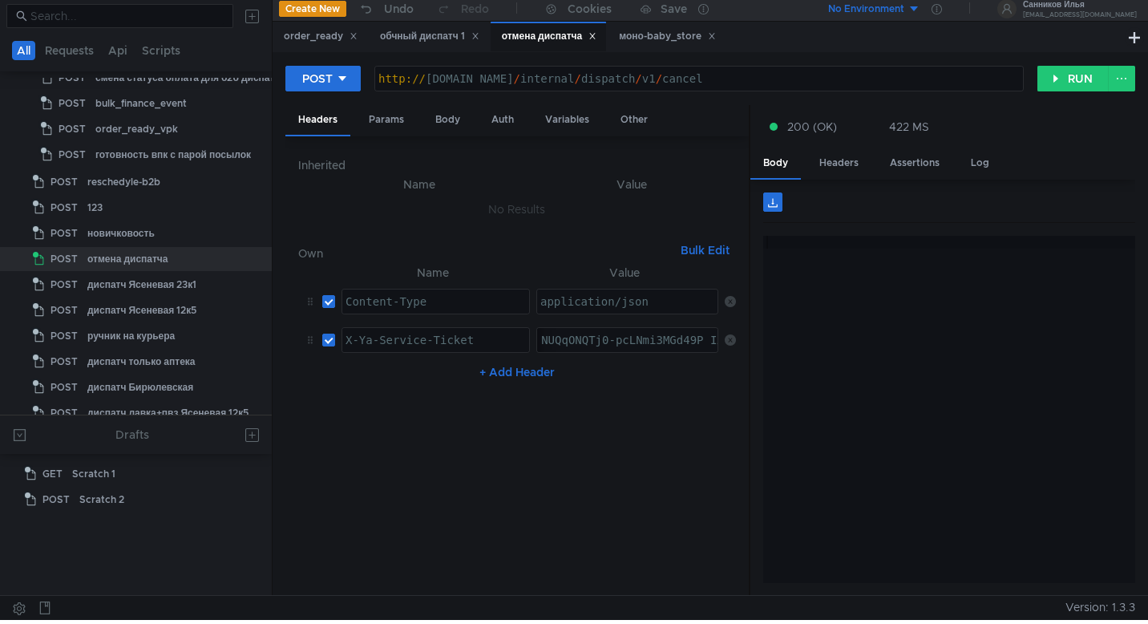
click at [660, 46] on div "моно-baby_store" at bounding box center [666, 37] width 118 height 30
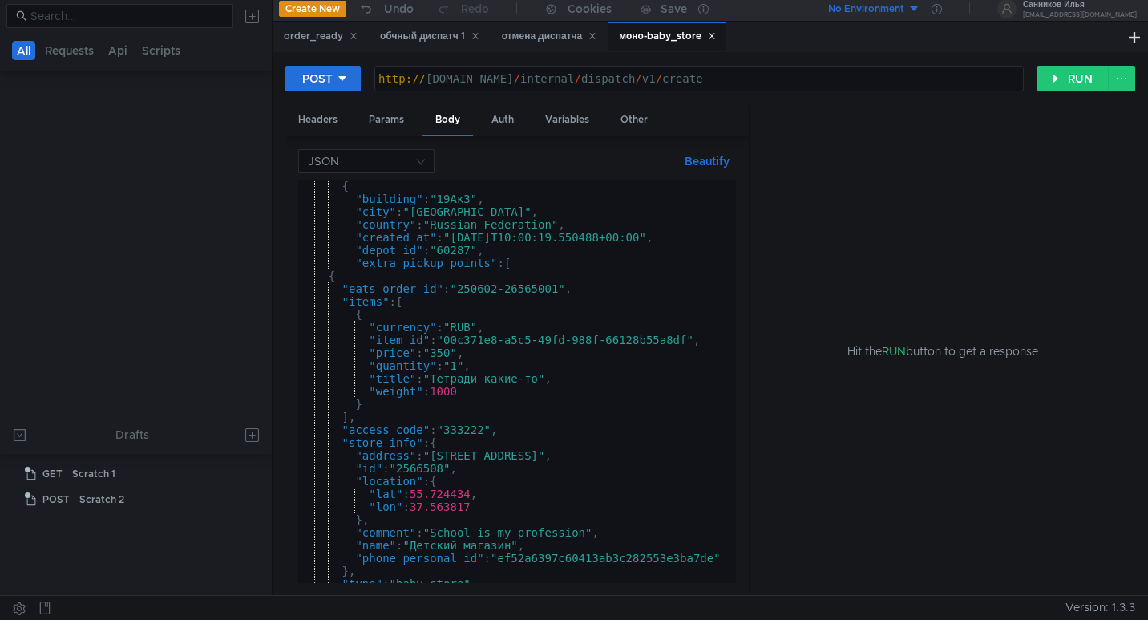
scroll to position [1694, 0]
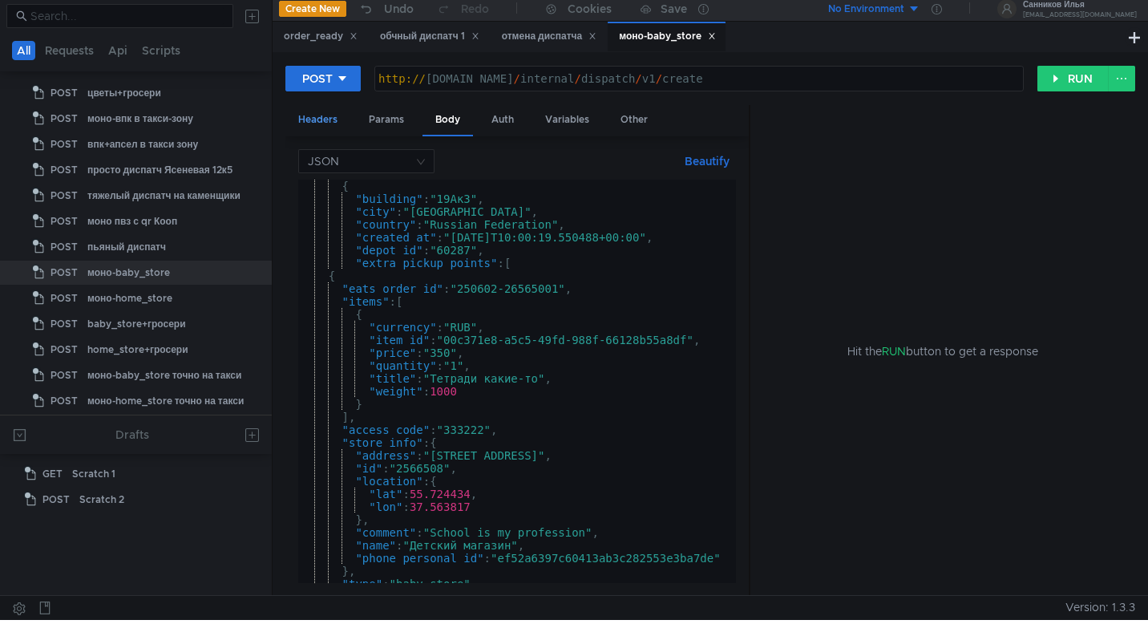
click at [322, 123] on div "Headers" at bounding box center [317, 120] width 65 height 30
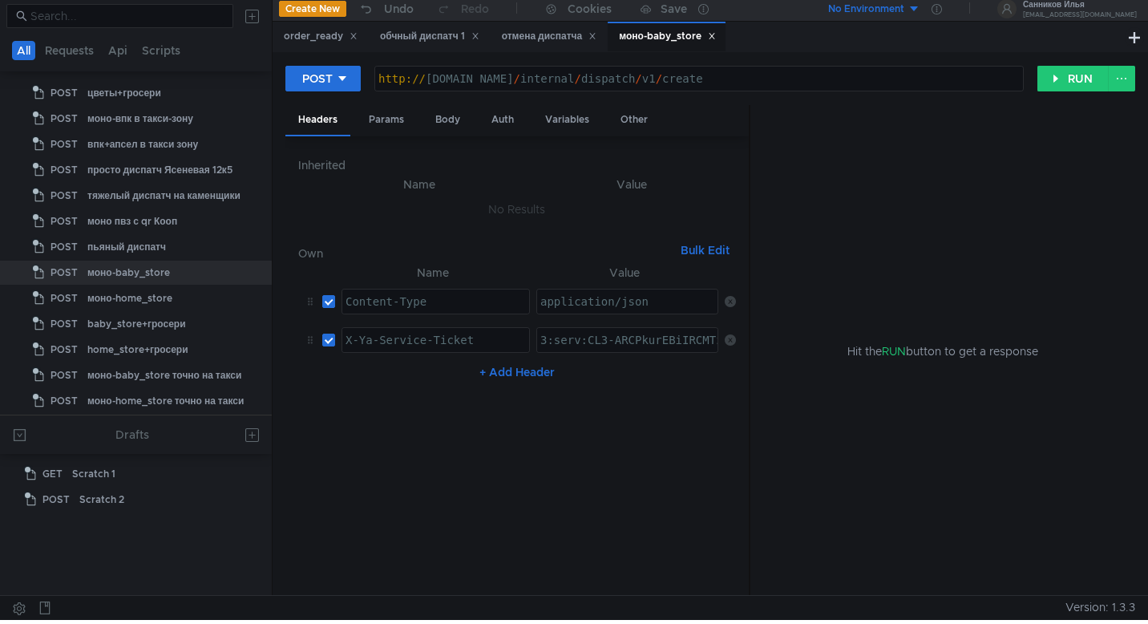
type textarea "3:serv:CL3-ARCPkurEBiIRCMTzehCq33sg7cGxkaXU_gE:LcbIfPJfSHMZugV3yWWXa2SqM7QLhBiN…"
paste textarea "3:serv:CPH_ARDN84jGBiIRCMTzehCq33sg7cGxkaXU_gE:Hk50c5IGYAdA1oW3KaZAifIc4u7iWlu8…"
type textarea "3:serv:CPH_ARDN84jGBiIRCMTzehCq33sg7cGxkaXU_gE:Hk50c5IGYAdA1oW3KaZAifIc4u7iWlu8…"
click at [449, 124] on div "Body" at bounding box center [447, 120] width 50 height 30
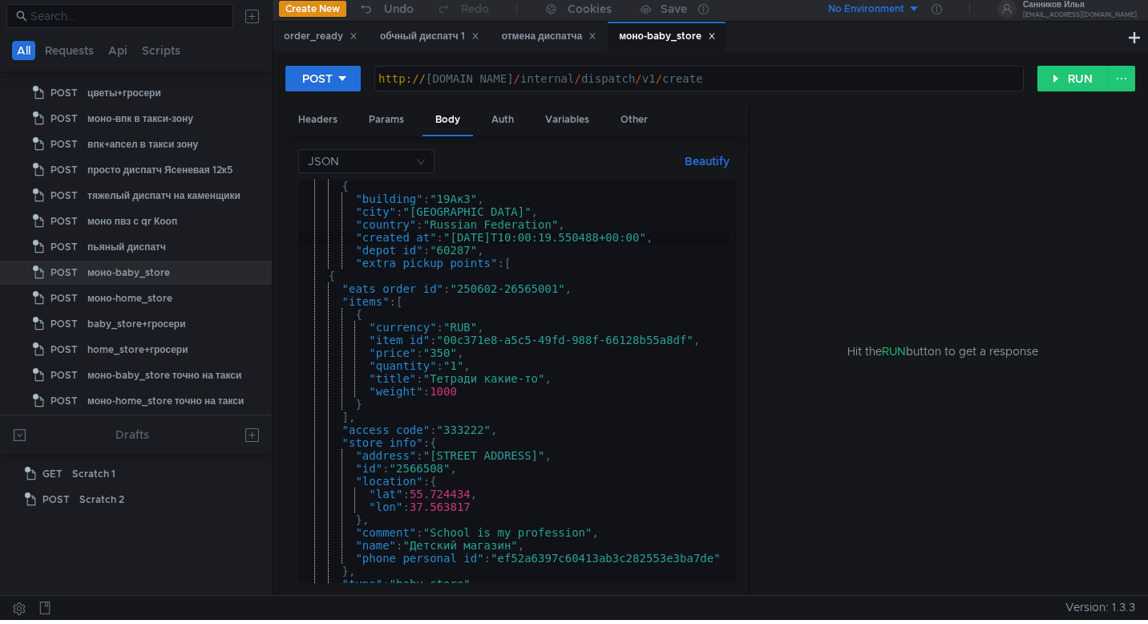
click at [504, 239] on div "{ "building" : "19Ак3" , "city" : "Moscow" , "country" : "Russian Federation" ,…" at bounding box center [927, 391] width 1259 height 422
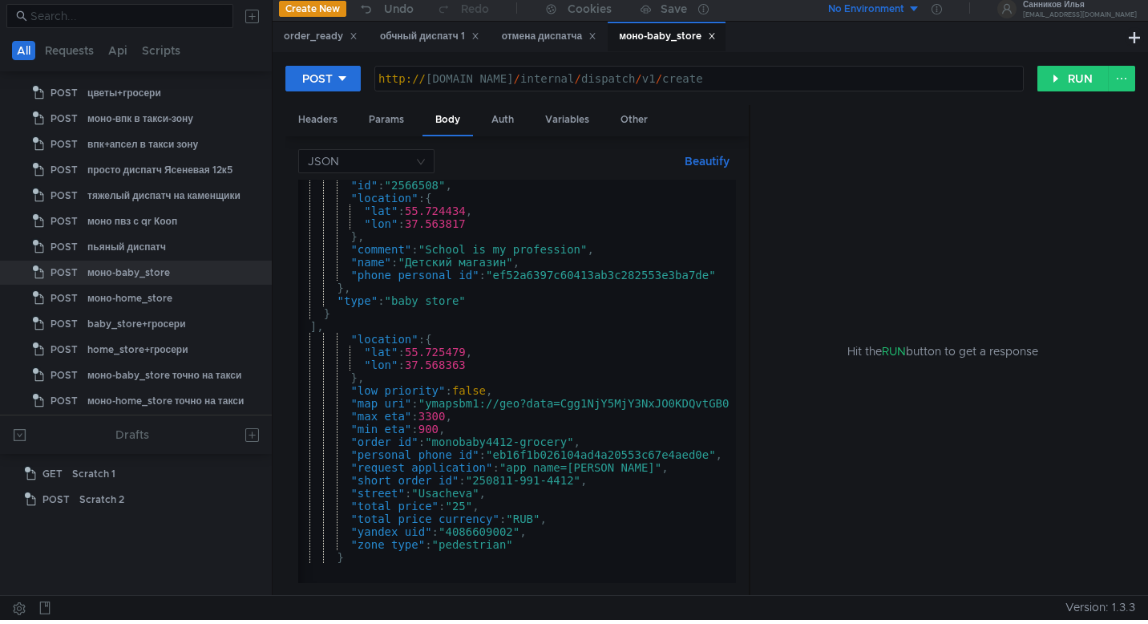
click at [518, 440] on div ""id" : "2566508" , "location" : { "lat" : 55.724434 , "lon" : 37.563817 } , "co…" at bounding box center [922, 390] width 1259 height 422
click at [579, 479] on div ""id" : "2566508" , "location" : { "lat" : 55.724434 , "lon" : 37.563817 } , "co…" at bounding box center [922, 390] width 1259 height 422
click at [506, 483] on div ""id" : "2566508" , "location" : { "lat" : 55.724434 , "lon" : 37.563817 } , "co…" at bounding box center [922, 390] width 1259 height 422
type textarea ""short_order_id": "250910-991-4413","
click at [1070, 80] on button "RUN" at bounding box center [1072, 79] width 71 height 26
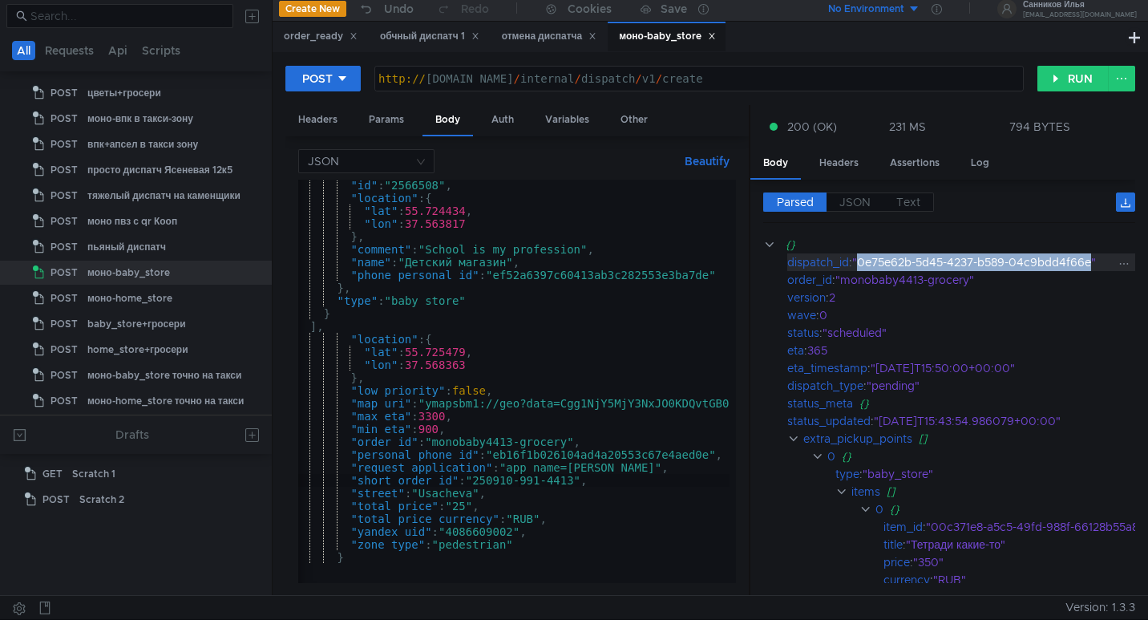
drag, startPoint x: 1096, startPoint y: 263, endPoint x: 861, endPoint y: 268, distance: 235.7
click at [861, 268] on div ""0e75e62b-5d45-4237-b589-04c9bdd4f66e"" at bounding box center [1005, 262] width 307 height 18
copy div "0e75e62b-5d45-4237-b589-04c9bdd4f66e"
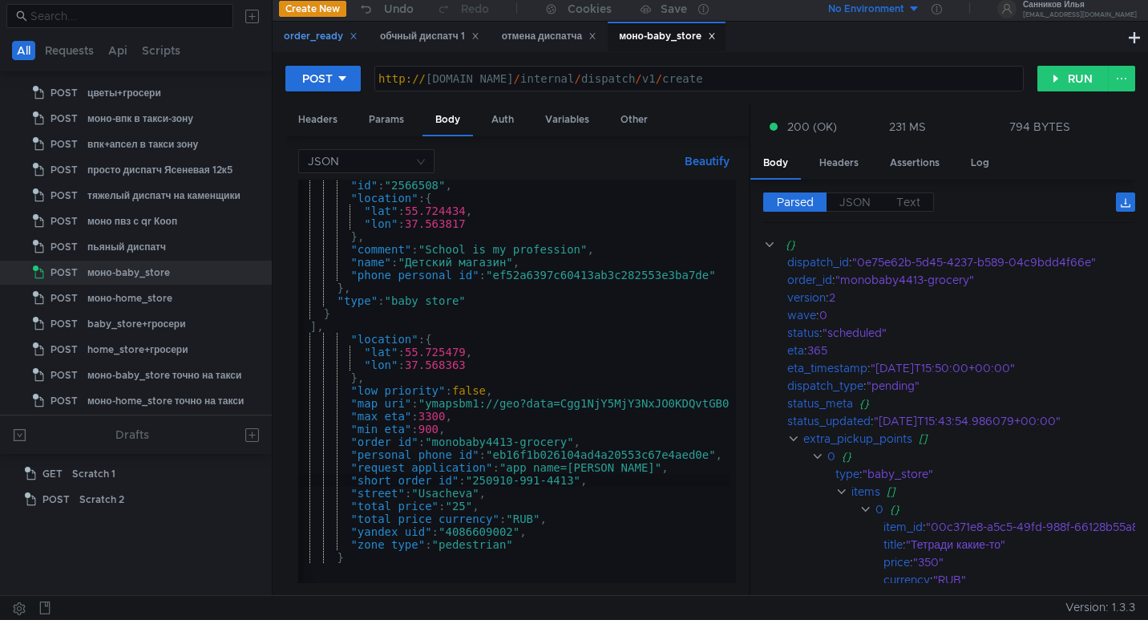
click at [322, 38] on div "order_ready" at bounding box center [321, 36] width 74 height 17
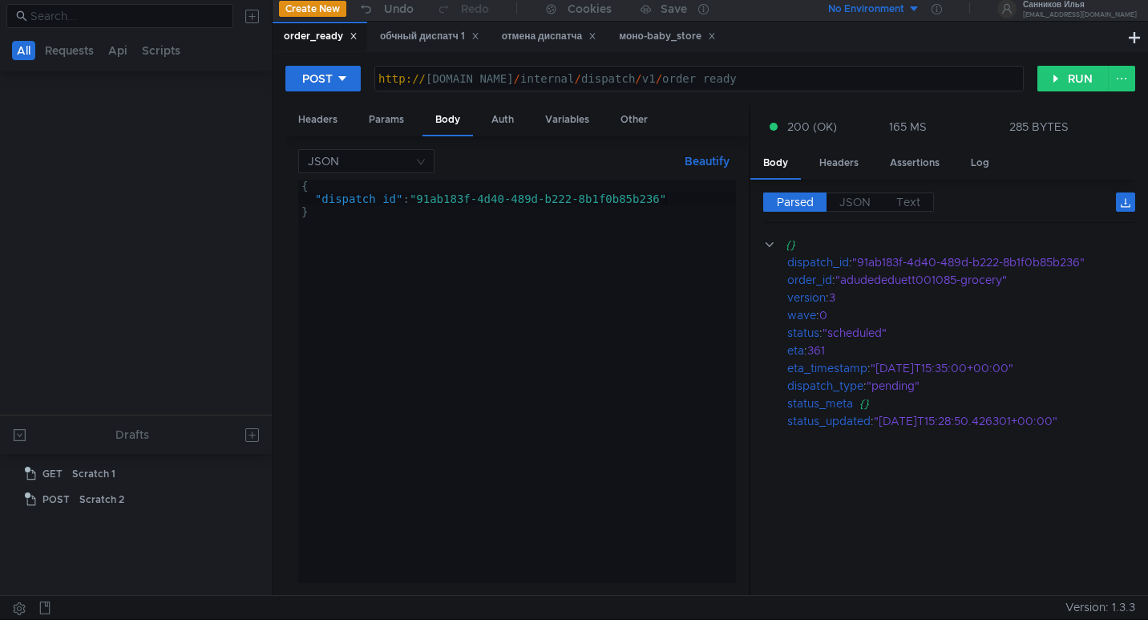
scroll to position [426, 0]
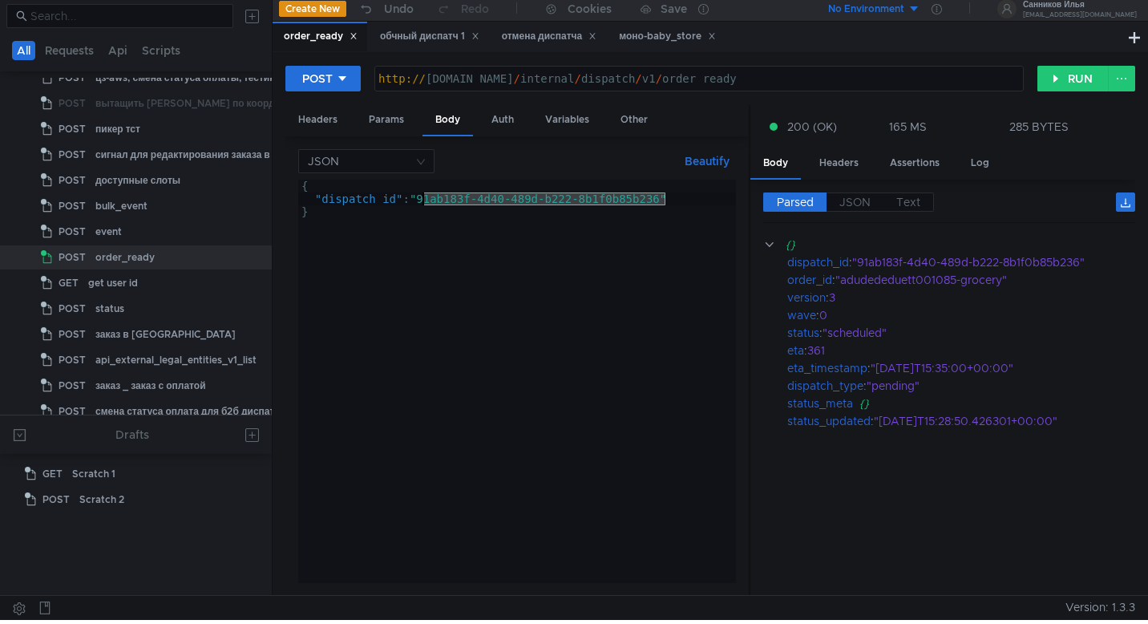
drag, startPoint x: 664, startPoint y: 202, endPoint x: 424, endPoint y: 197, distance: 240.5
click at [424, 197] on div "{ "dispatch_id" : "91ab183f-4d40-489d-b222-8b1f0b85b236" }" at bounding box center [517, 394] width 438 height 429
paste textarea "0e75e62b-5d45-4237-b589-04c9bdd4f66e"
type textarea ""dispatch_id": "0e75e62b-5d45-4237-b589-04c9bdd4f66e""
click at [1056, 78] on button "RUN" at bounding box center [1072, 79] width 71 height 26
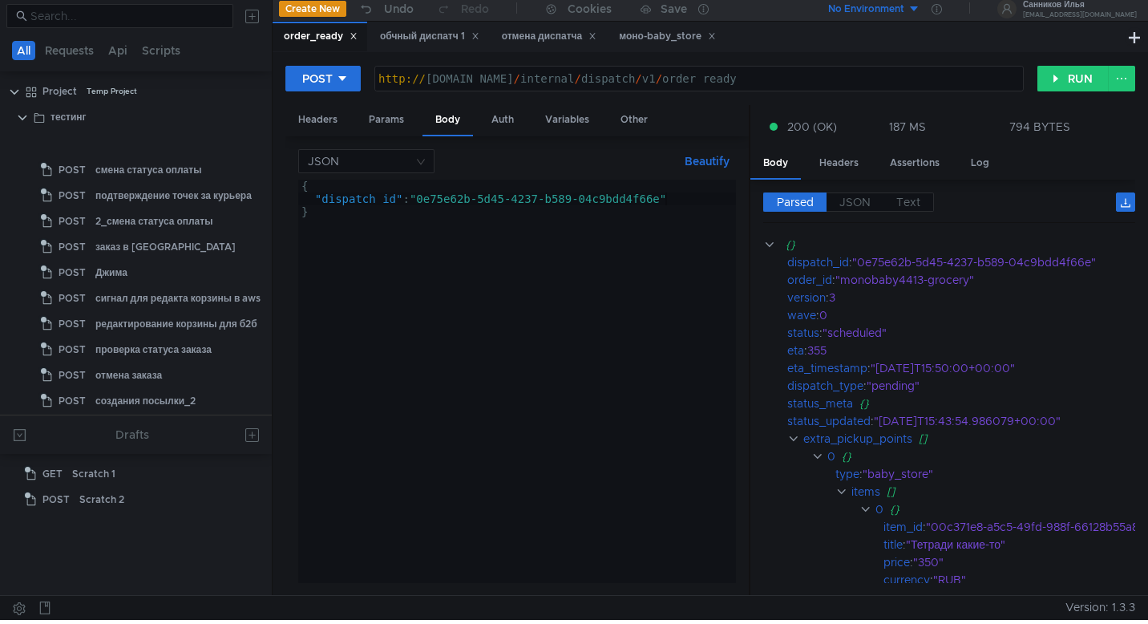
scroll to position [426, 0]
